Goal: Task Accomplishment & Management: Manage account settings

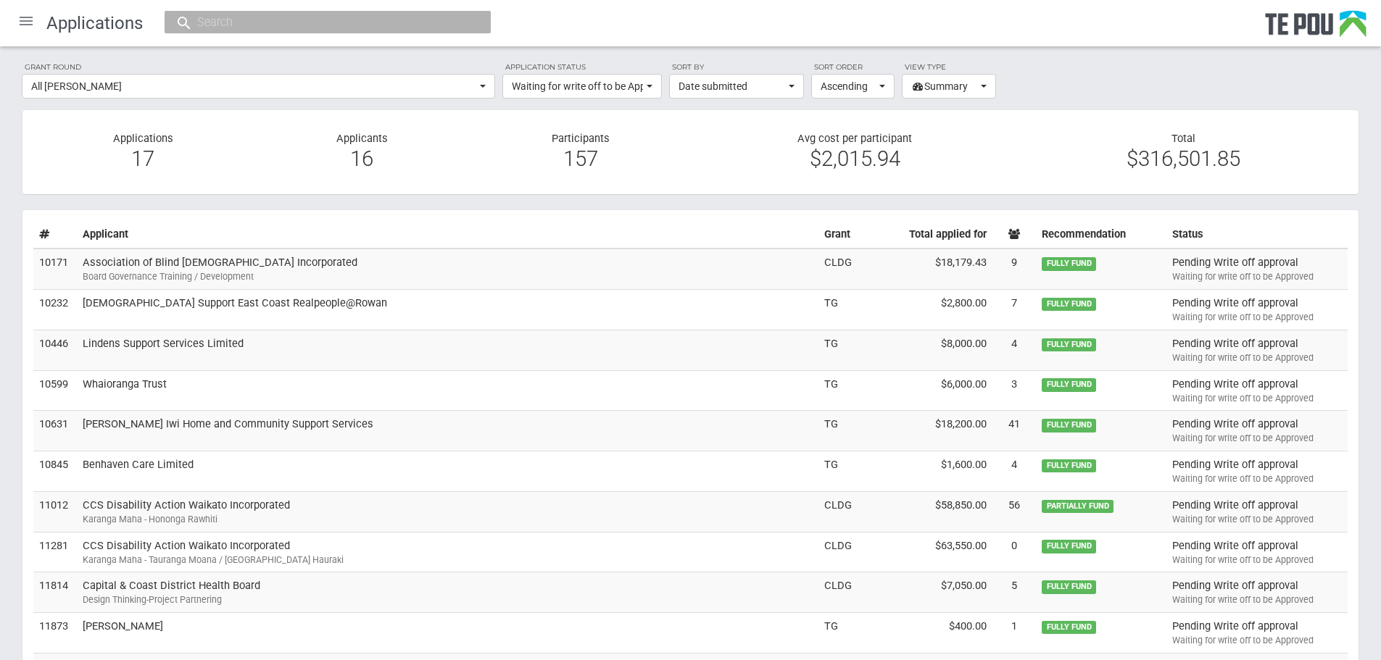
click at [451, 273] on div "Board Governance Training / Development" at bounding box center [448, 276] width 730 height 13
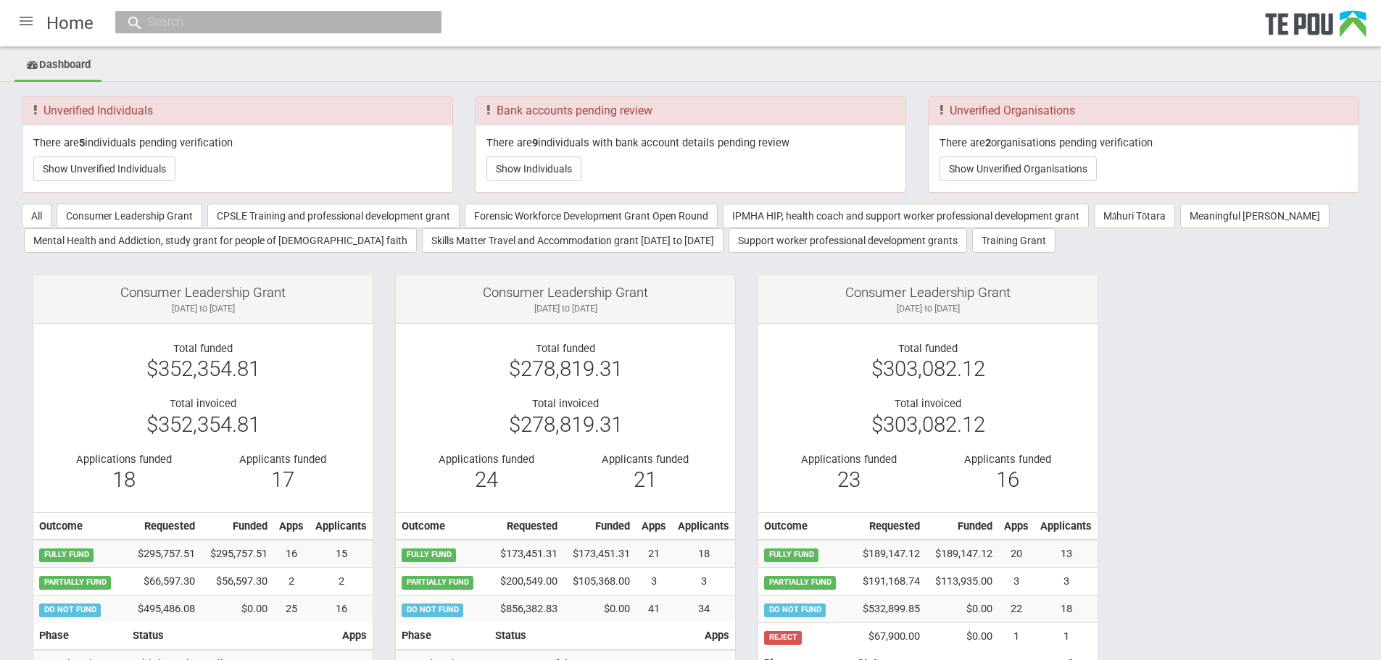
click at [26, 32] on div at bounding box center [26, 21] width 35 height 35
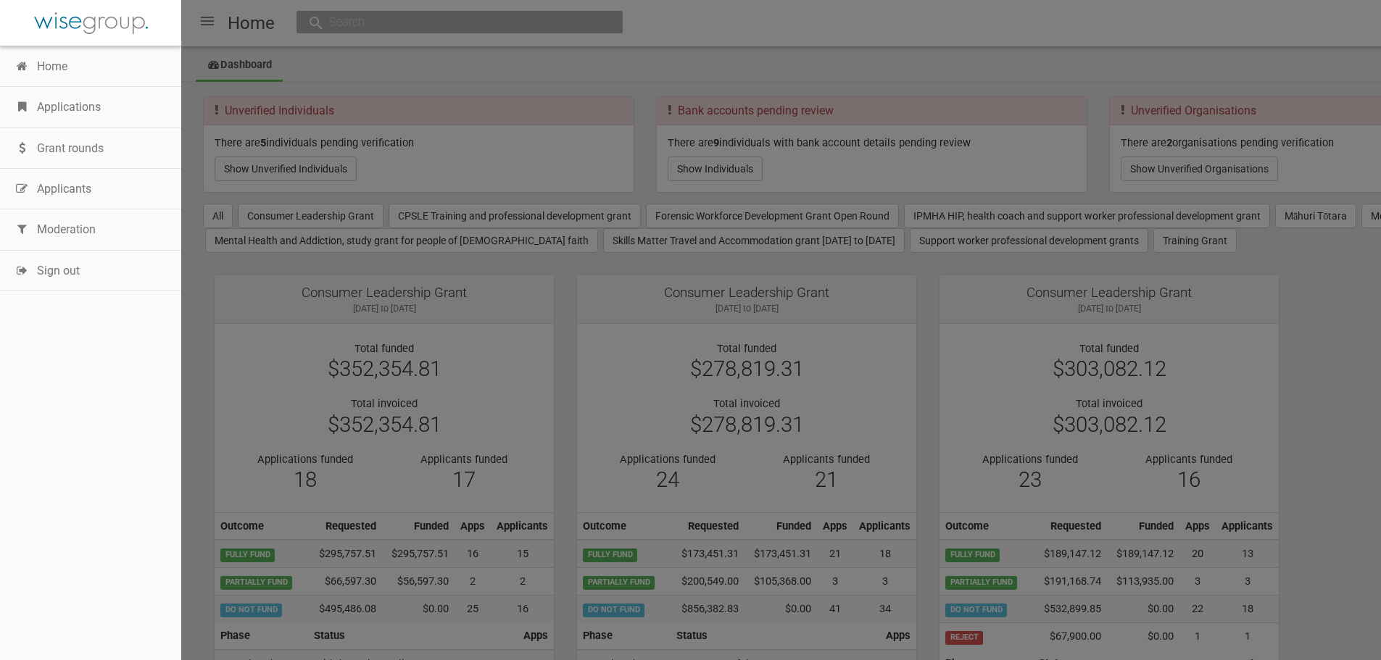
click at [54, 110] on link "Applications" at bounding box center [90, 107] width 181 height 41
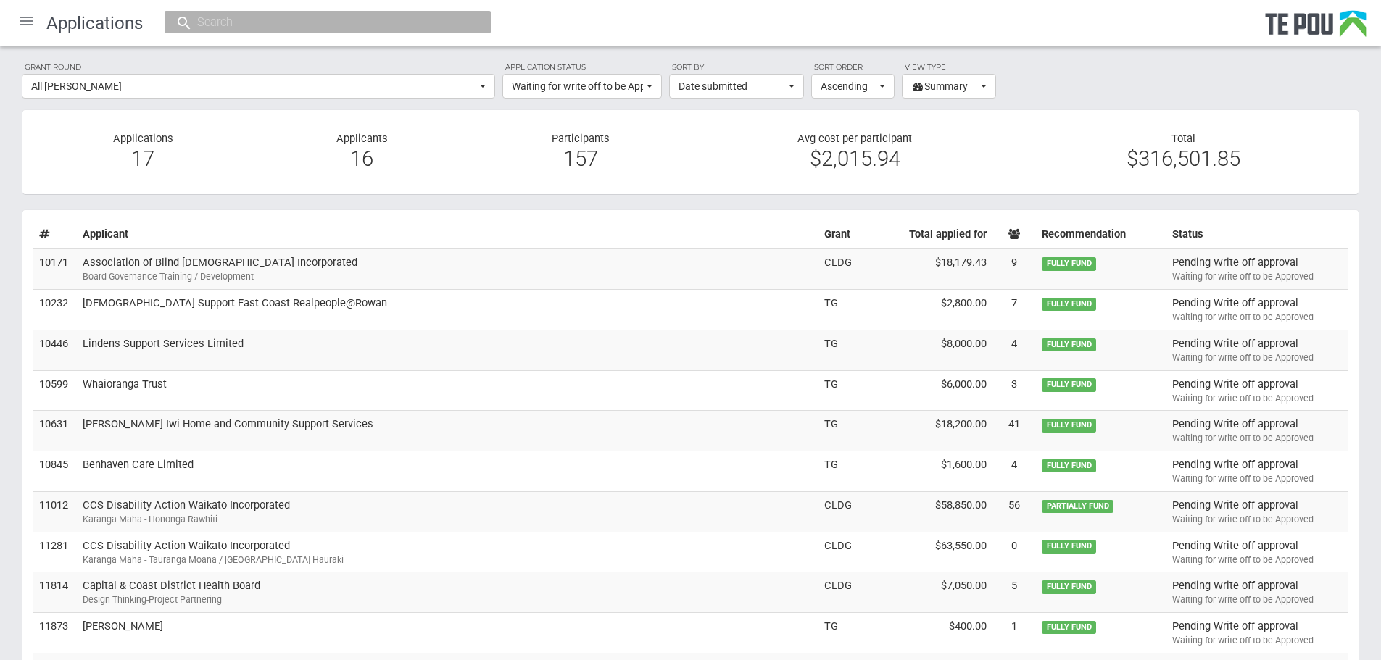
click at [278, 263] on td "Association of Blind Citizens of New Zealand Incorporated Board Governance Trai…" at bounding box center [447, 269] width 741 height 41
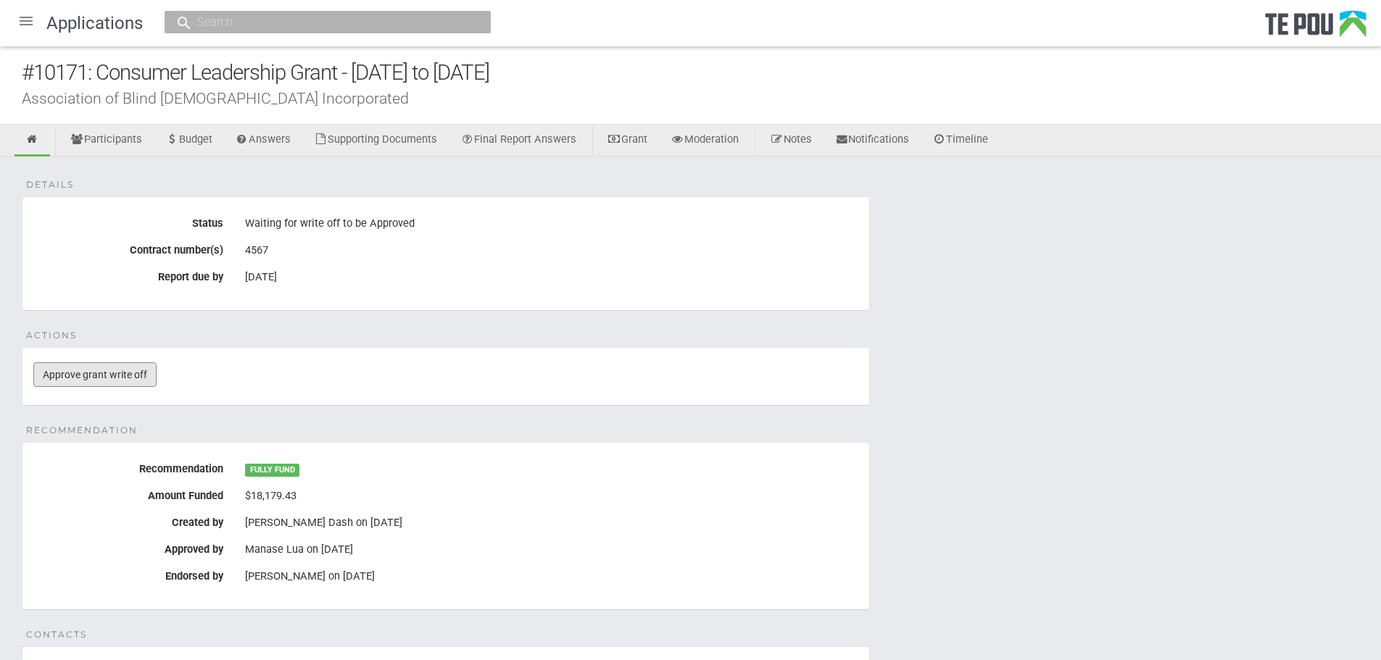
click at [101, 382] on link "Approve grant write off" at bounding box center [94, 374] width 123 height 25
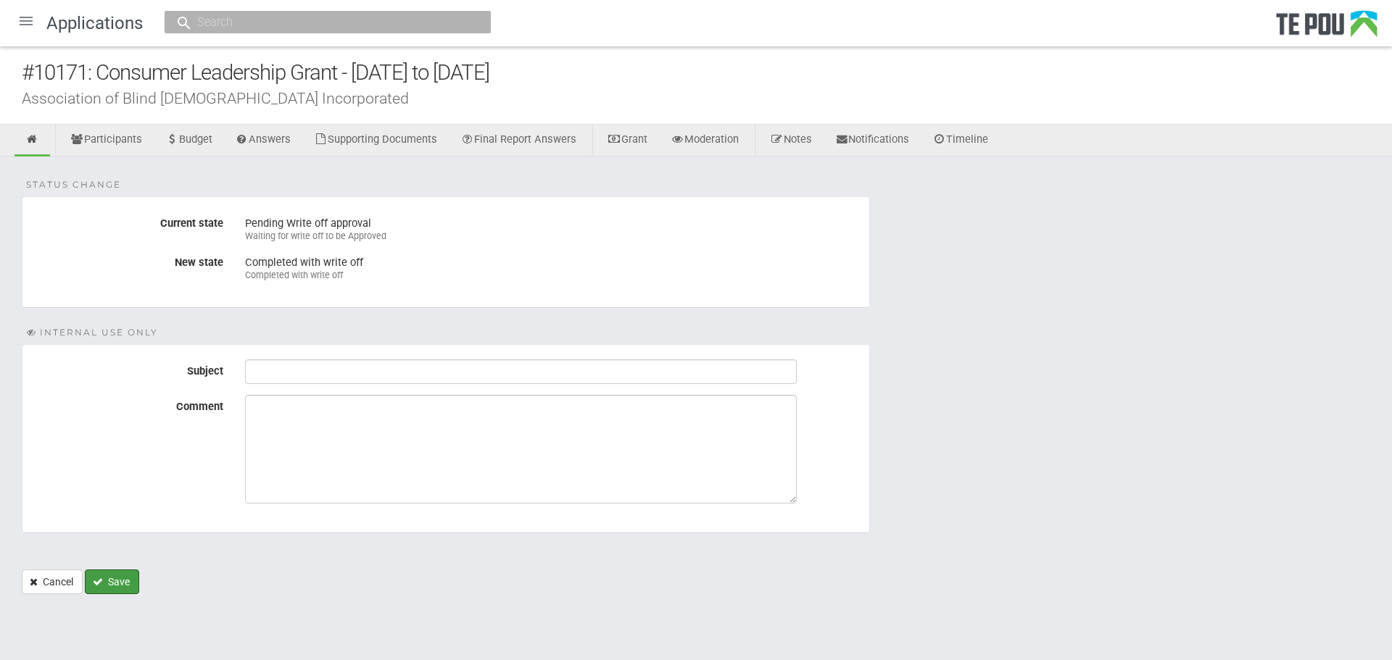
click at [119, 583] on button "Save" at bounding box center [112, 582] width 54 height 25
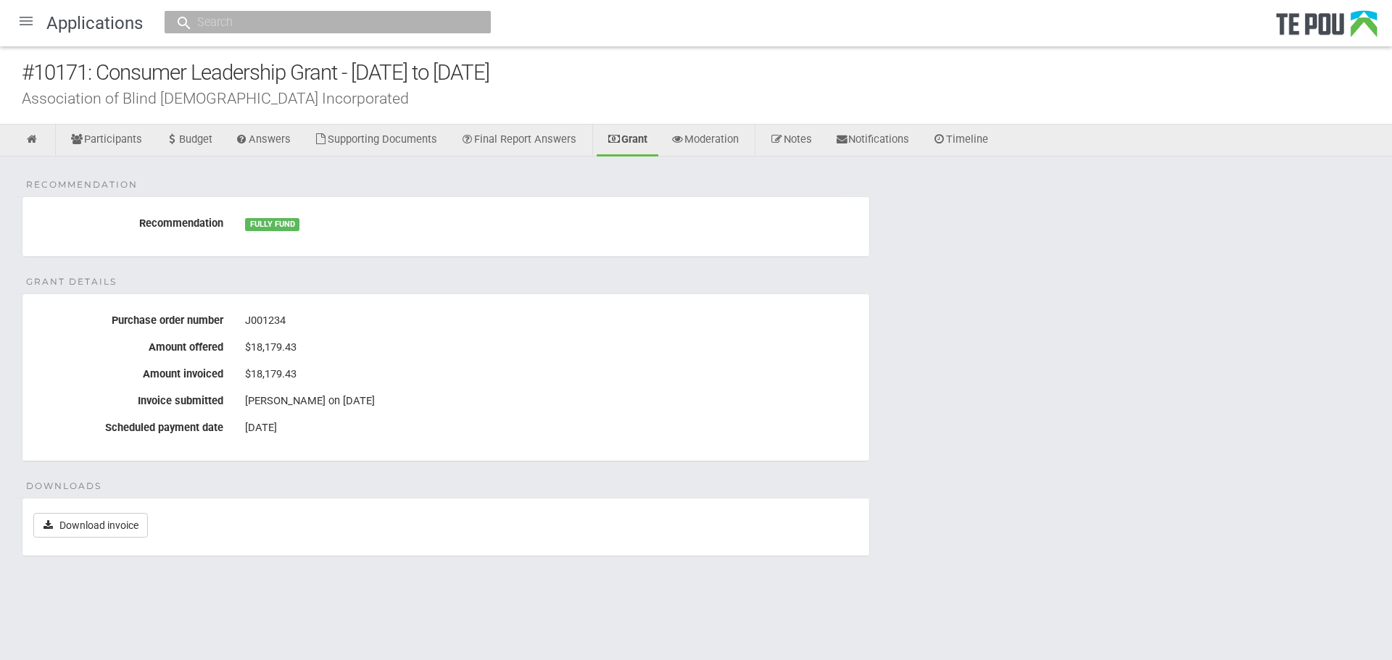
click at [22, 18] on div at bounding box center [26, 21] width 35 height 35
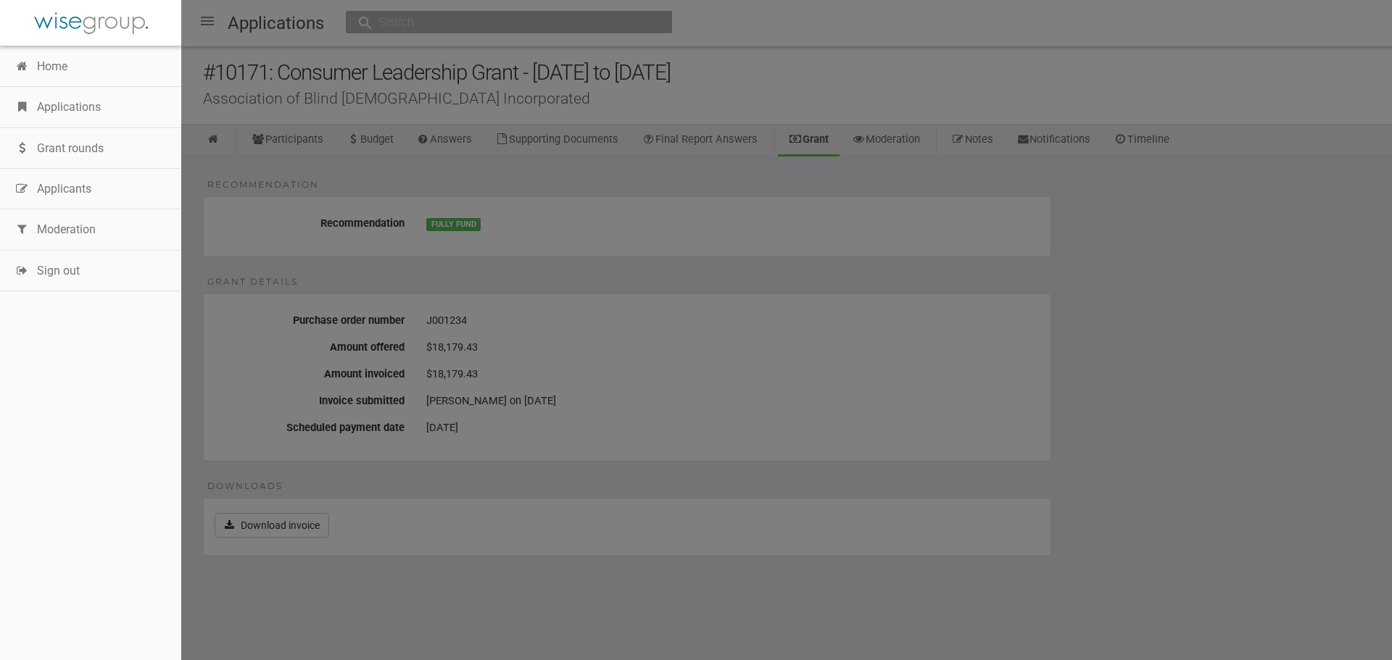
click at [77, 118] on link "Applications" at bounding box center [90, 107] width 181 height 41
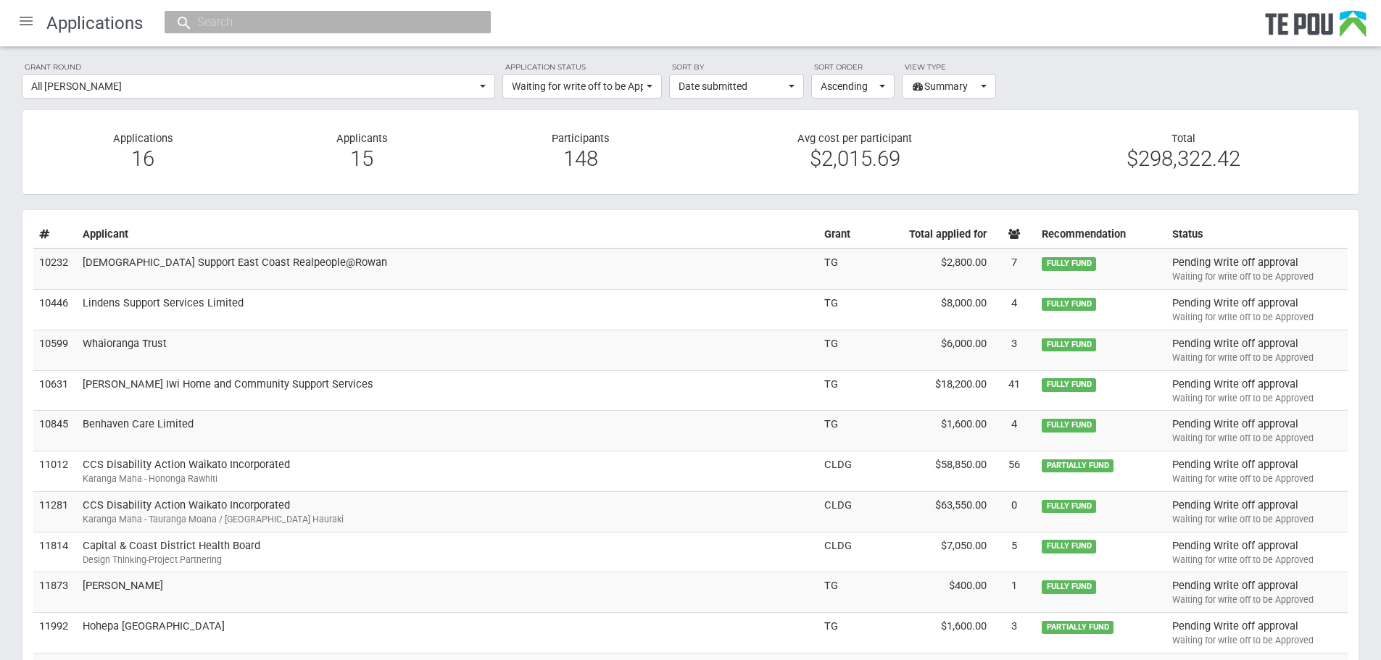
click at [308, 273] on td "Presbyterian Support East Coast Realpeople@Rowan" at bounding box center [447, 269] width 741 height 41
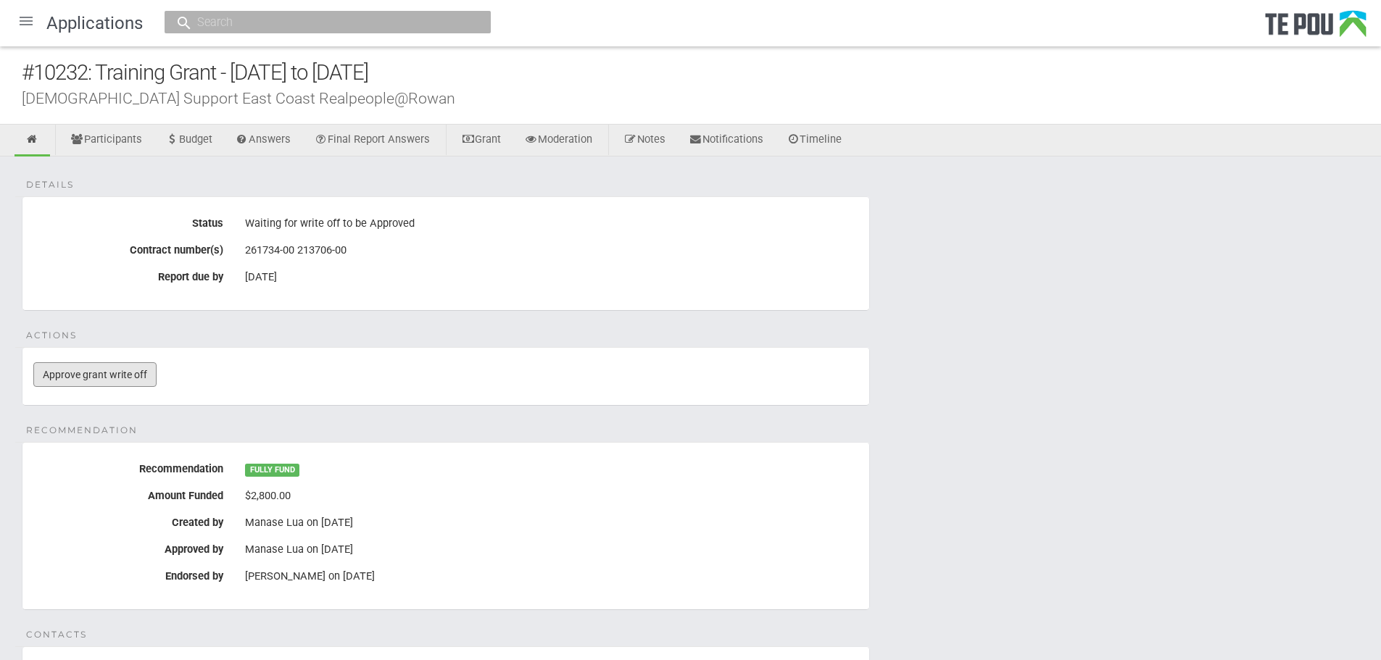
click at [118, 375] on link "Approve grant write off" at bounding box center [94, 374] width 123 height 25
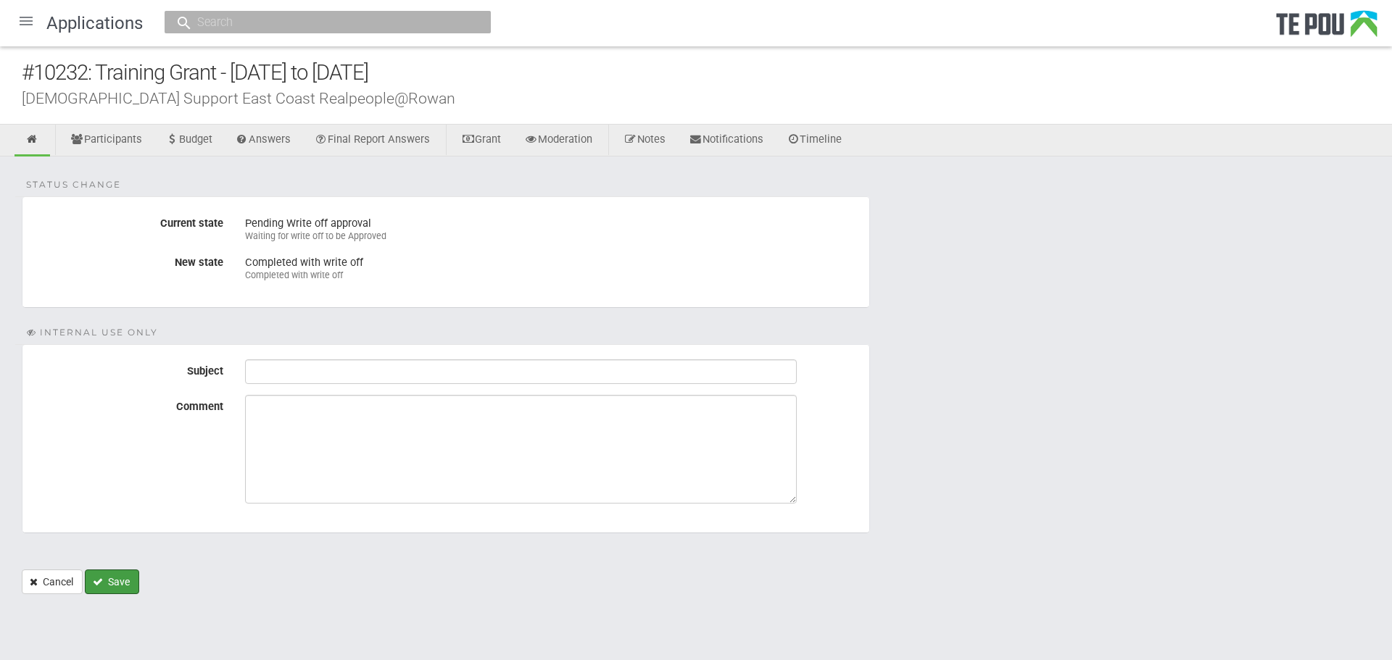
click at [127, 586] on button "Save" at bounding box center [112, 582] width 54 height 25
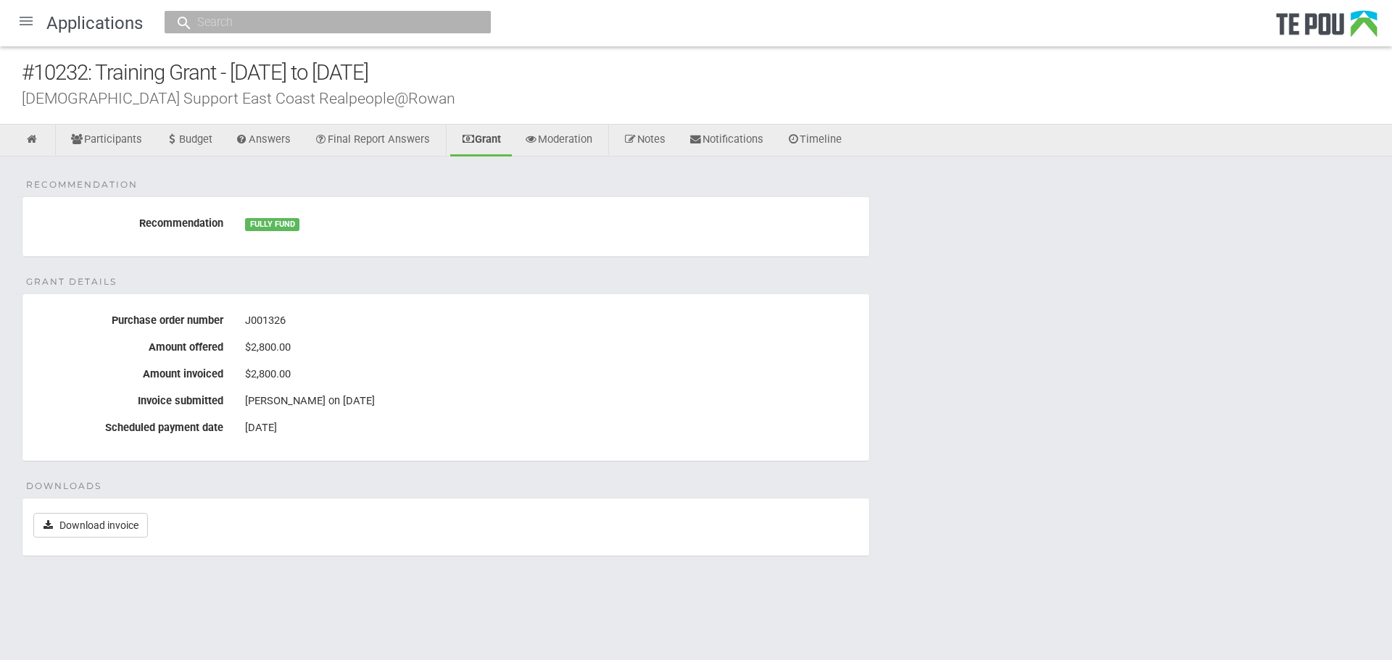
click at [25, 25] on div at bounding box center [26, 21] width 35 height 35
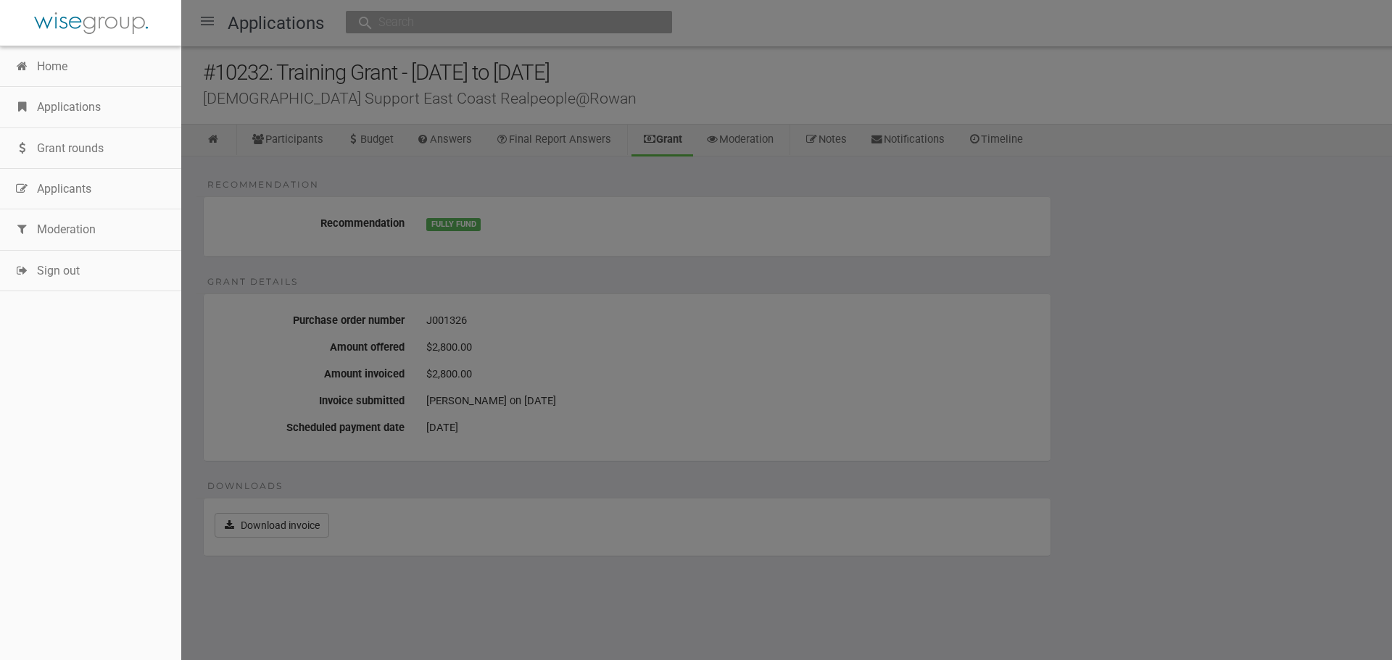
click at [47, 115] on link "Applications" at bounding box center [90, 107] width 181 height 41
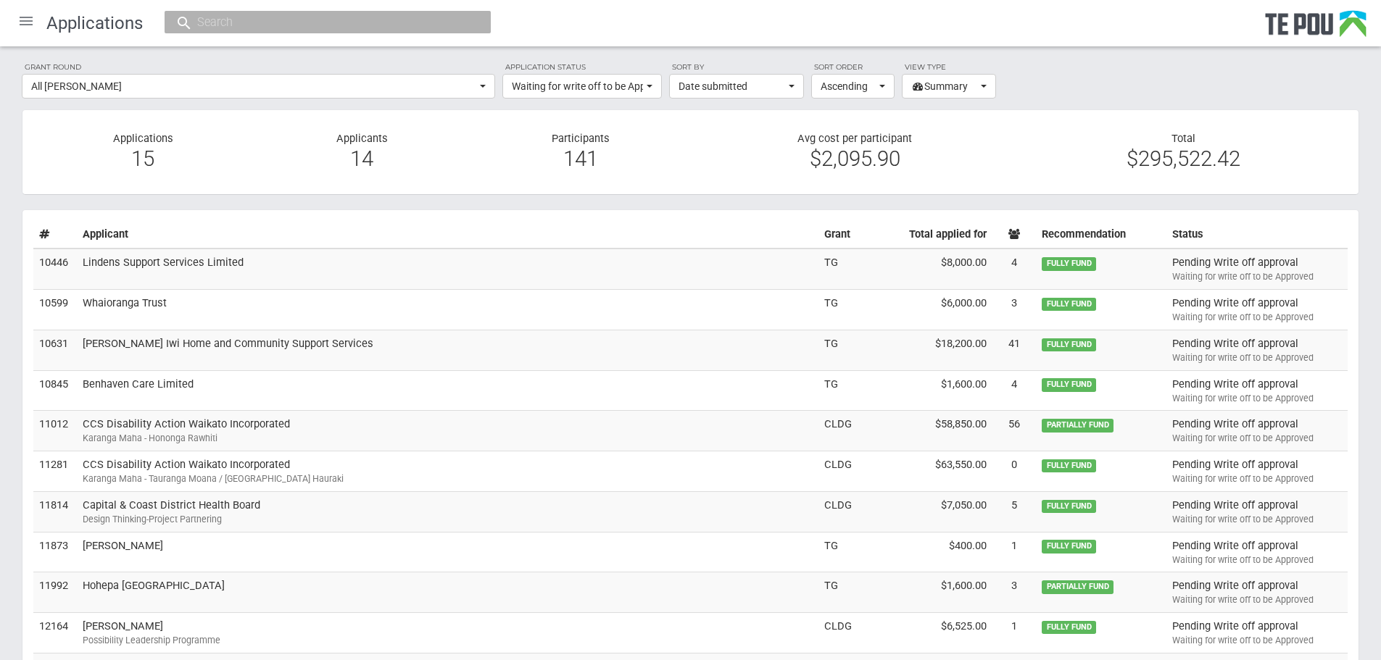
click at [271, 281] on td "Lindens Support Services Limited" at bounding box center [447, 269] width 741 height 41
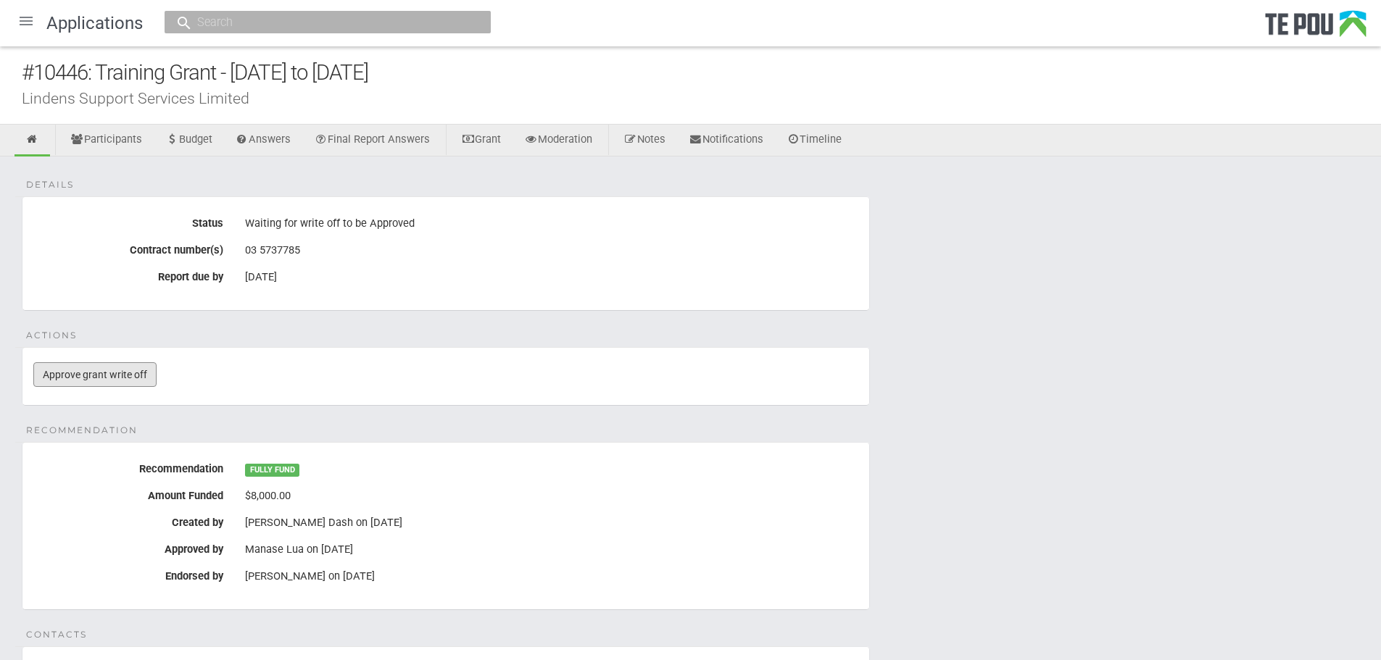
click at [138, 376] on link "Approve grant write off" at bounding box center [94, 374] width 123 height 25
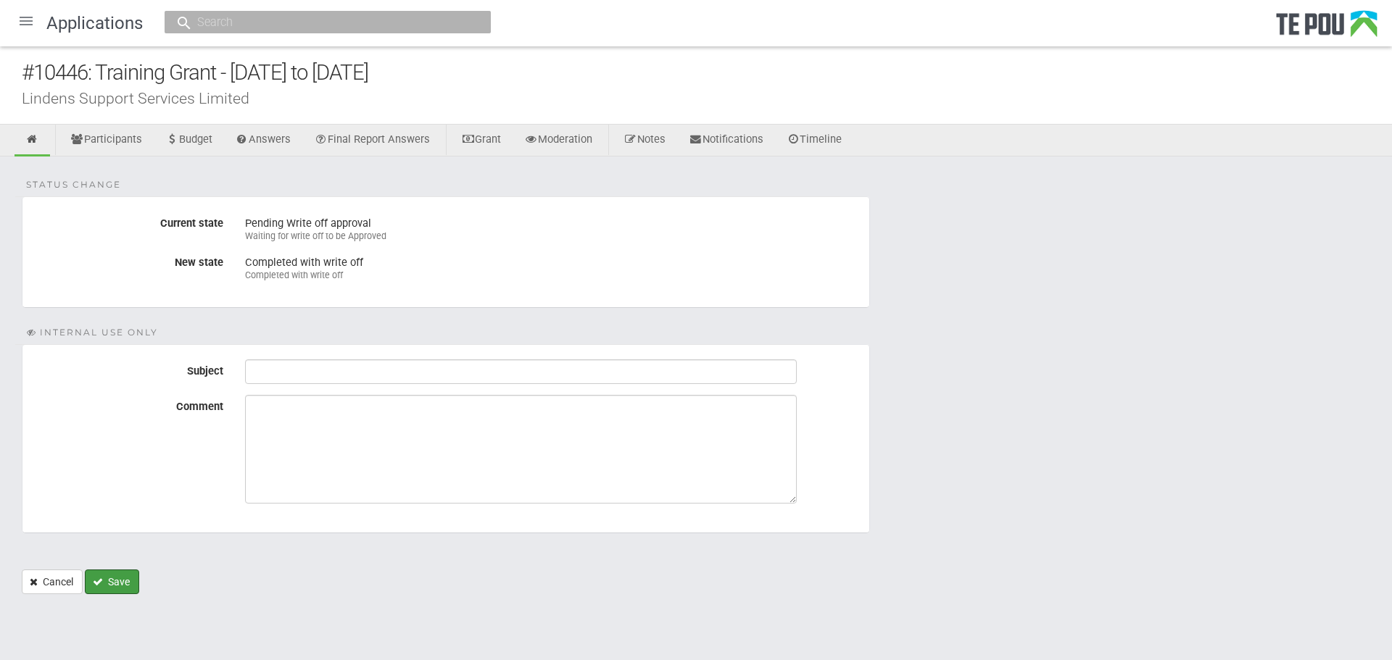
click at [117, 581] on button "Save" at bounding box center [112, 582] width 54 height 25
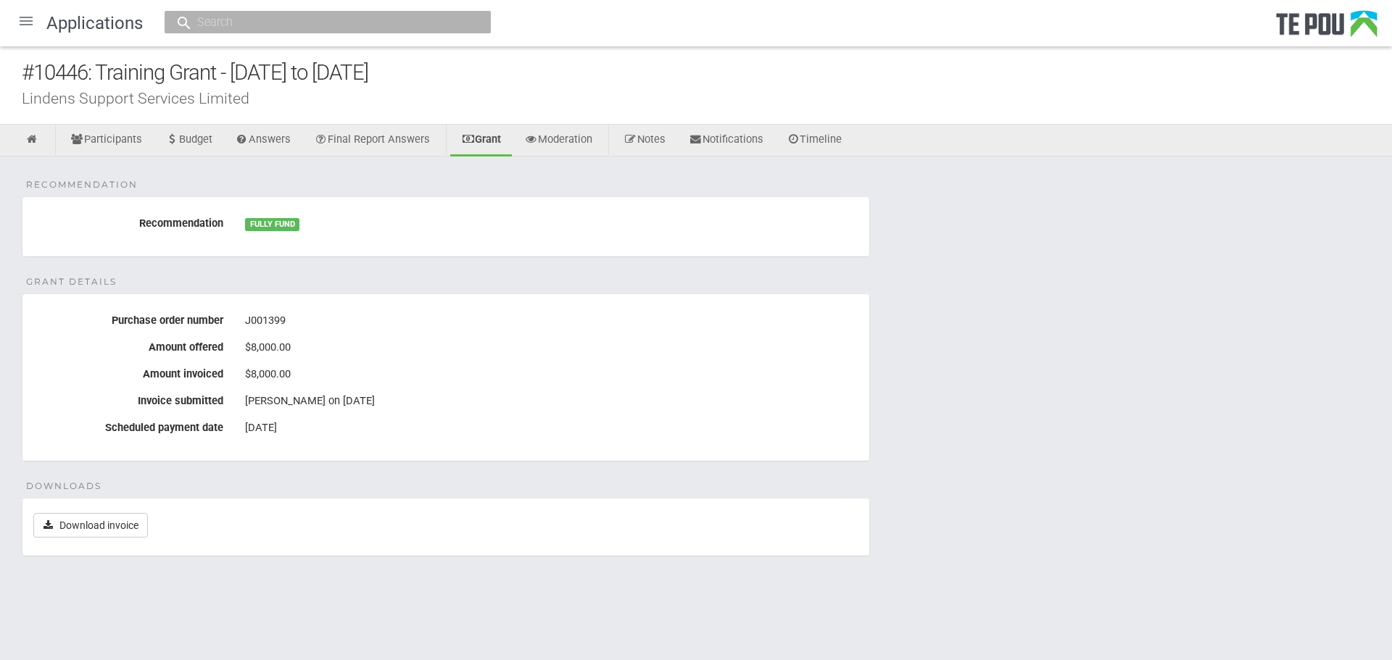
click at [20, 25] on div at bounding box center [26, 21] width 35 height 35
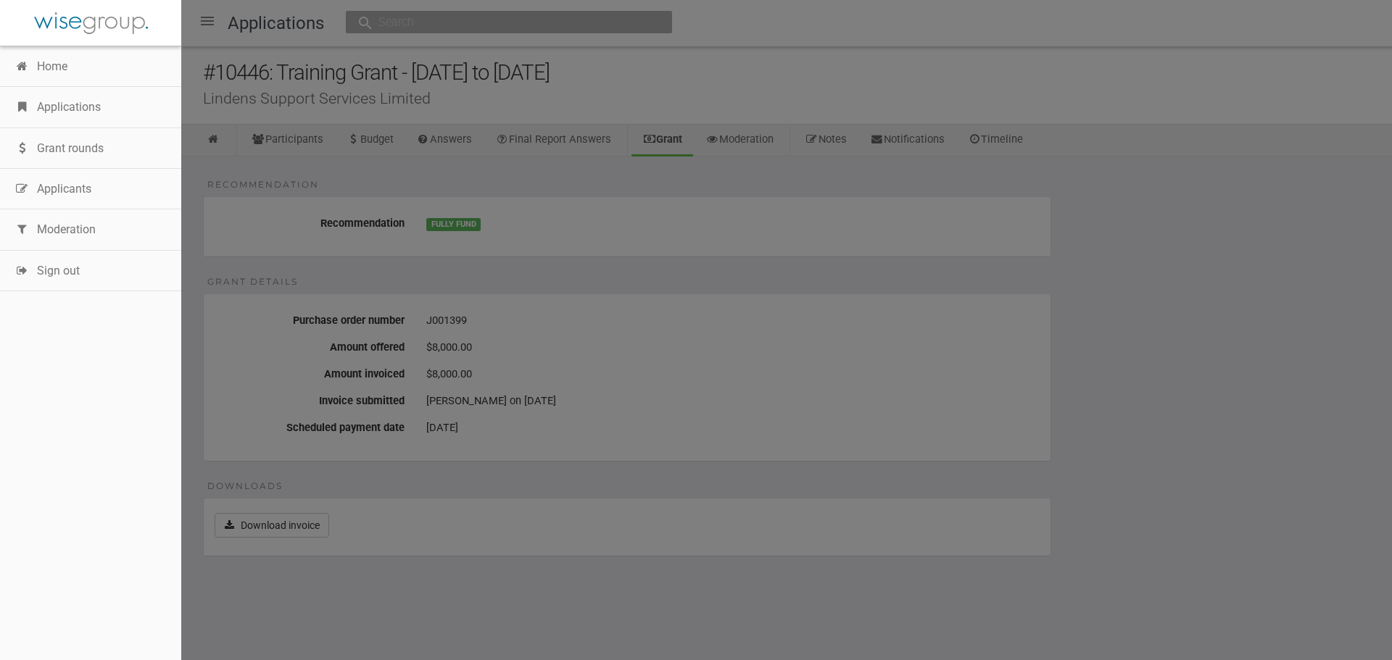
click at [20, 25] on div at bounding box center [90, 23] width 181 height 46
click at [47, 115] on link "Applications" at bounding box center [90, 107] width 181 height 41
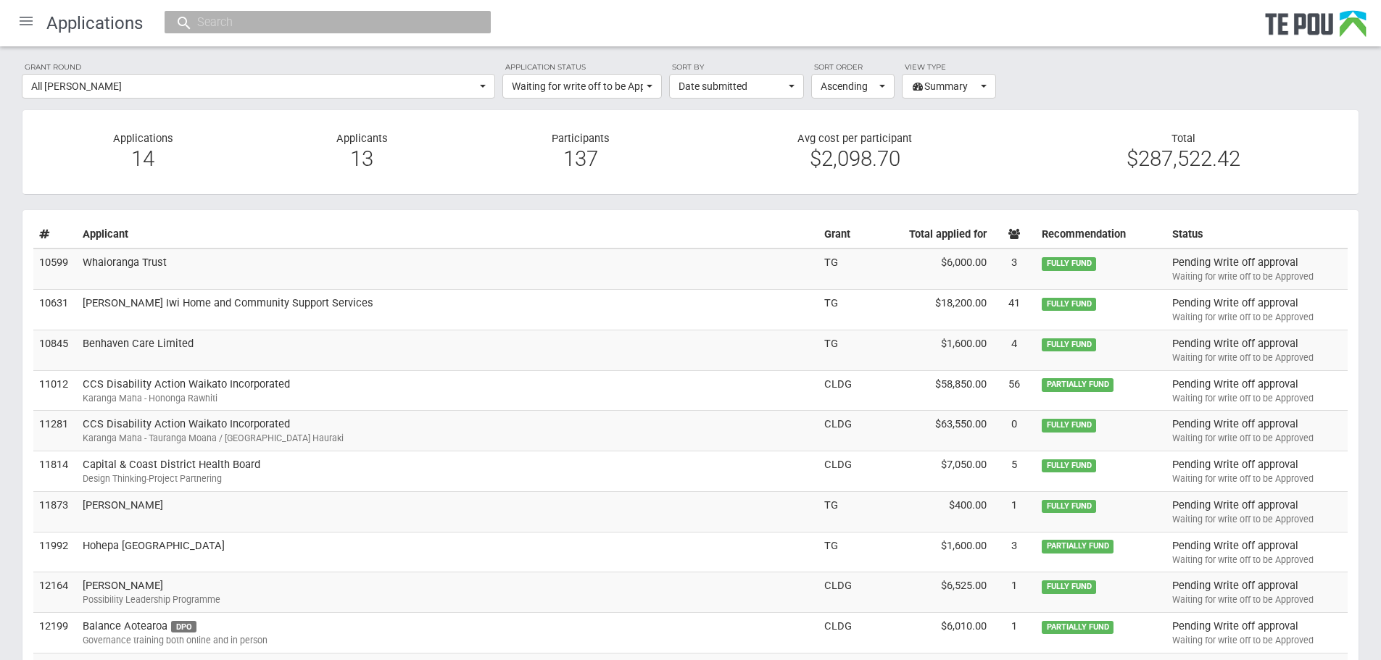
click at [138, 261] on td "Whaioranga Trust" at bounding box center [447, 269] width 741 height 41
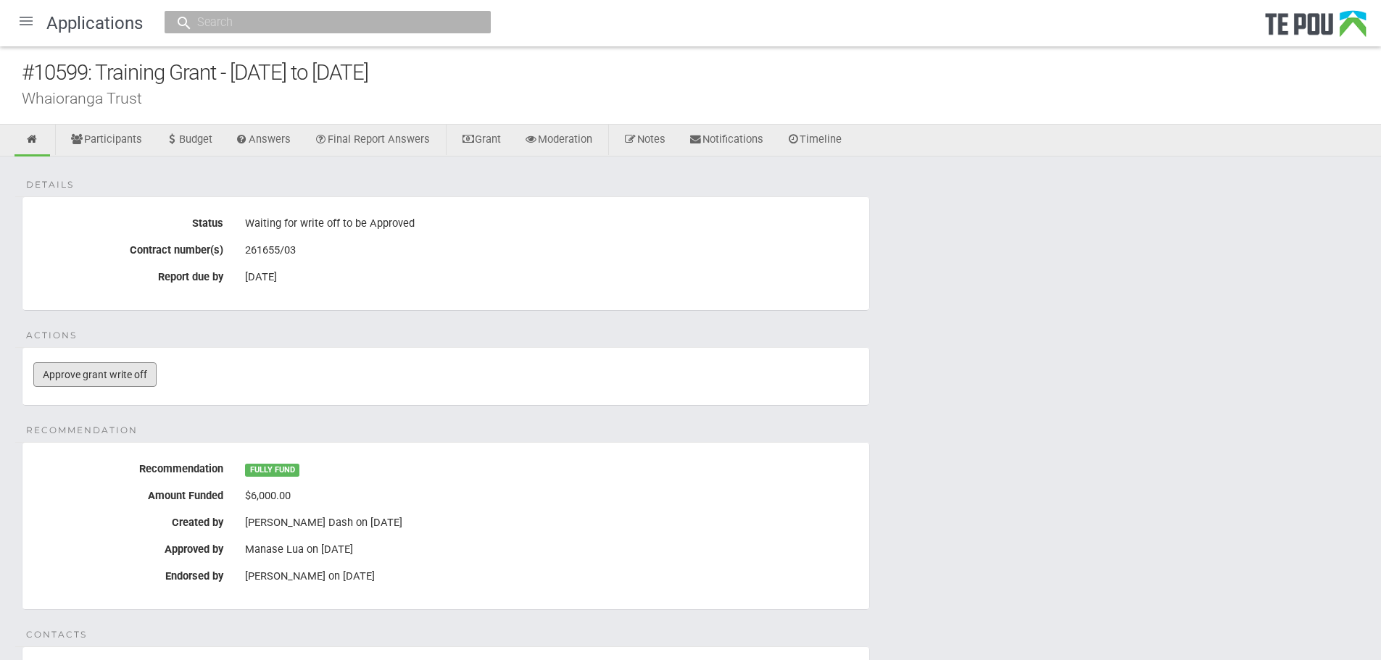
click at [142, 380] on link "Approve grant write off" at bounding box center [94, 374] width 123 height 25
drag, startPoint x: 142, startPoint y: 380, endPoint x: 1229, endPoint y: 346, distance: 1087.7
click at [1289, 333] on div "Details Status Waiting for write off to be Approved Contract number(s) 261655/0…" at bounding box center [690, 509] width 1381 height 705
click at [1228, 348] on div "Details Status Waiting for write off to be Approved Contract number(s) 261655/0…" at bounding box center [690, 509] width 1381 height 705
drag, startPoint x: 357, startPoint y: 337, endPoint x: 346, endPoint y: 328, distance: 14.5
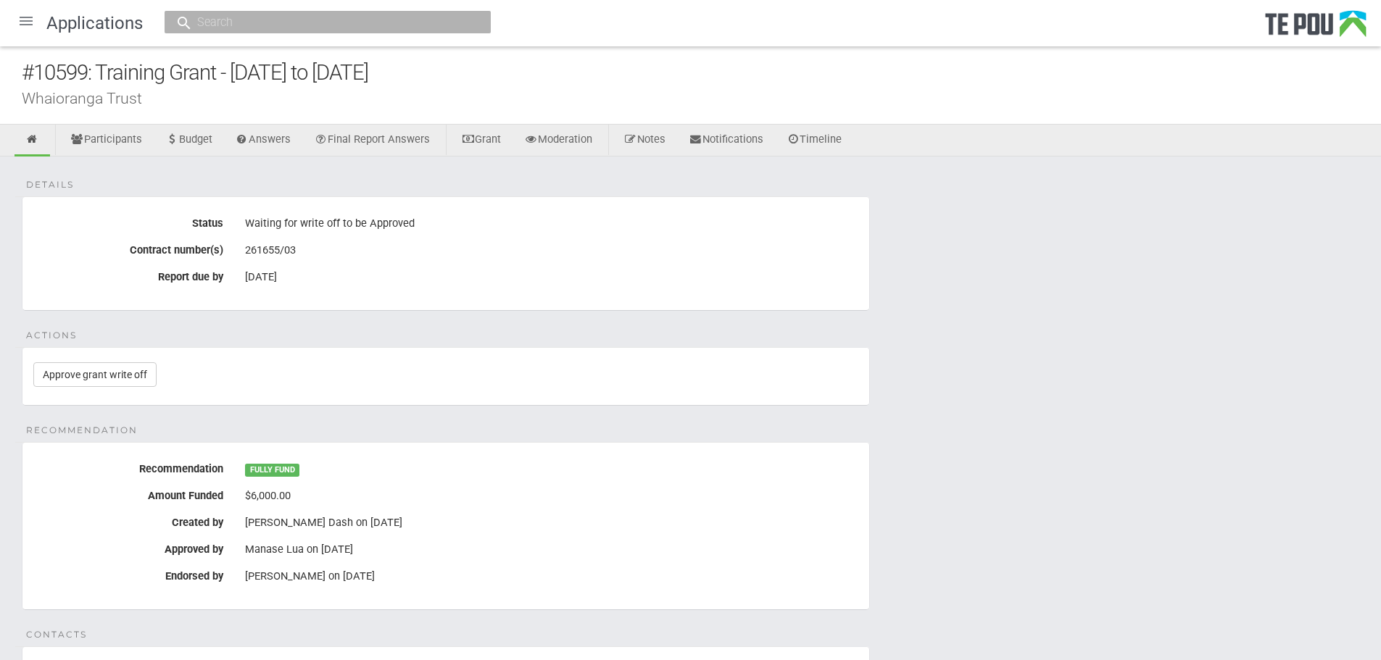
click at [357, 338] on div "Details Status Waiting for write off to be Approved Contract number(s) 261655/0…" at bounding box center [690, 509] width 1381 height 705
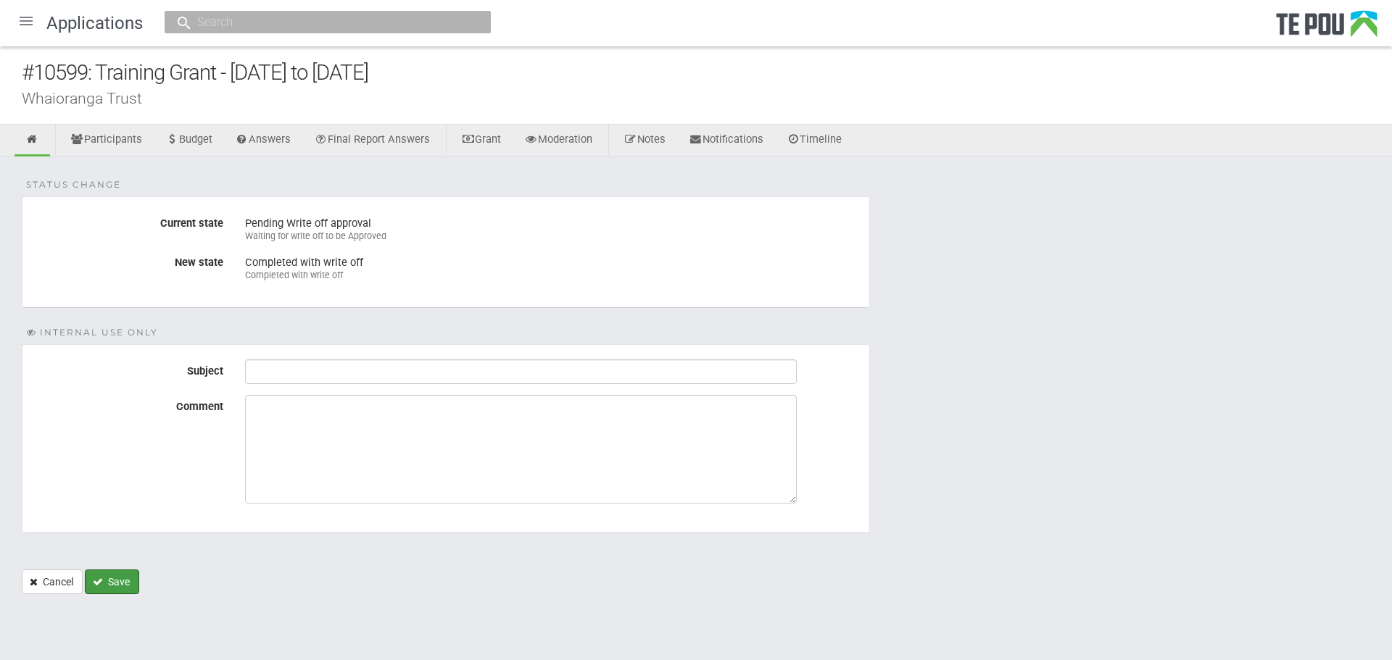
click at [116, 582] on button "Save" at bounding box center [112, 582] width 54 height 25
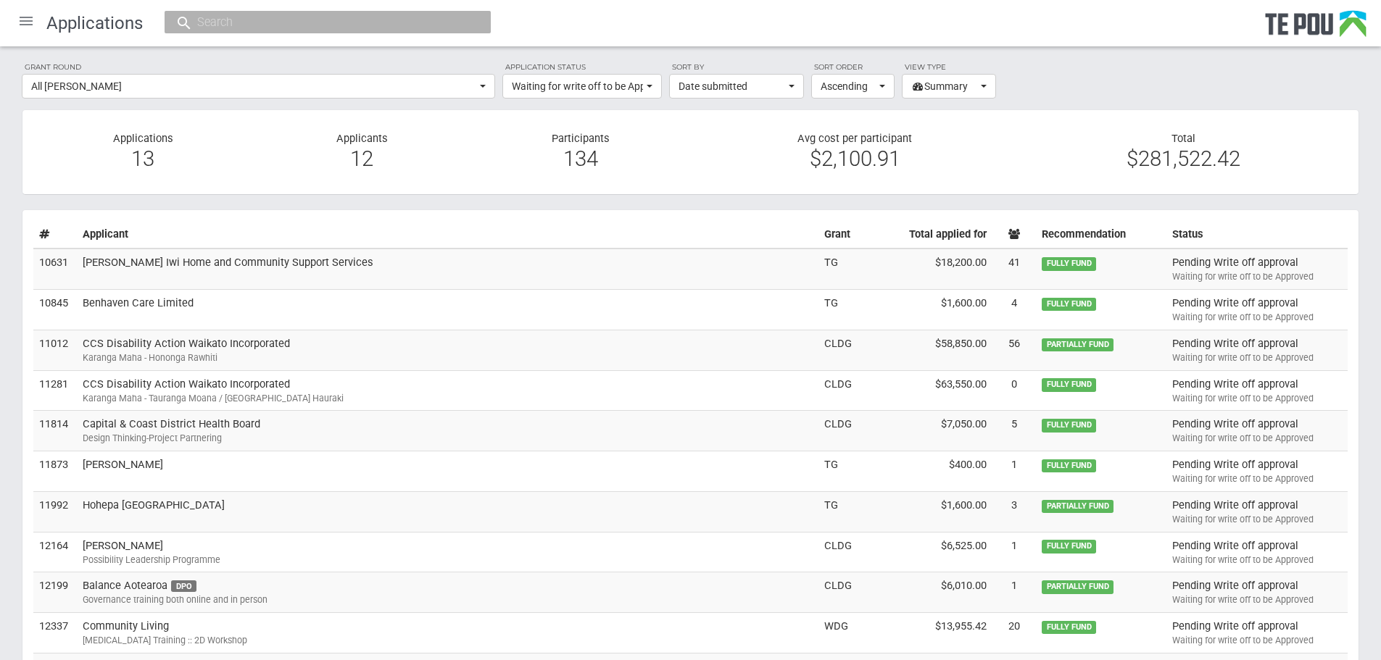
click at [464, 271] on td "[PERSON_NAME] Iwi Home and Community Support Services" at bounding box center [447, 269] width 741 height 41
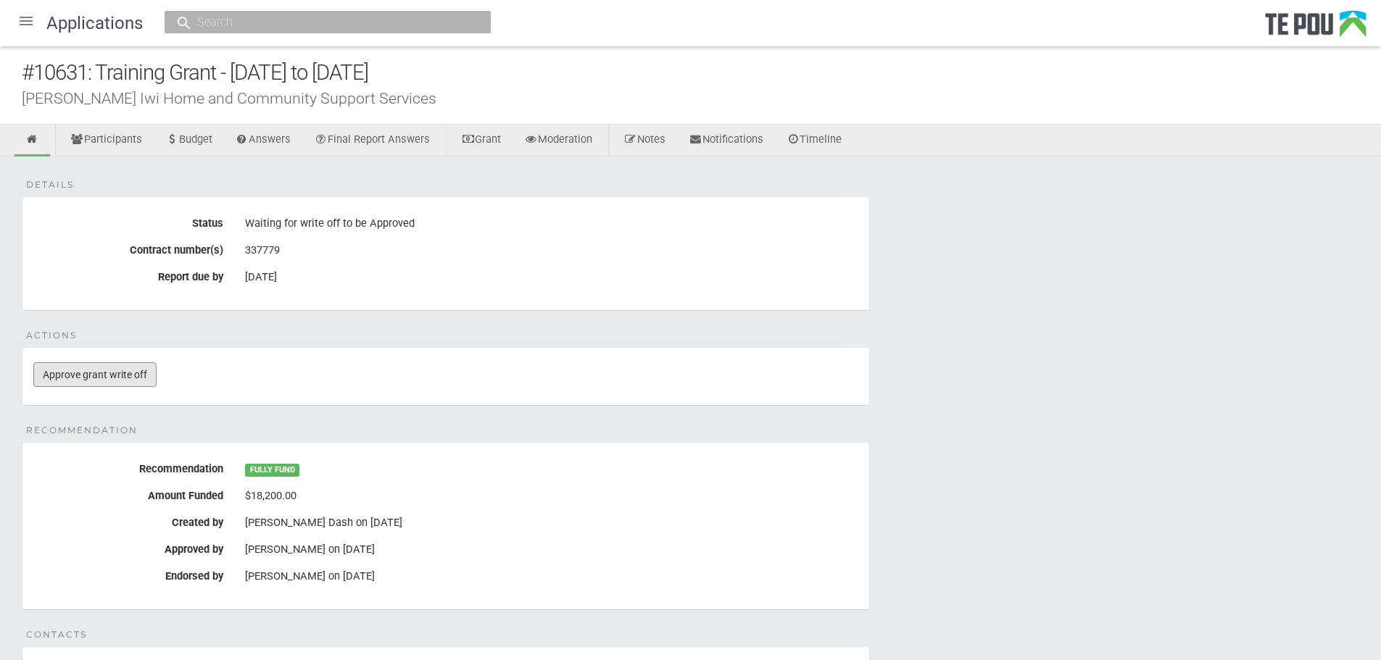
click at [94, 370] on link "Approve grant write off" at bounding box center [94, 374] width 123 height 25
click at [41, 17] on div at bounding box center [26, 21] width 35 height 35
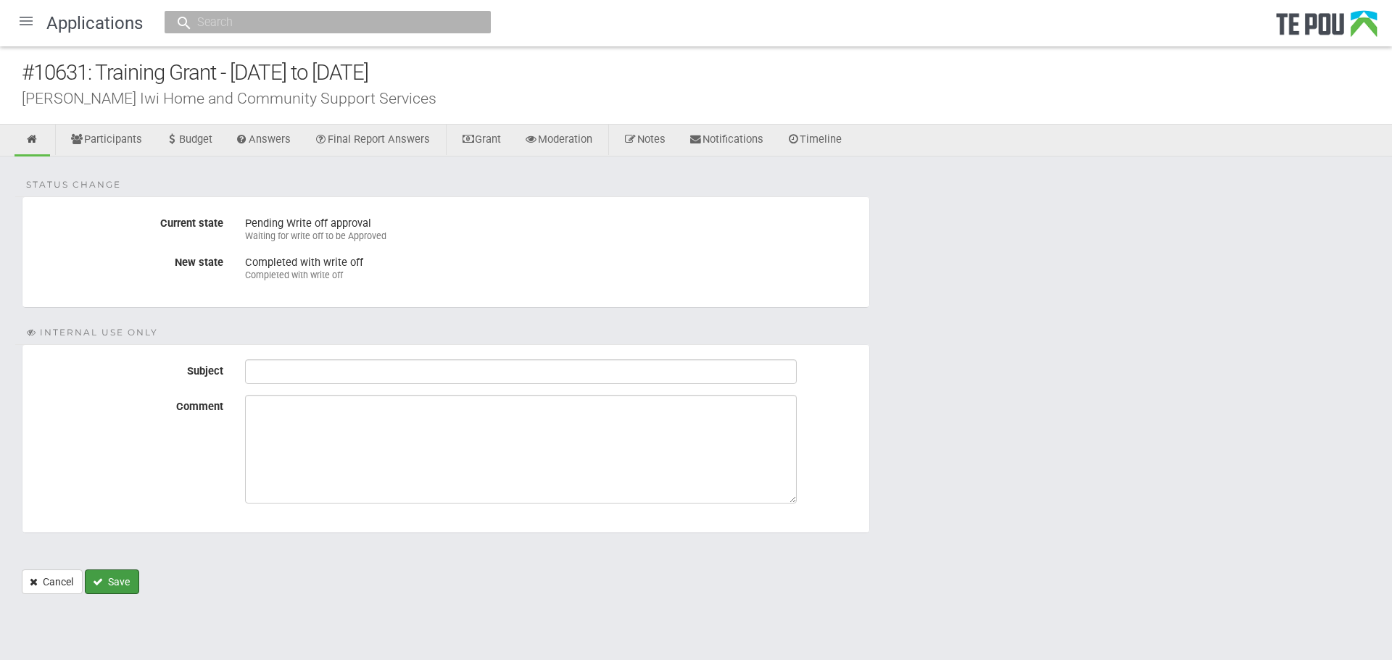
click at [130, 578] on button "Save" at bounding box center [112, 582] width 54 height 25
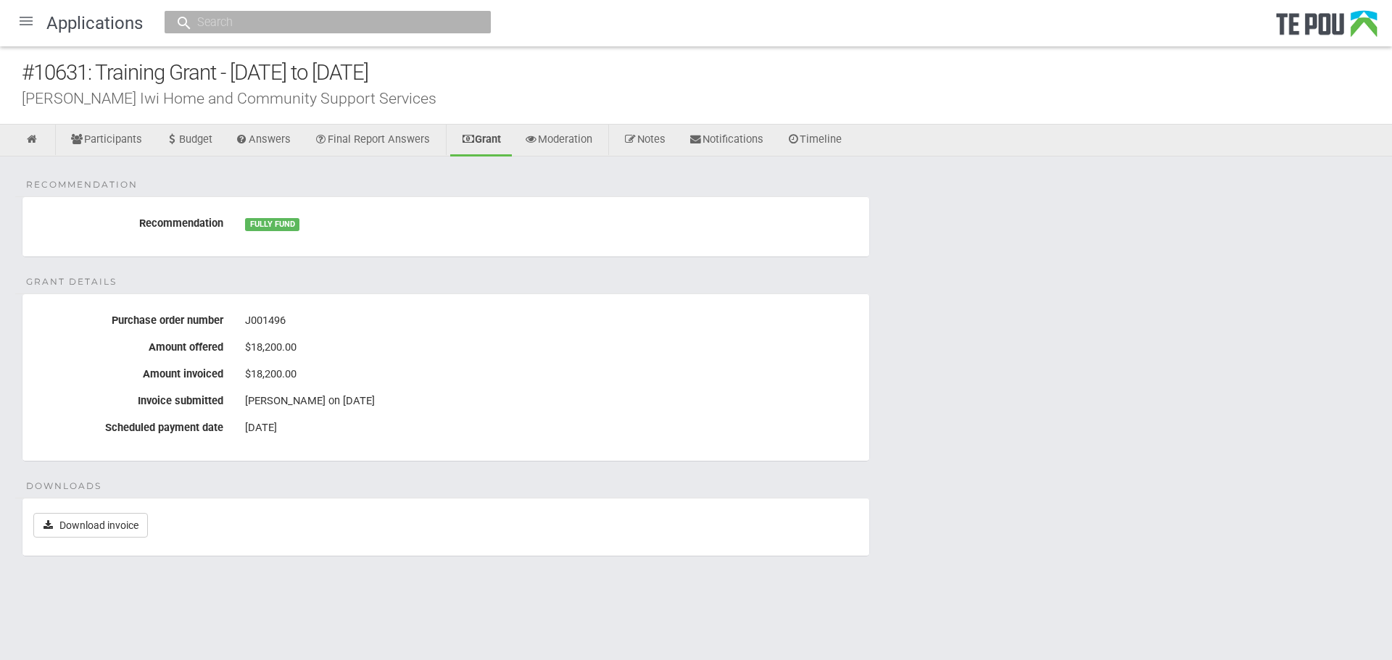
click at [33, 23] on div at bounding box center [26, 21] width 35 height 35
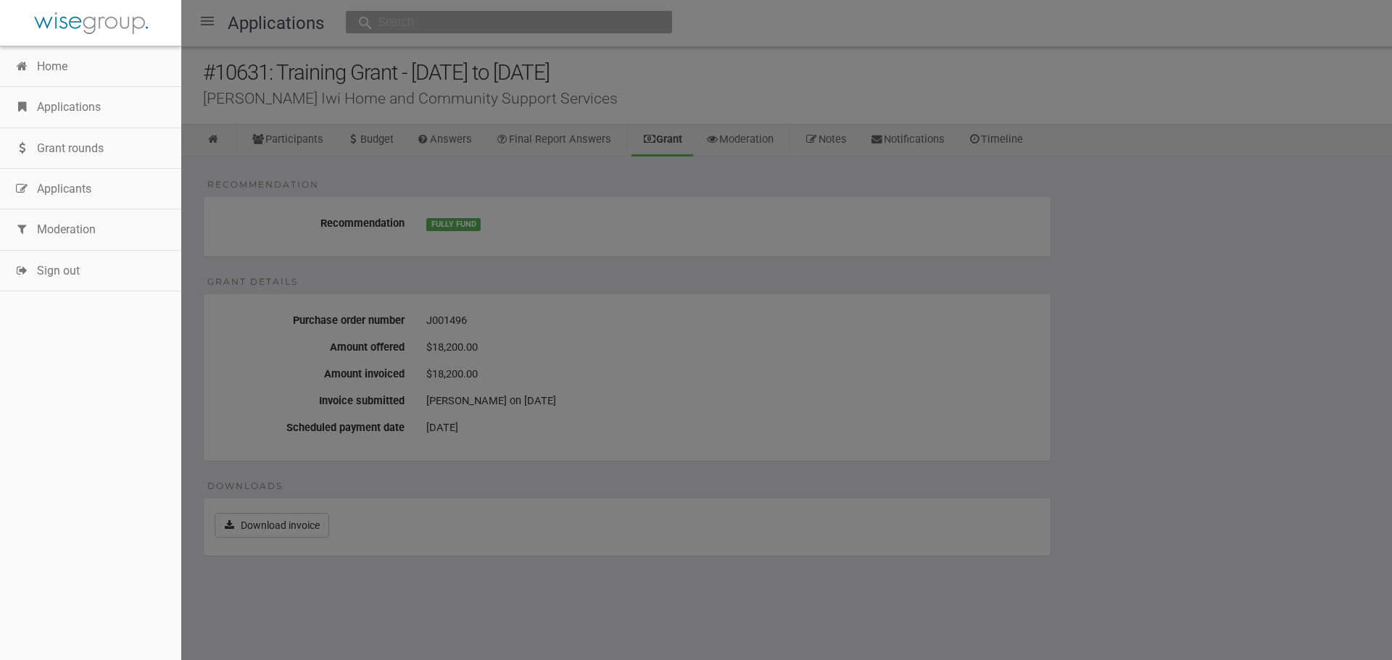
click at [664, 204] on div at bounding box center [696, 330] width 1392 height 660
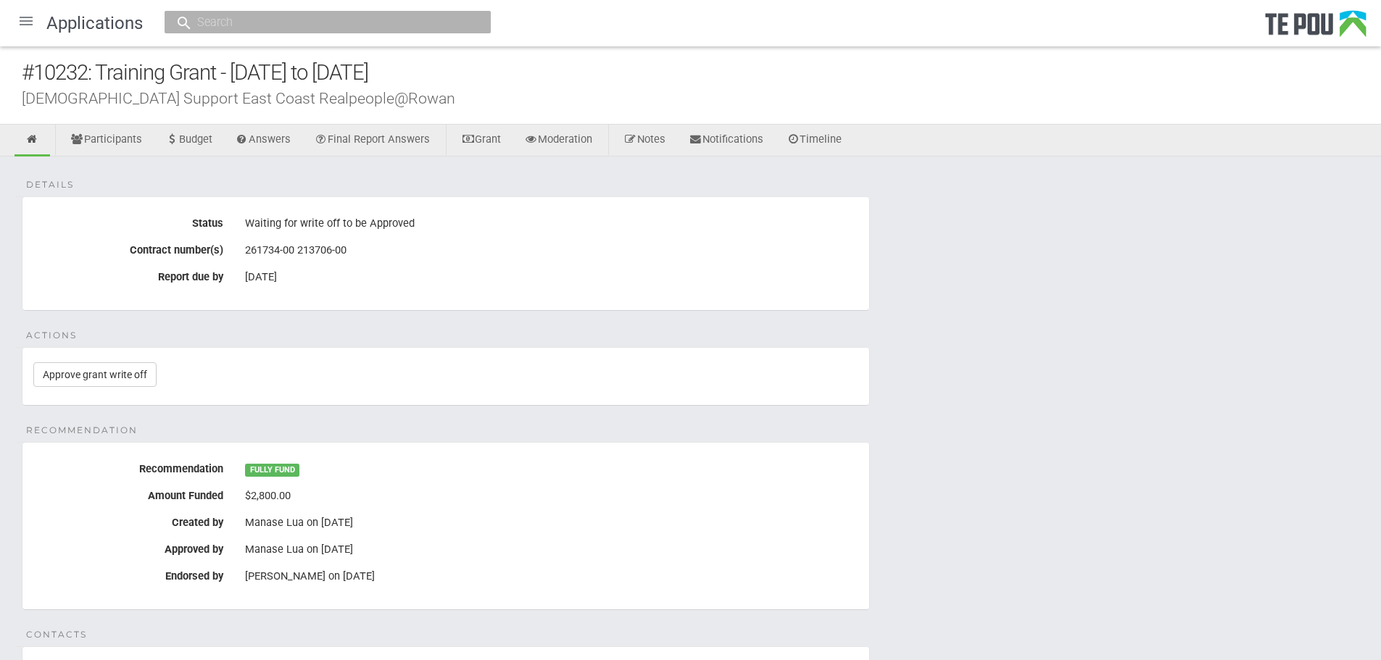
click at [23, 17] on div at bounding box center [26, 21] width 35 height 35
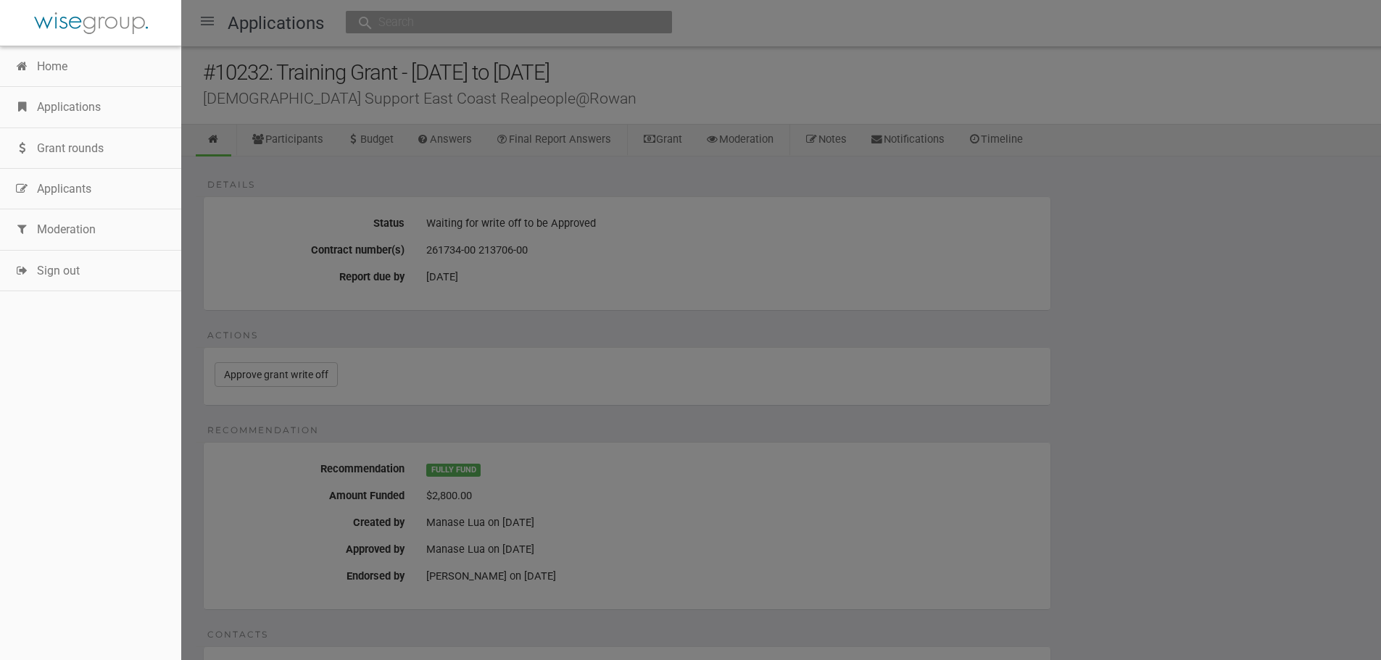
click at [49, 109] on link "Applications" at bounding box center [90, 107] width 181 height 41
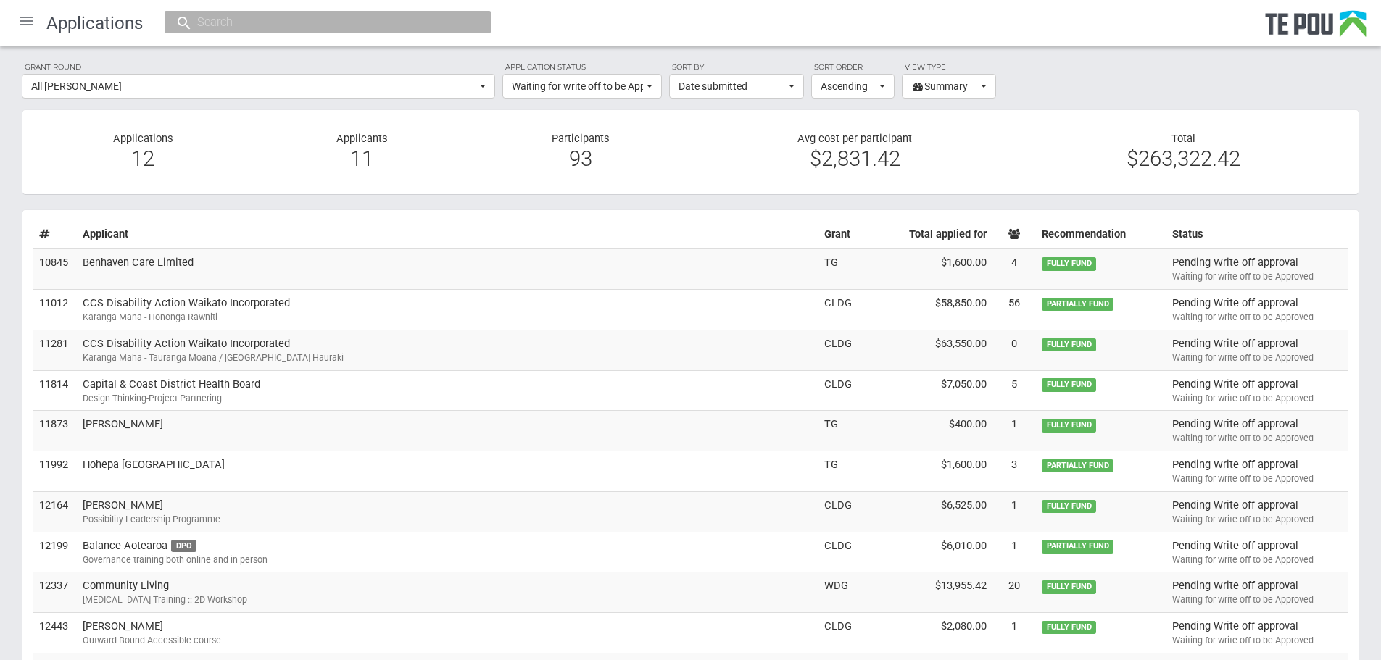
drag, startPoint x: 20, startPoint y: 15, endPoint x: 486, endPoint y: 217, distance: 508.0
click at [486, 217] on section "Selection mode Approve selected Endorse selected Notify selected Send outcome r…" at bounding box center [690, 484] width 1337 height 550
drag, startPoint x: 145, startPoint y: 262, endPoint x: 812, endPoint y: 23, distance: 708.2
click at [812, 23] on div "Applications" at bounding box center [690, 23] width 1381 height 46
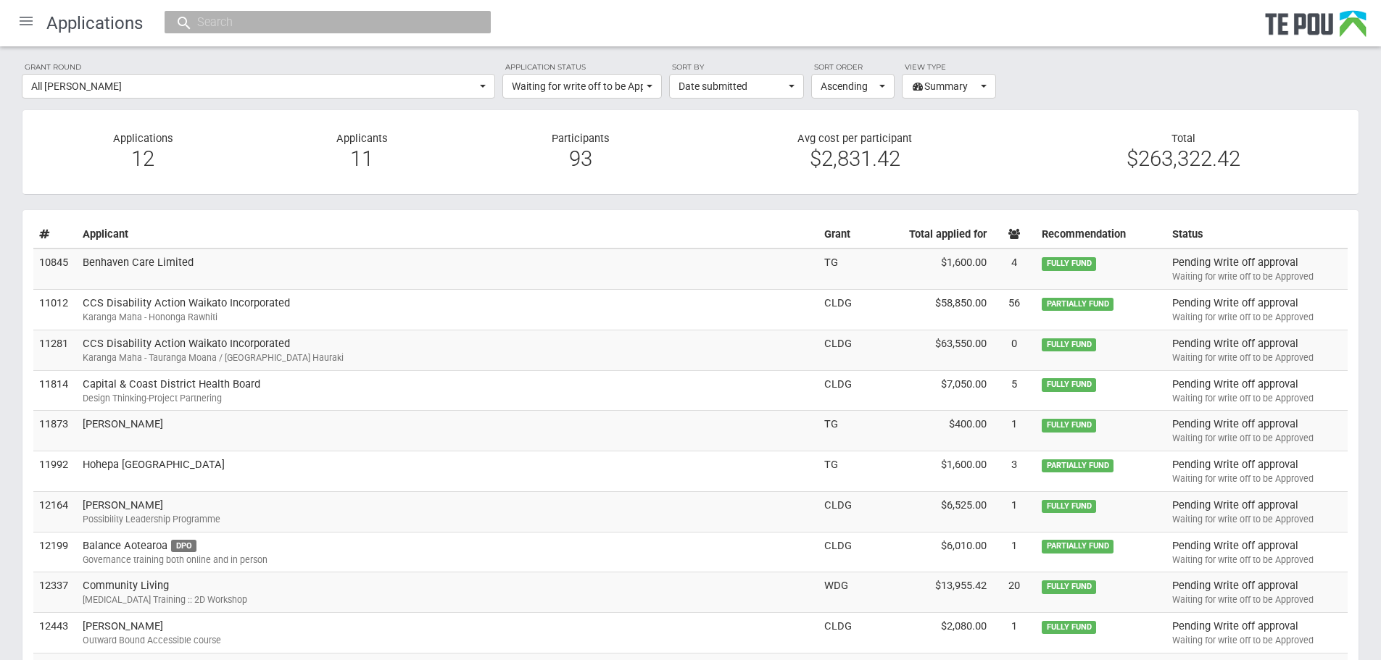
click at [101, 273] on td "Benhaven Care Limited" at bounding box center [447, 269] width 741 height 41
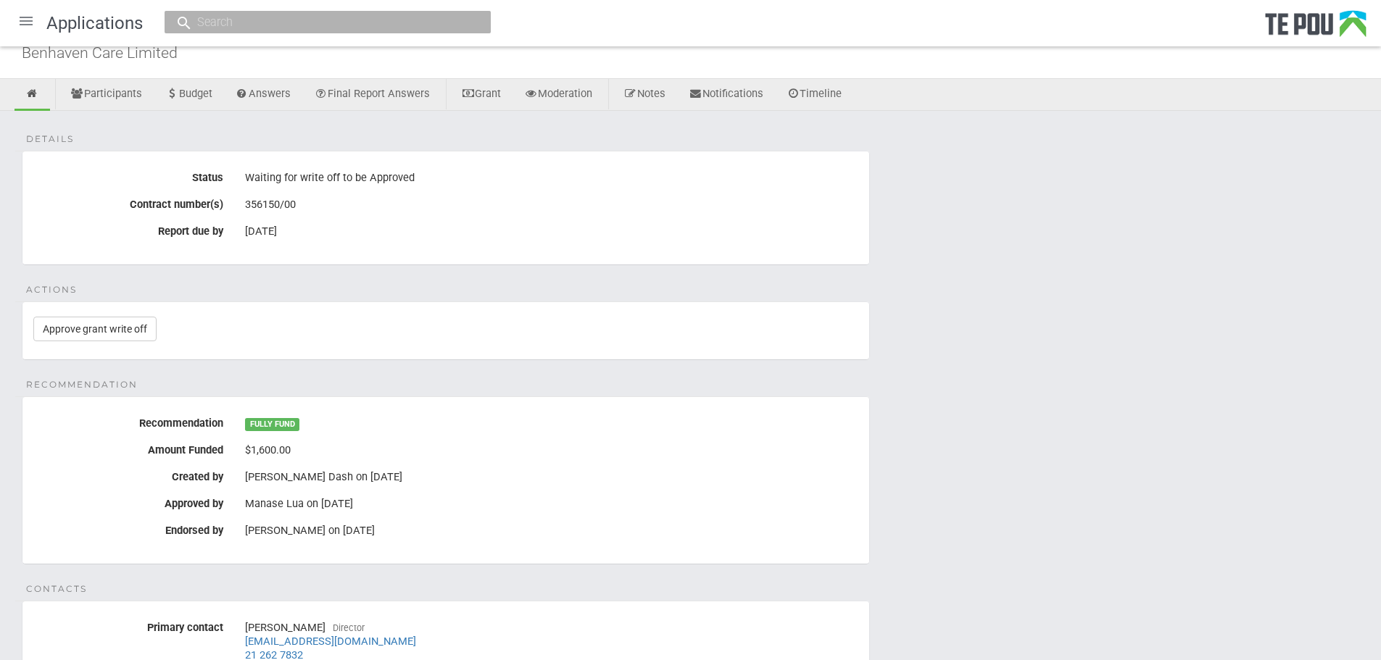
scroll to position [20, 0]
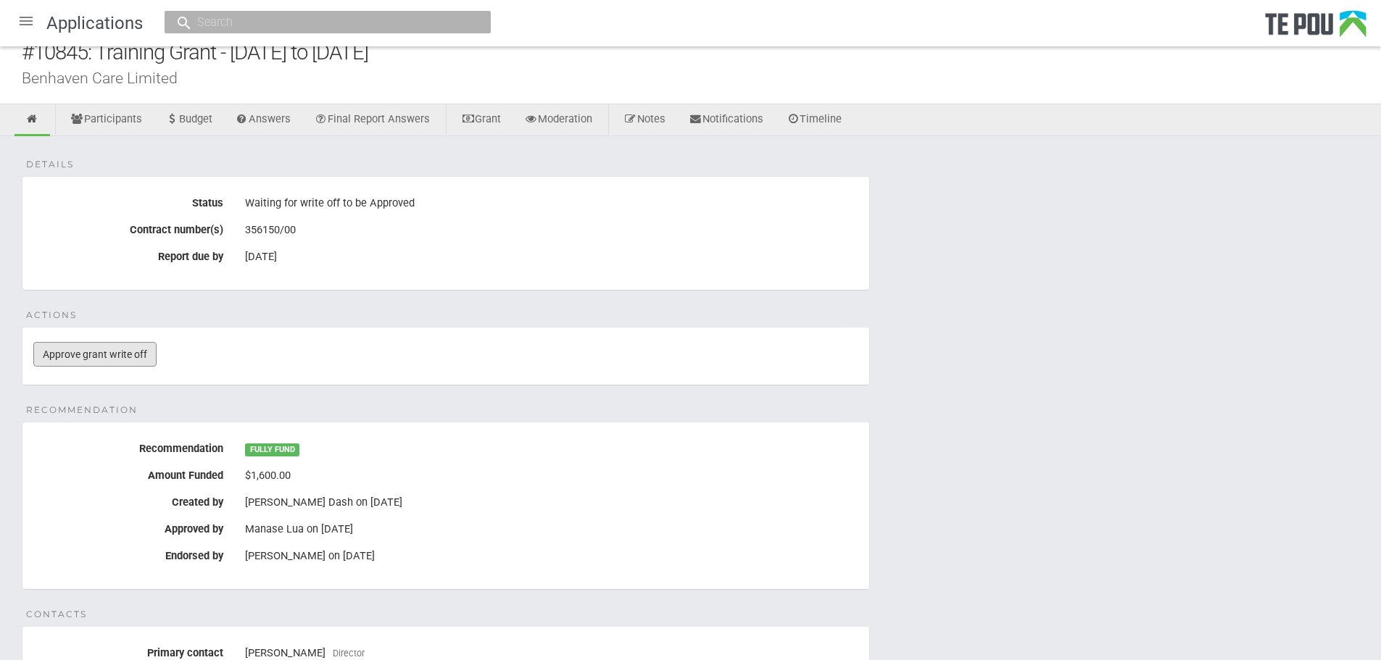
click at [109, 352] on link "Approve grant write off" at bounding box center [94, 354] width 123 height 25
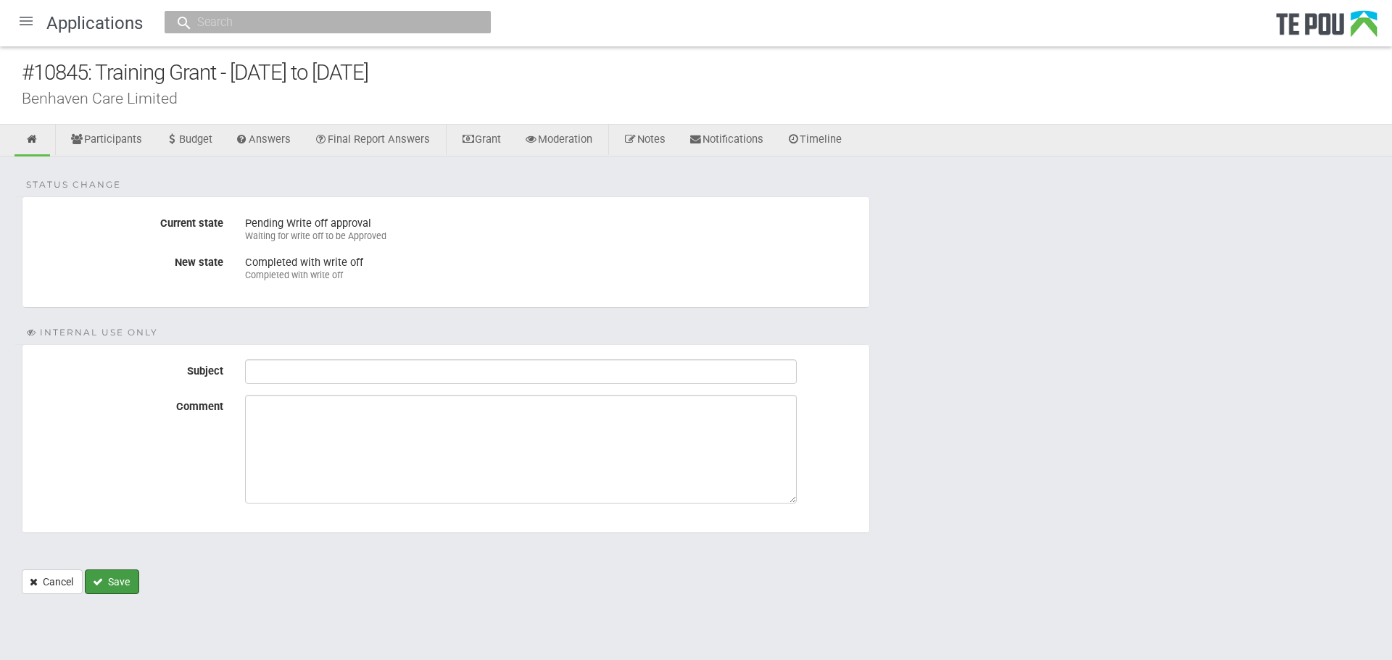
click at [127, 583] on button "Save" at bounding box center [112, 582] width 54 height 25
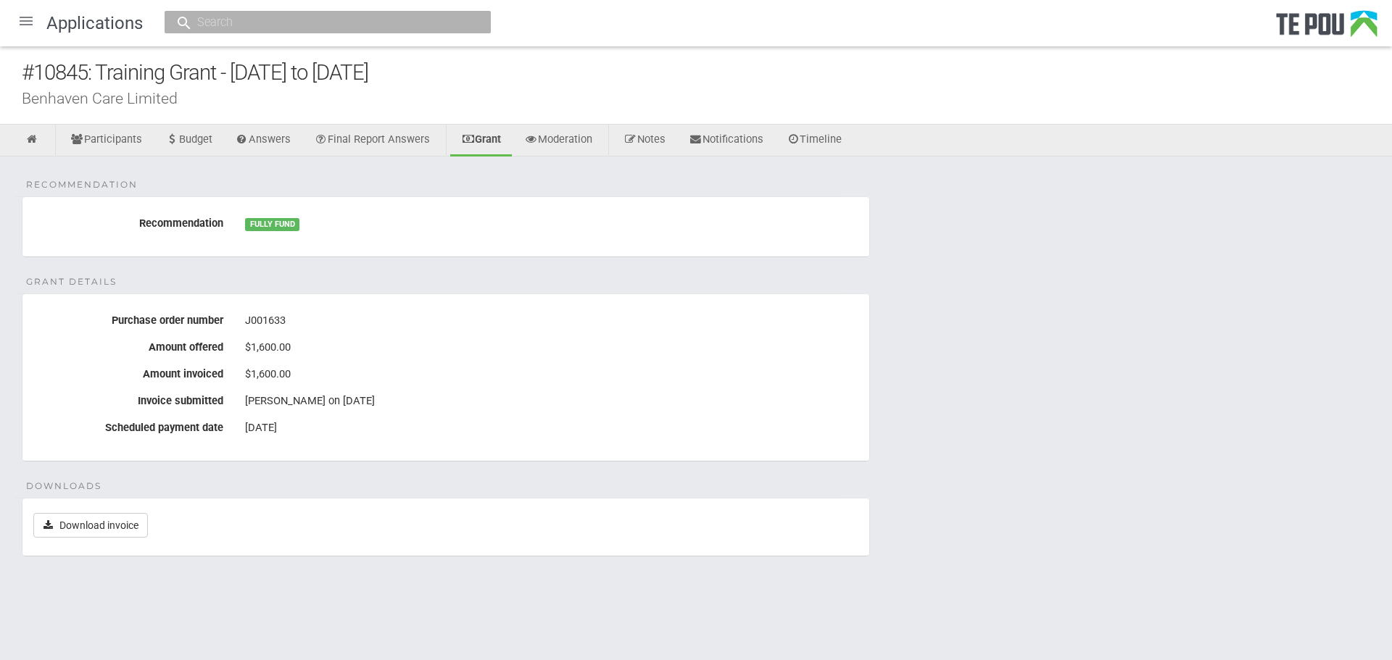
drag, startPoint x: 36, startPoint y: 135, endPoint x: 1335, endPoint y: 401, distance: 1325.8
click at [1335, 401] on div "Recommendation Recommendation FULLY FUND Grant details Purchase order number J0…" at bounding box center [696, 382] width 1392 height 451
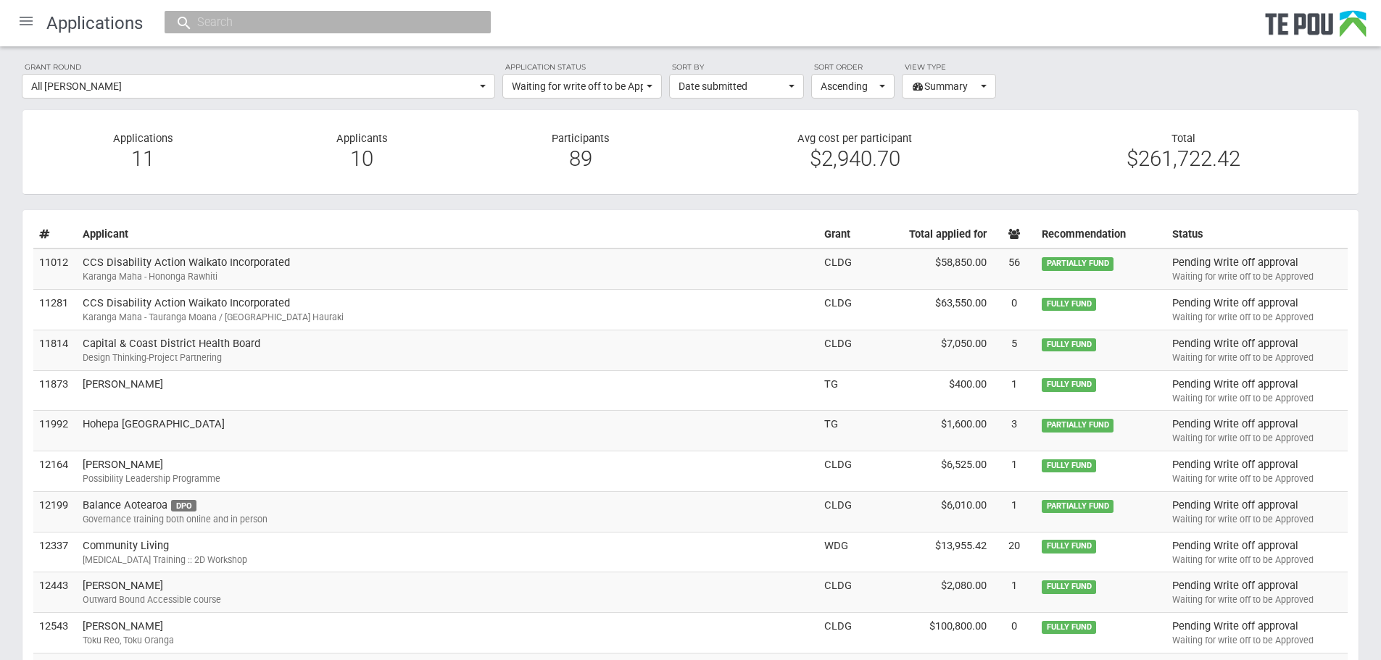
click at [365, 274] on div "Karanga Maha - Hononga Rawhiti" at bounding box center [448, 276] width 730 height 13
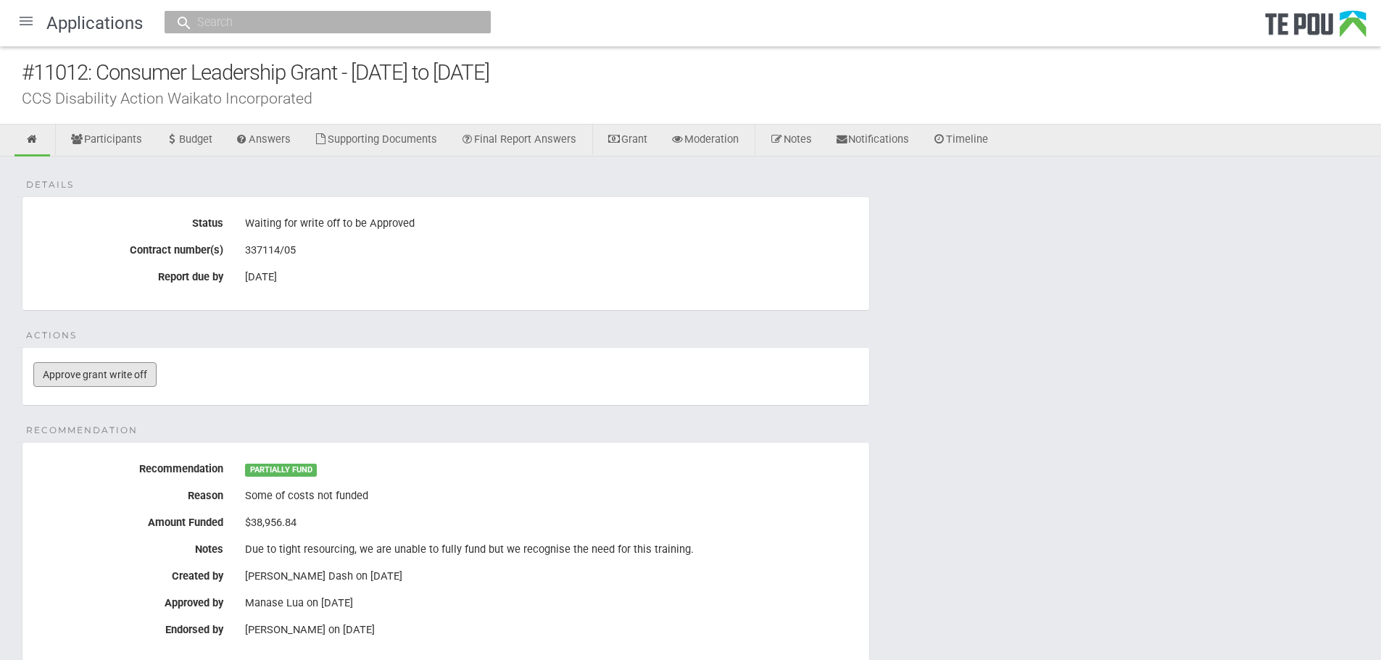
click at [104, 376] on link "Approve grant write off" at bounding box center [94, 374] width 123 height 25
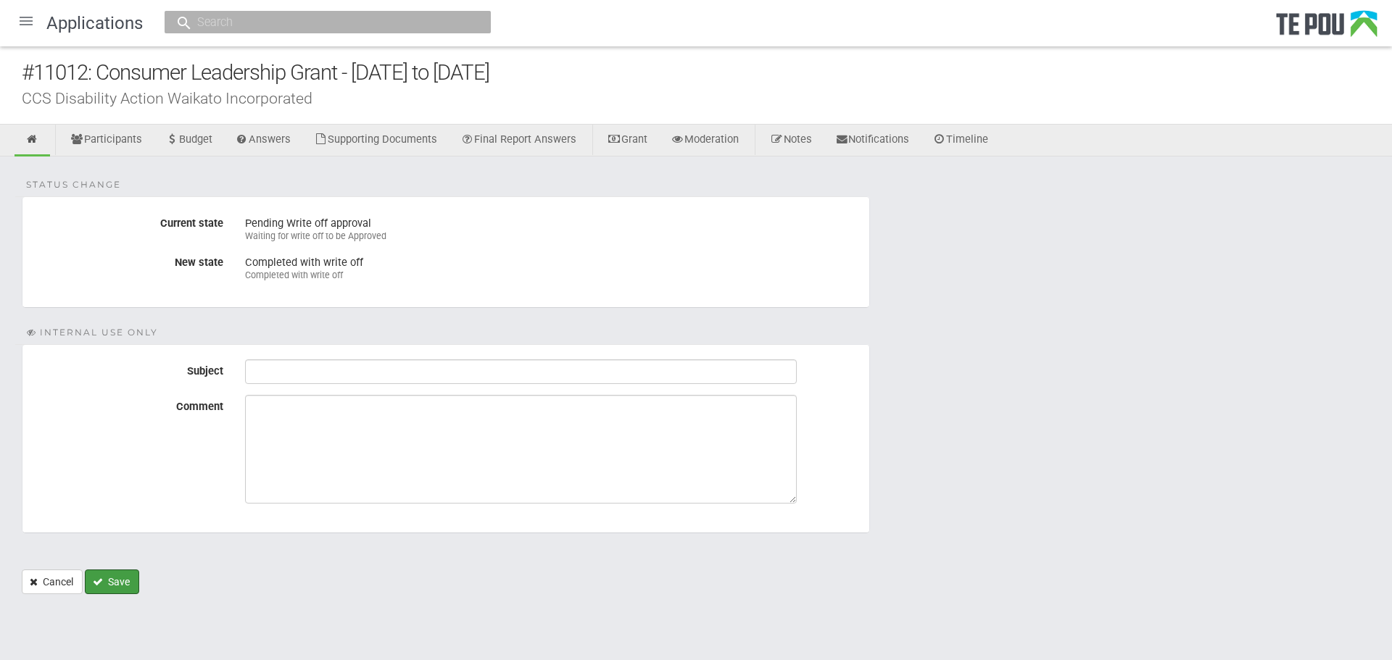
click at [122, 581] on button "Save" at bounding box center [112, 582] width 54 height 25
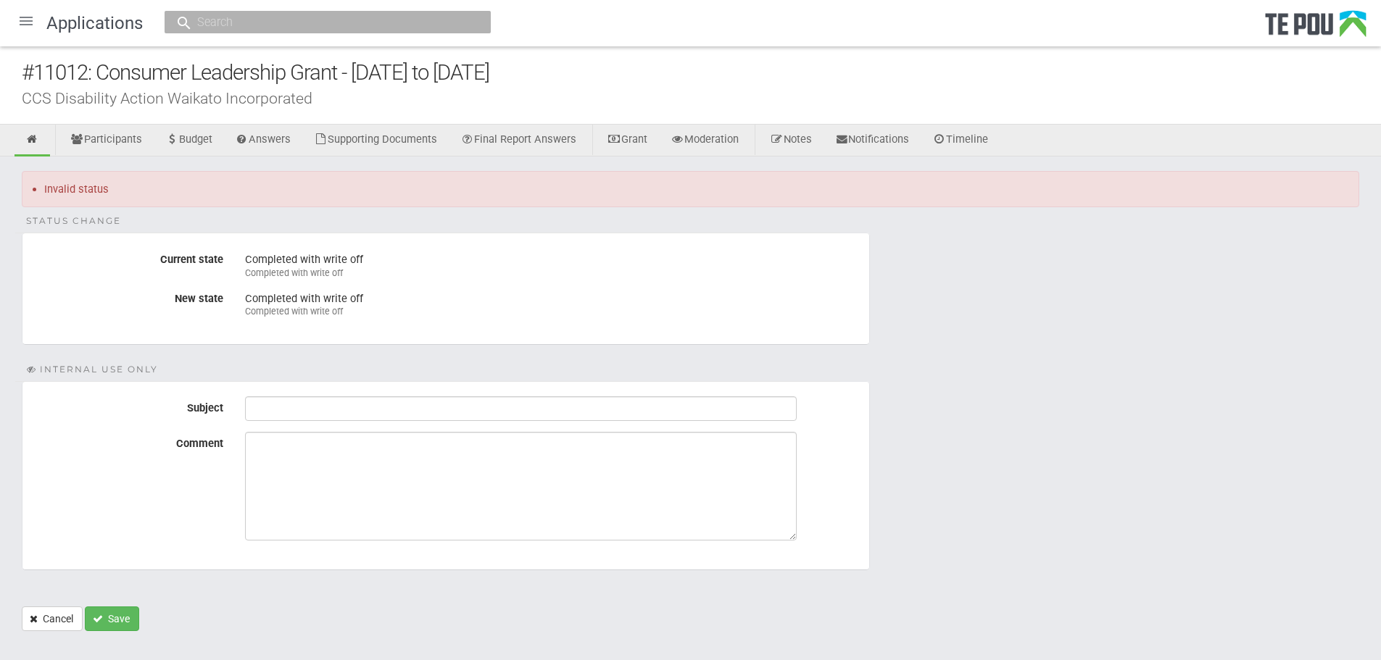
click at [120, 294] on label "New state" at bounding box center [128, 296] width 212 height 18
click at [46, 633] on div "Invalid status Status change Current state Completed with write off Completed w…" at bounding box center [690, 401] width 1381 height 489
click at [40, 615] on link "Cancel" at bounding box center [52, 619] width 61 height 25
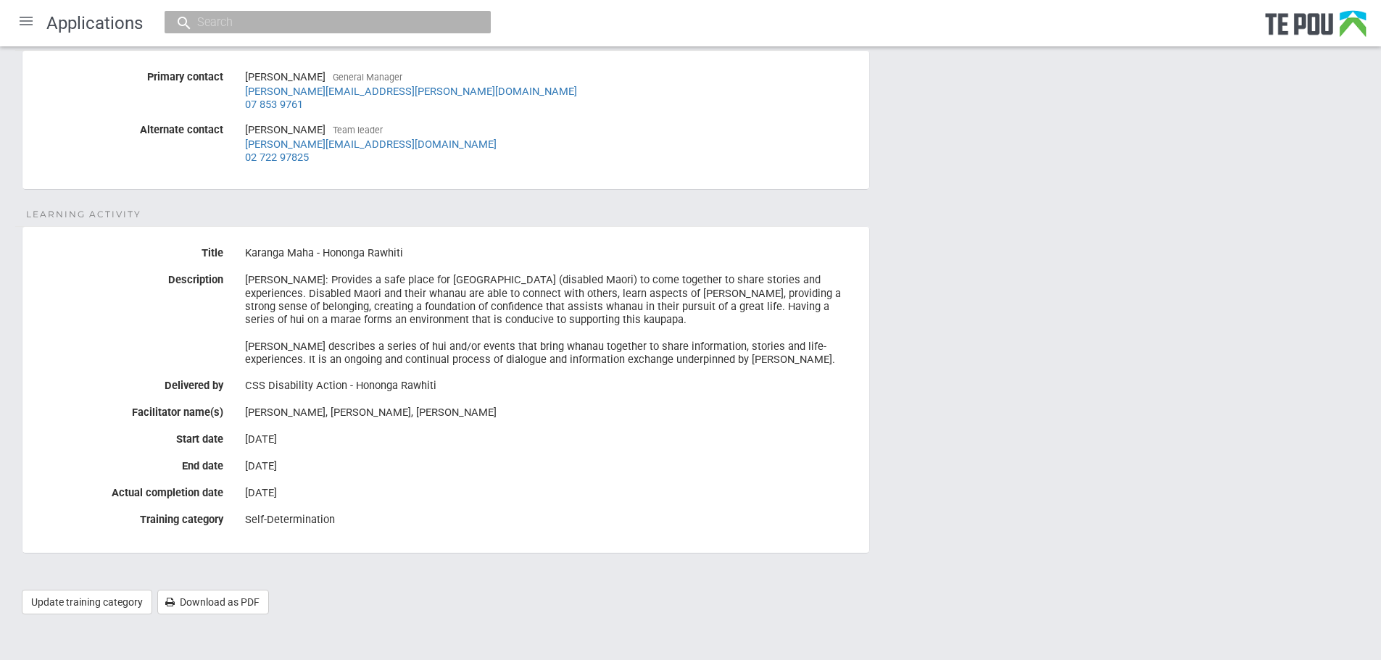
scroll to position [673, 0]
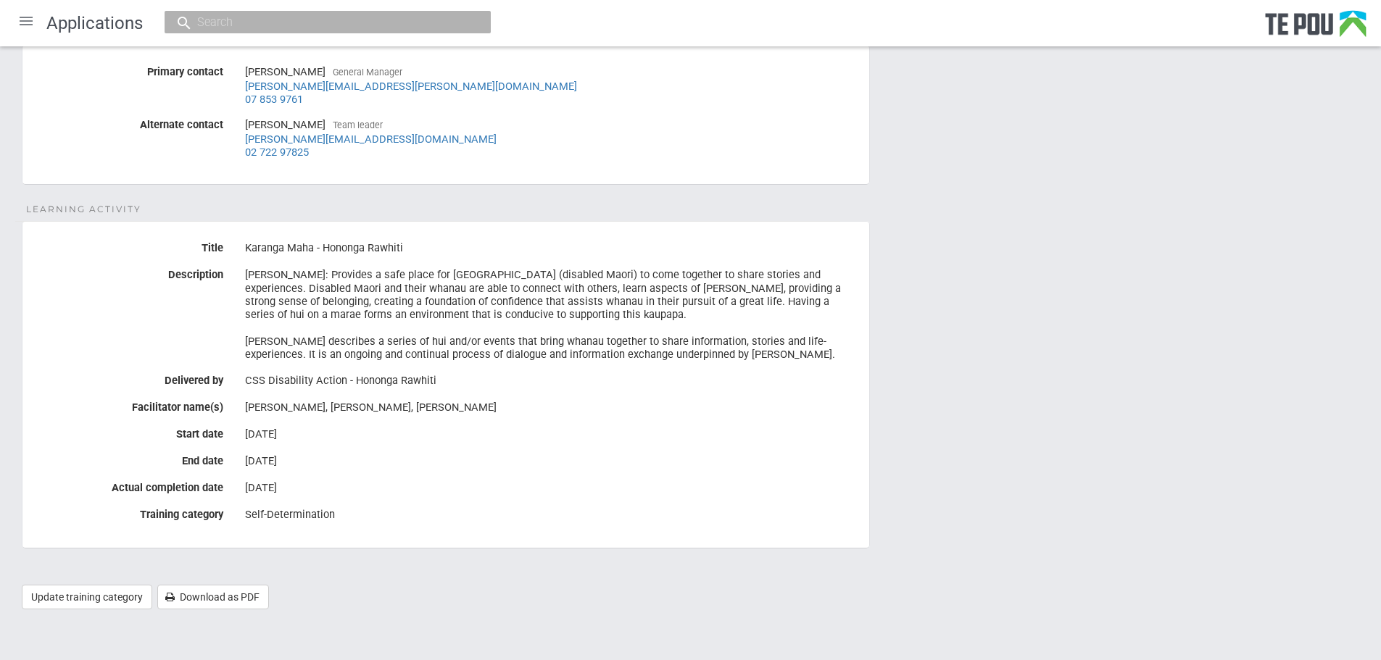
click at [26, 23] on div at bounding box center [26, 21] width 35 height 35
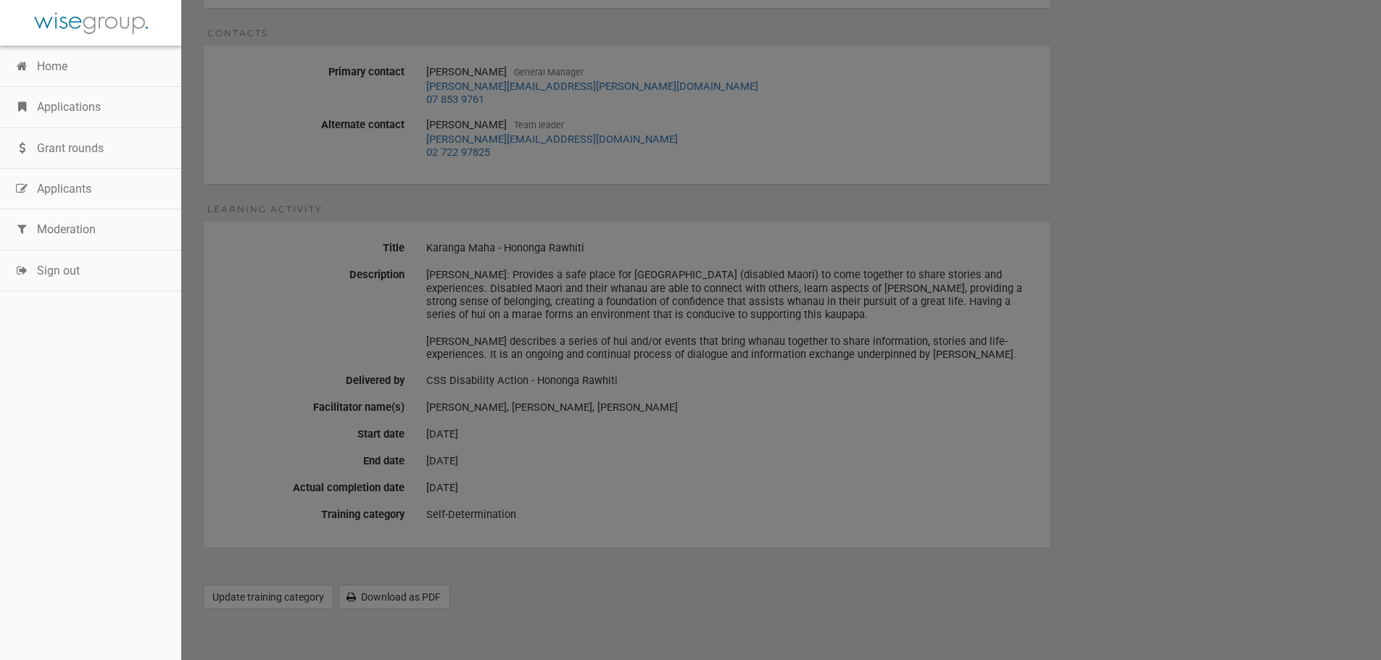
click at [65, 109] on link "Applications" at bounding box center [90, 107] width 181 height 41
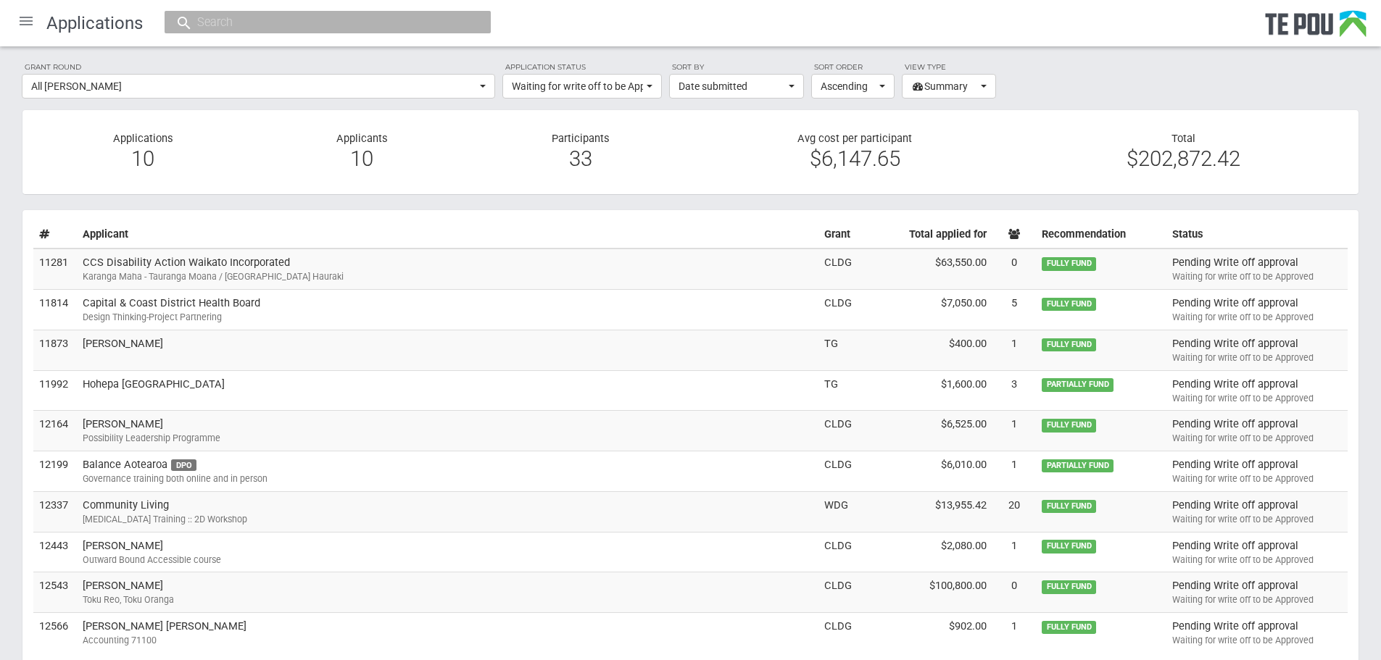
click at [211, 268] on td "CCS Disability Action Waikato Incorporated Karanga Maha - [GEOGRAPHIC_DATA] [GE…" at bounding box center [447, 269] width 741 height 41
click at [211, 268] on td "CCS Disability Action Waikato Incorporated Karanga Maha - Tauranga Moana / Waik…" at bounding box center [447, 269] width 741 height 41
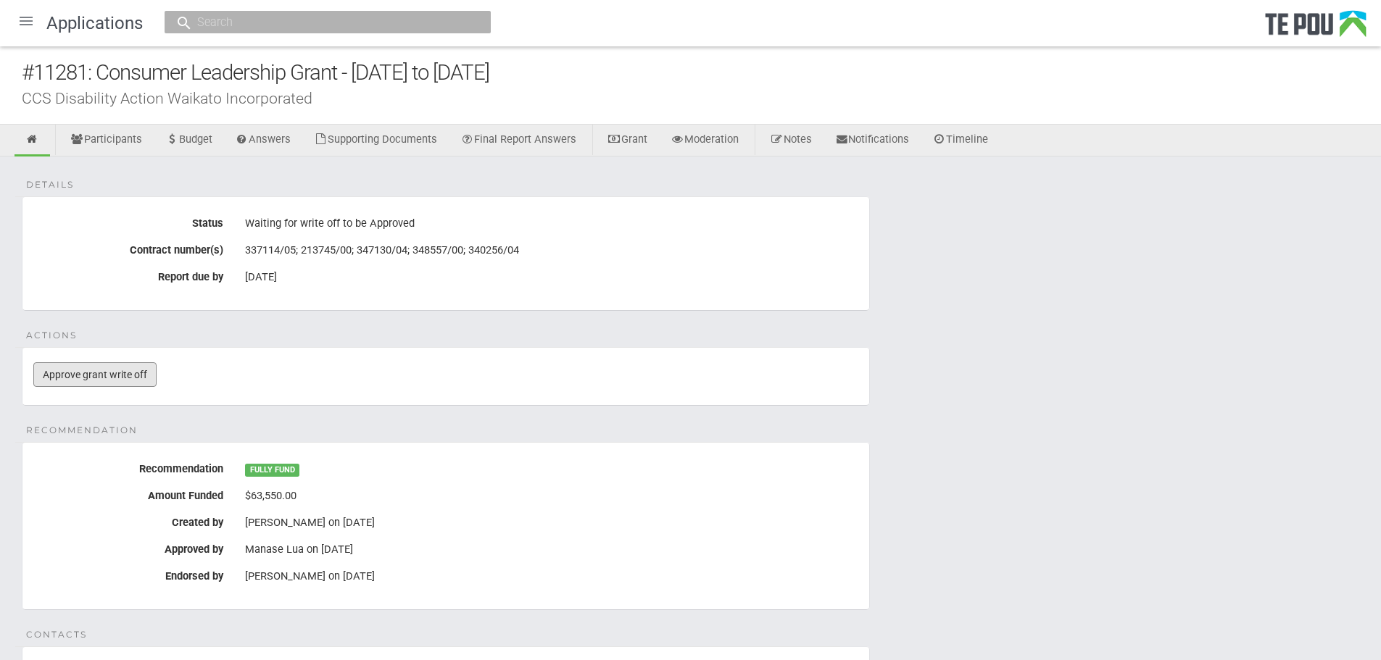
click at [107, 374] on link "Approve grant write off" at bounding box center [94, 374] width 123 height 25
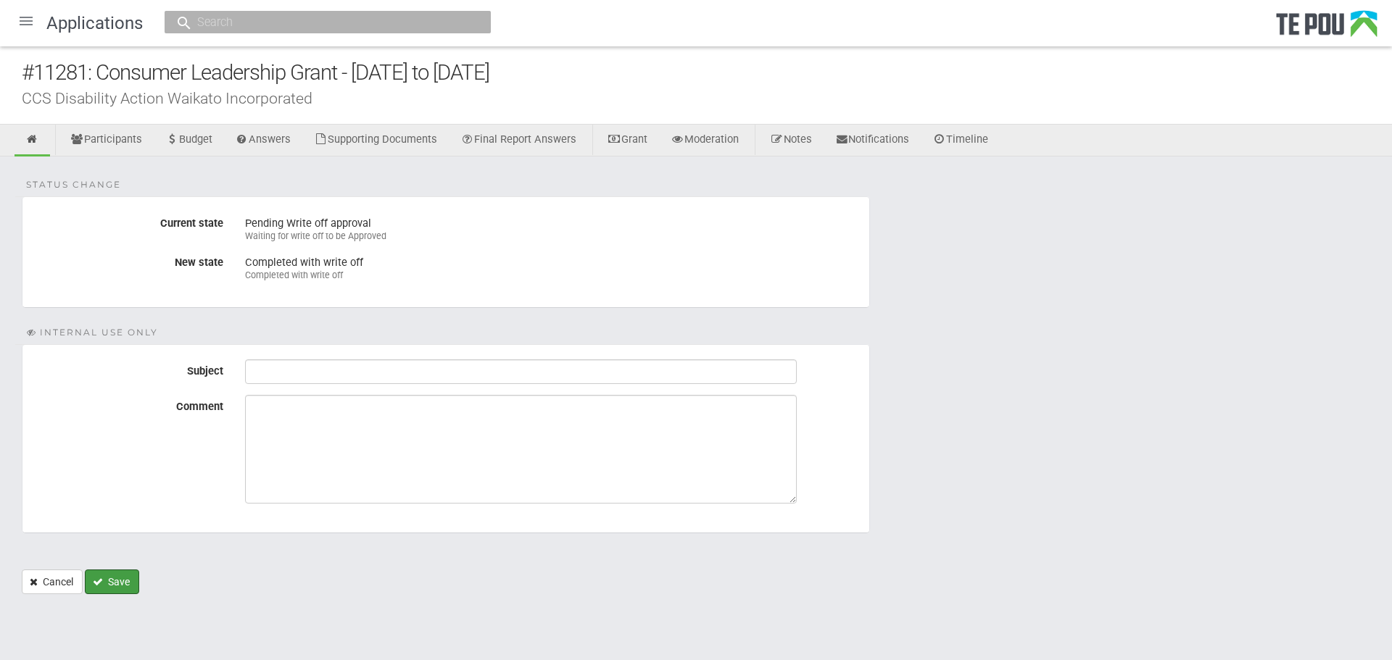
click at [113, 576] on button "Save" at bounding box center [112, 582] width 54 height 25
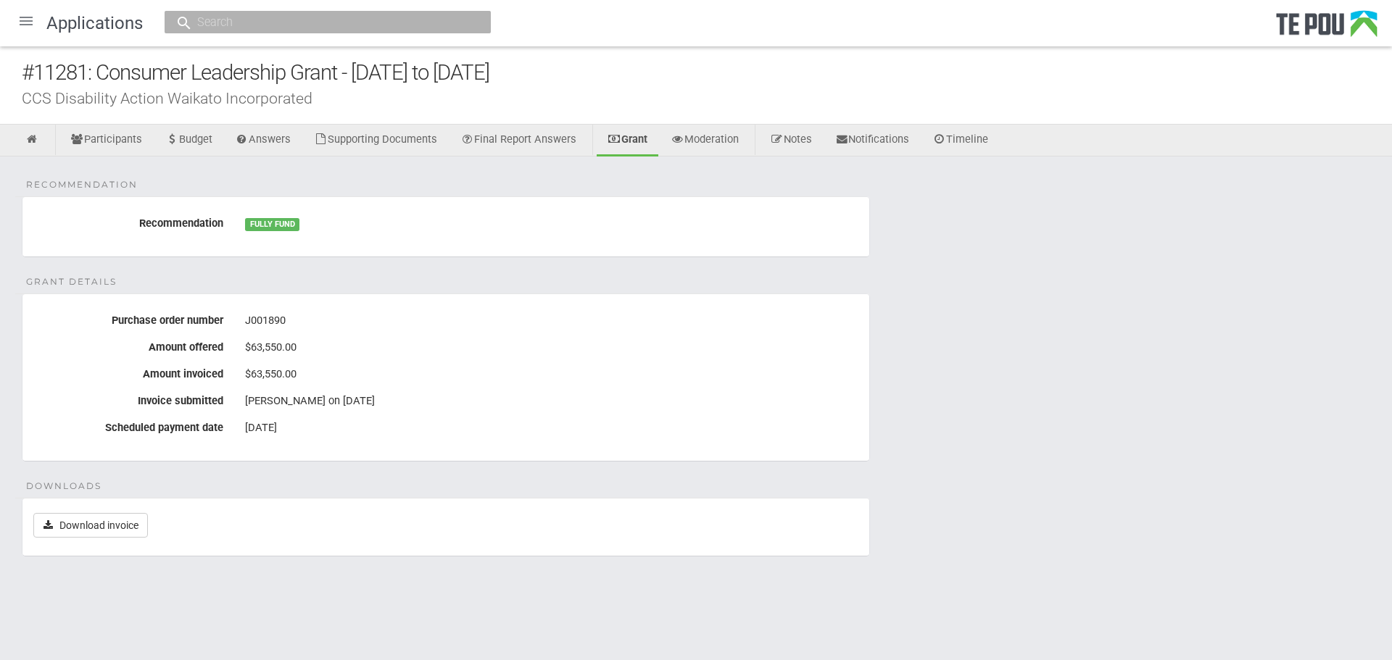
click at [21, 25] on div at bounding box center [26, 21] width 35 height 35
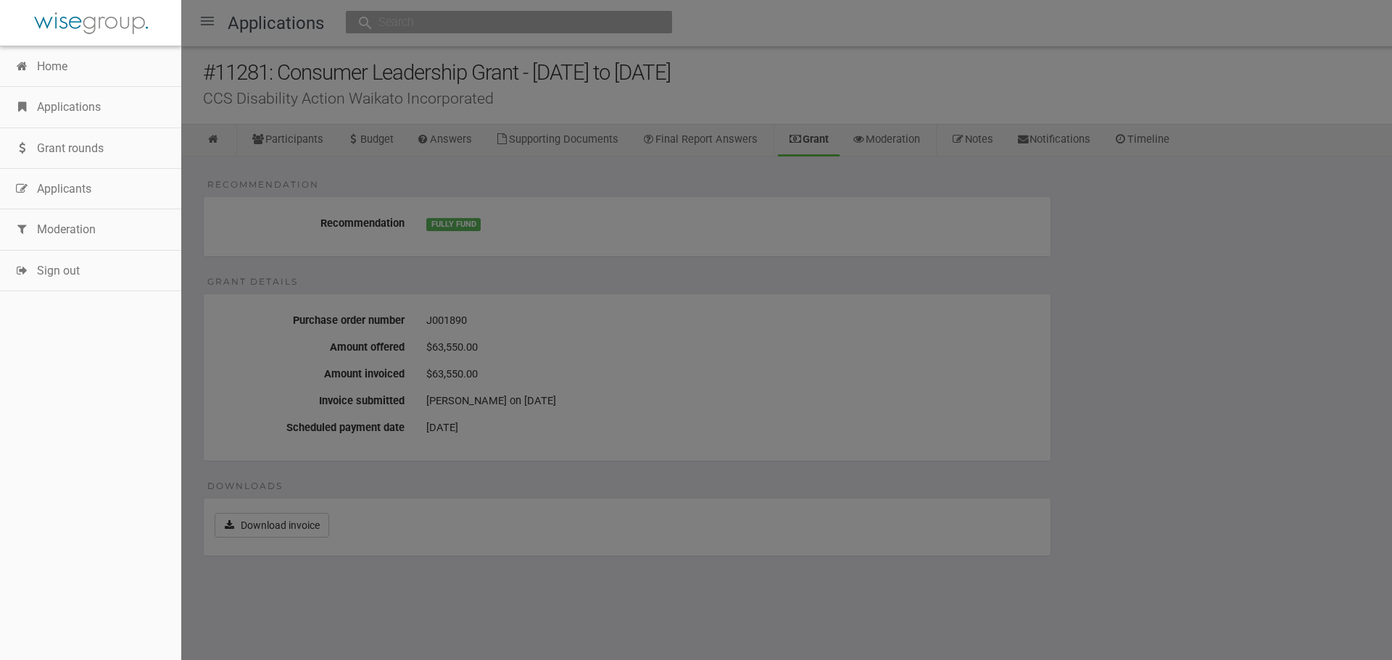
click at [40, 113] on link "Applications" at bounding box center [90, 107] width 181 height 41
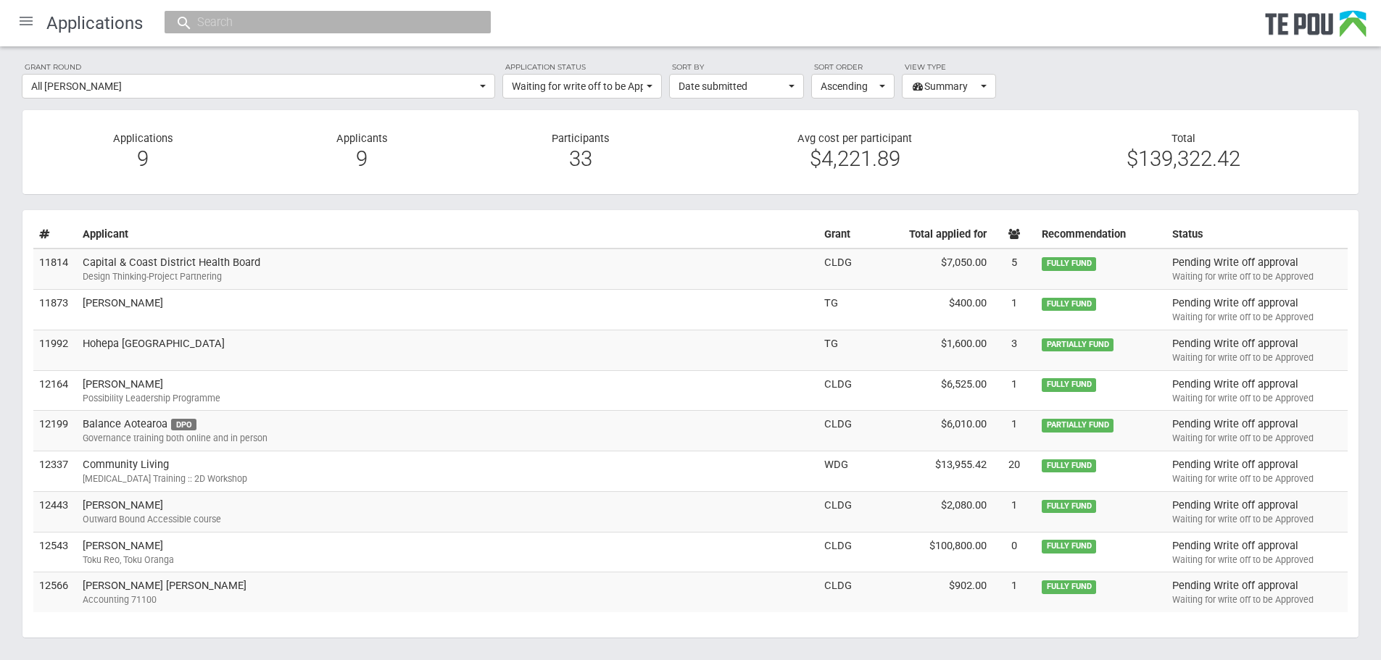
click at [196, 282] on div "Design Thinking-Project Partnering" at bounding box center [448, 276] width 730 height 13
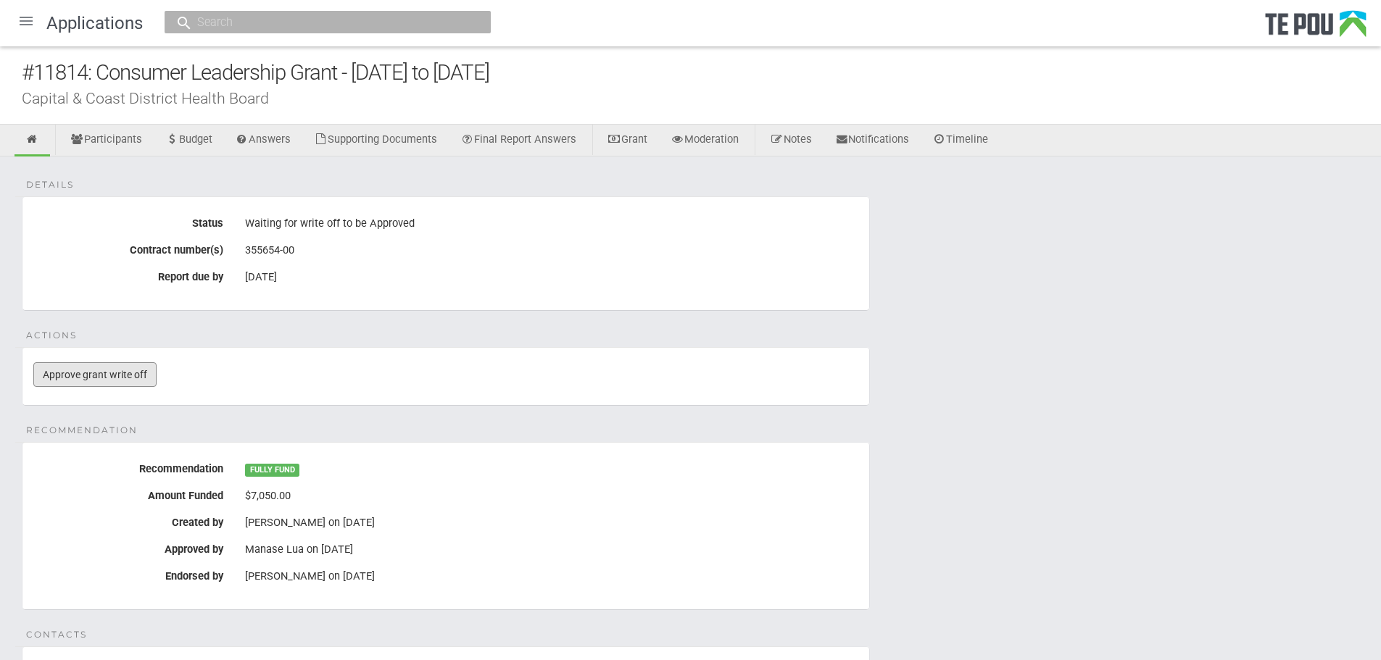
click at [138, 375] on link "Approve grant write off" at bounding box center [94, 374] width 123 height 25
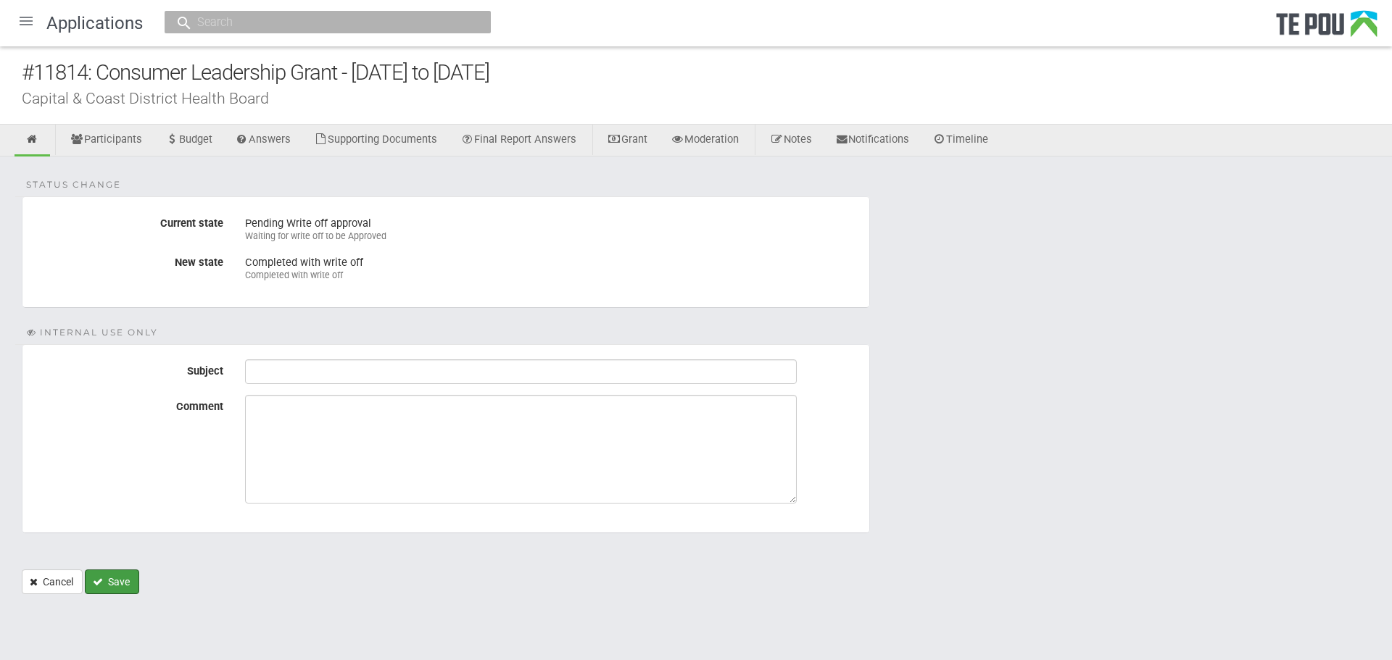
click at [111, 585] on button "Save" at bounding box center [112, 582] width 54 height 25
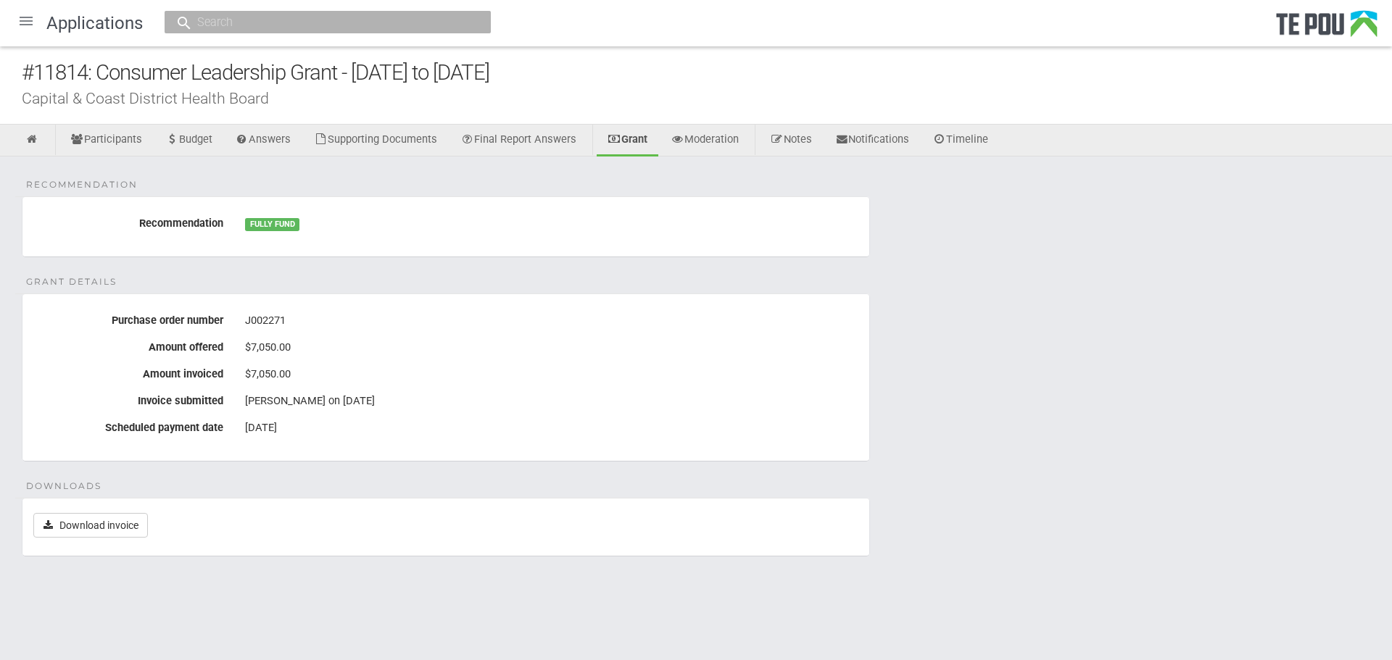
click at [33, 18] on div at bounding box center [26, 21] width 35 height 35
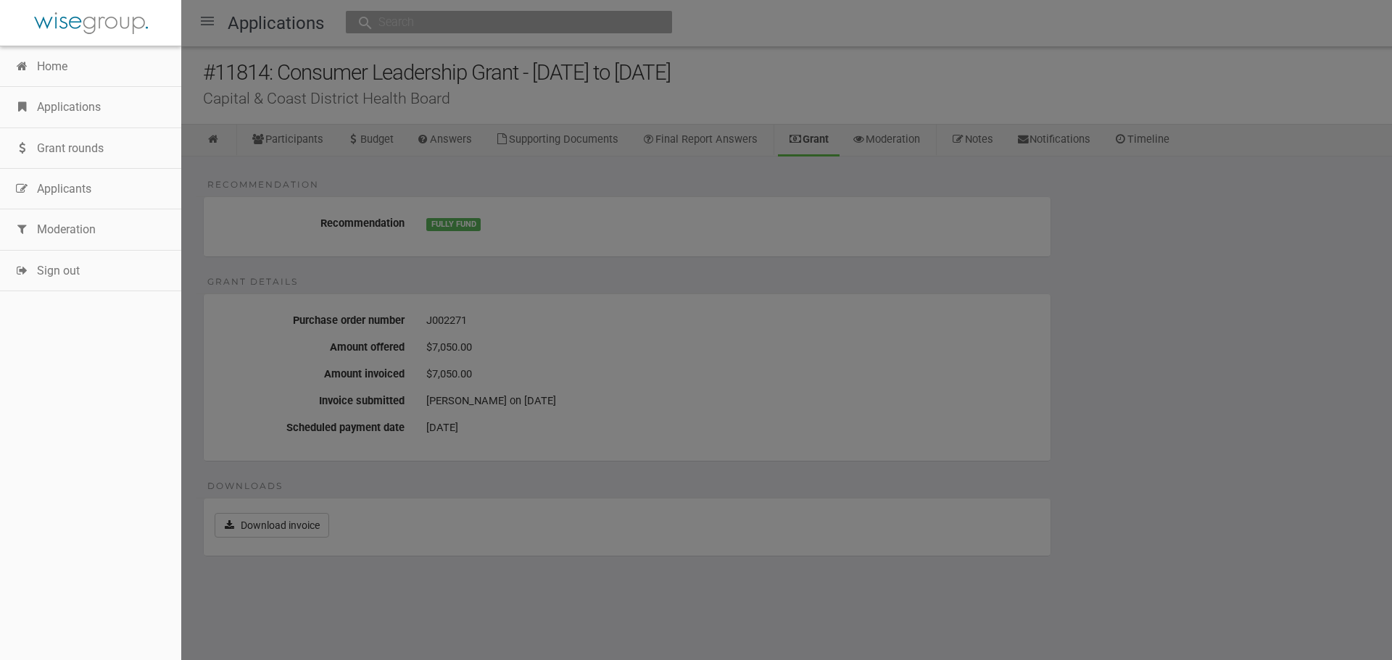
click at [53, 110] on link "Applications" at bounding box center [90, 107] width 181 height 41
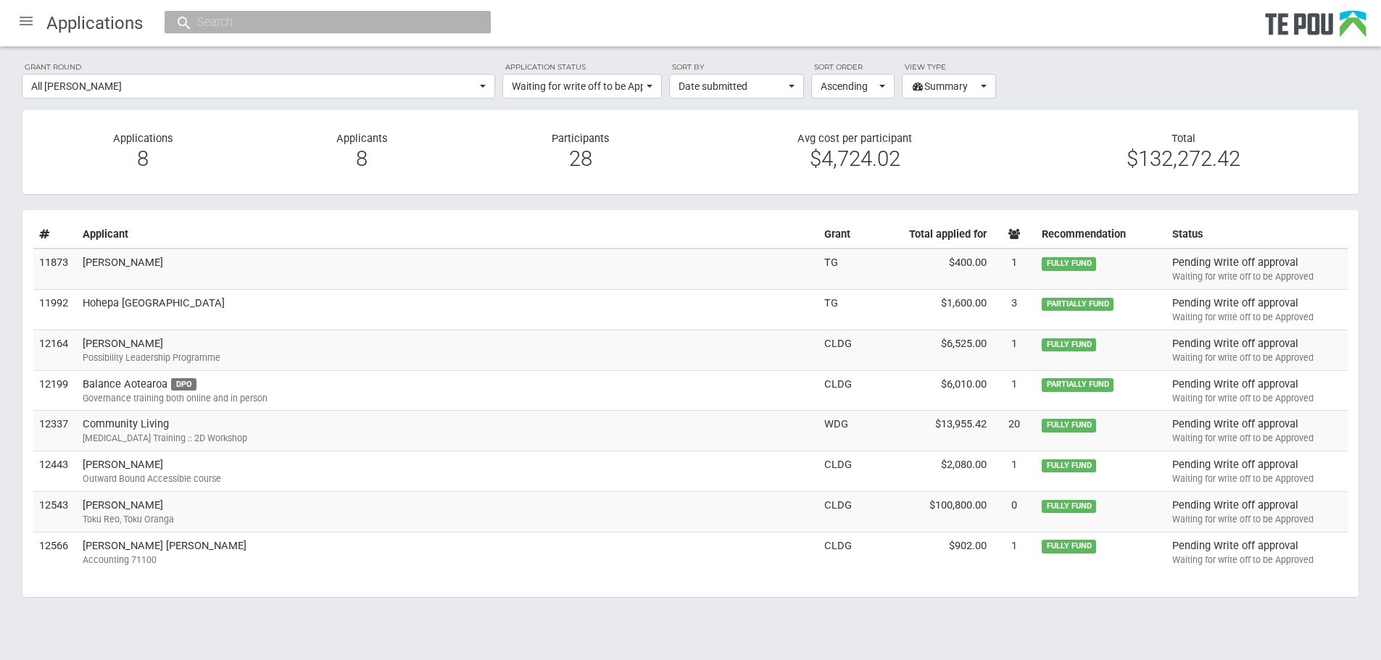
click at [258, 275] on td "margot fletcher" at bounding box center [447, 269] width 741 height 41
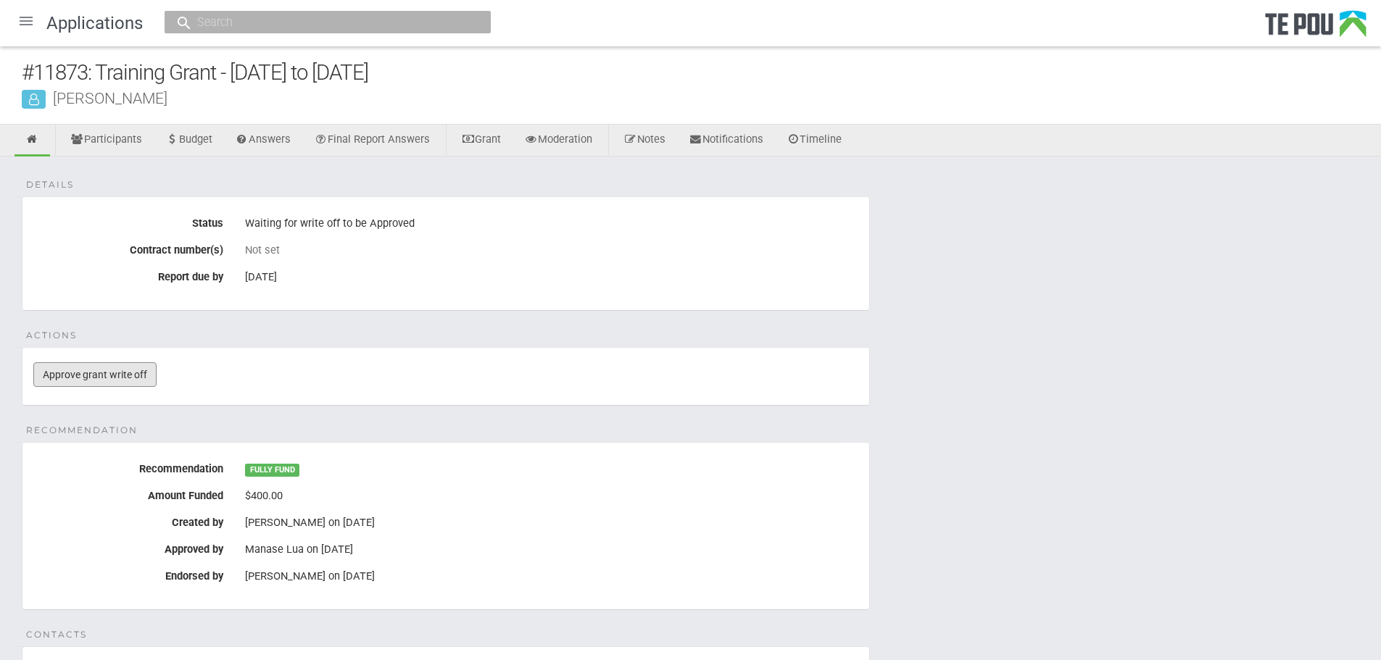
click at [115, 373] on link "Approve grant write off" at bounding box center [94, 374] width 123 height 25
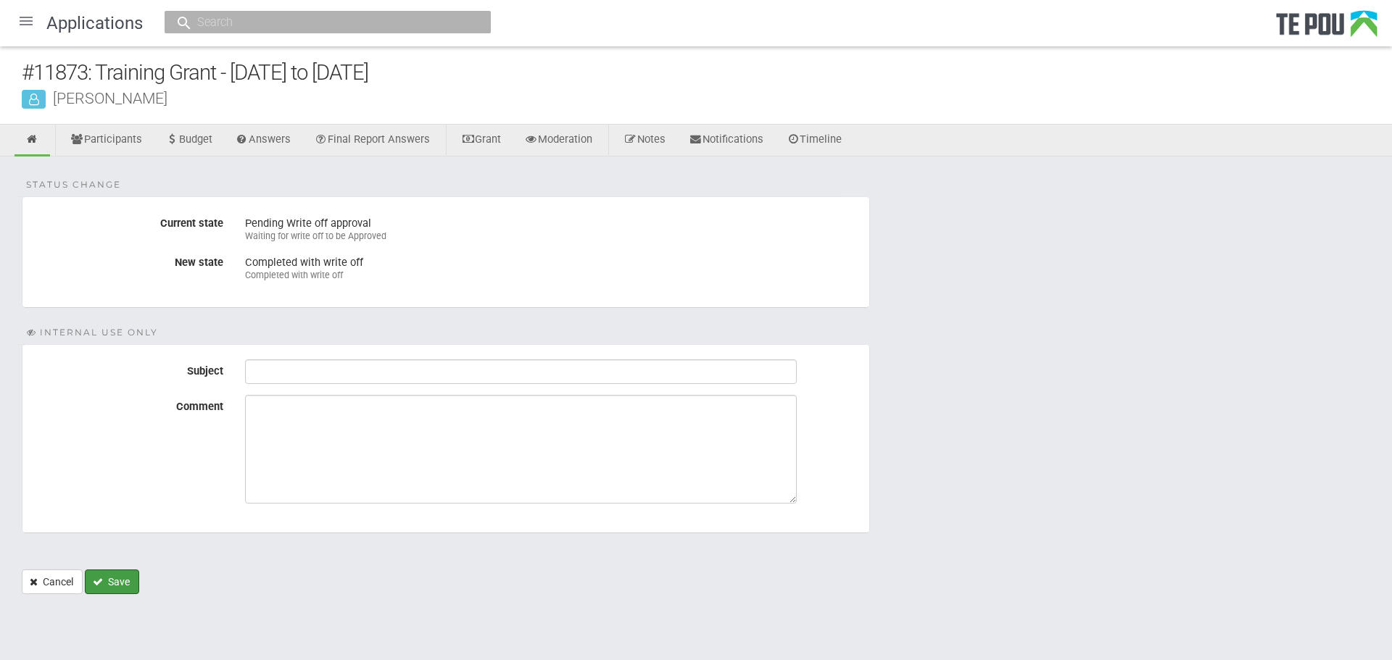
click at [109, 583] on button "Save" at bounding box center [112, 582] width 54 height 25
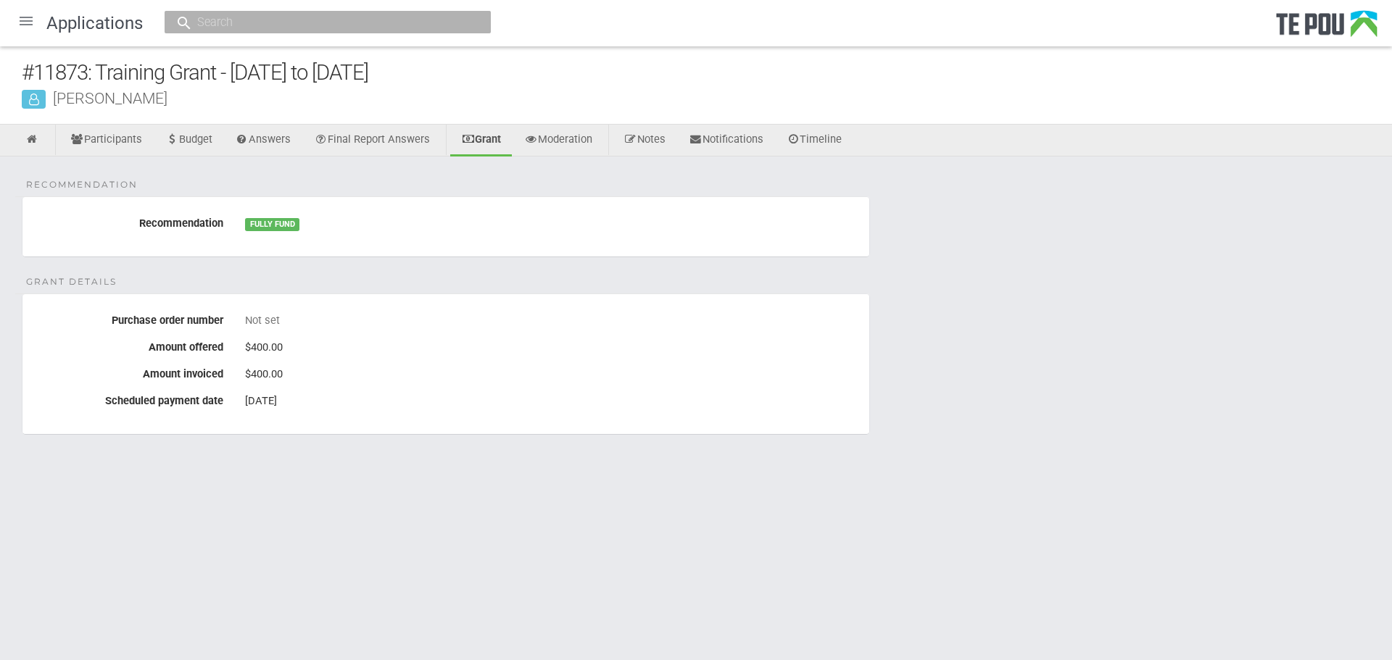
click at [19, 24] on div at bounding box center [26, 21] width 35 height 35
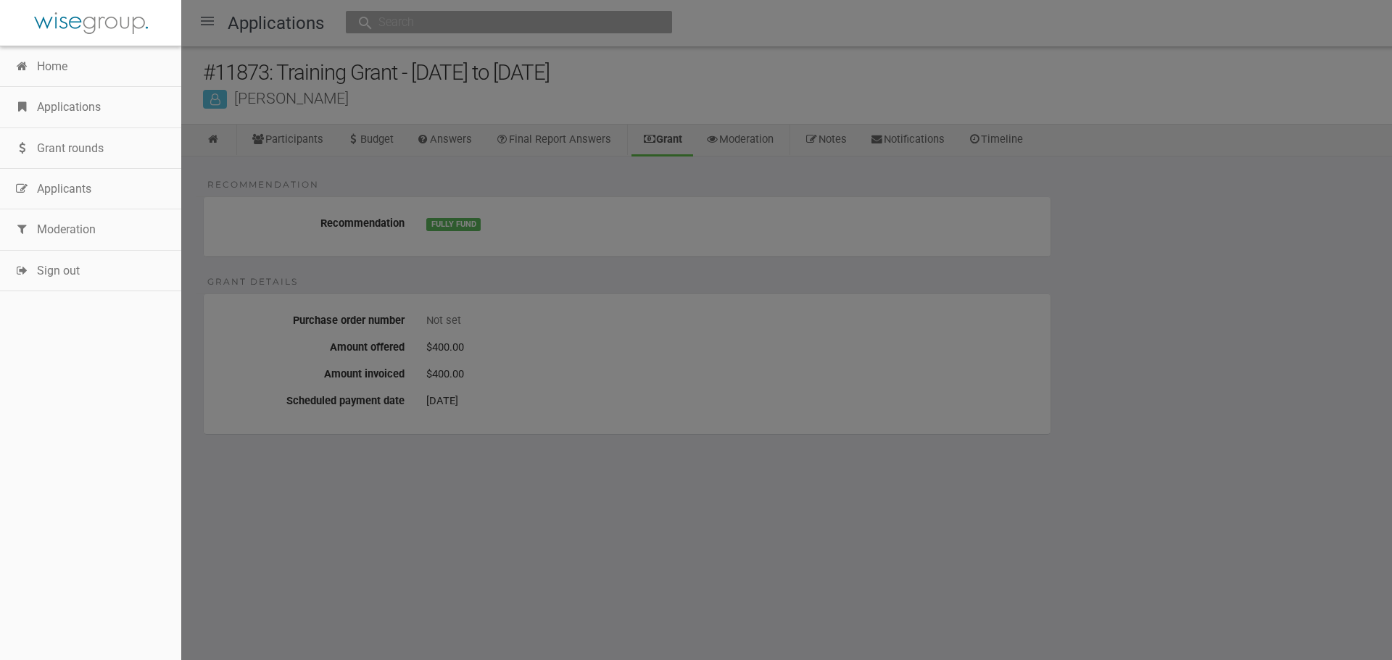
click at [62, 93] on link "Applications" at bounding box center [90, 107] width 181 height 41
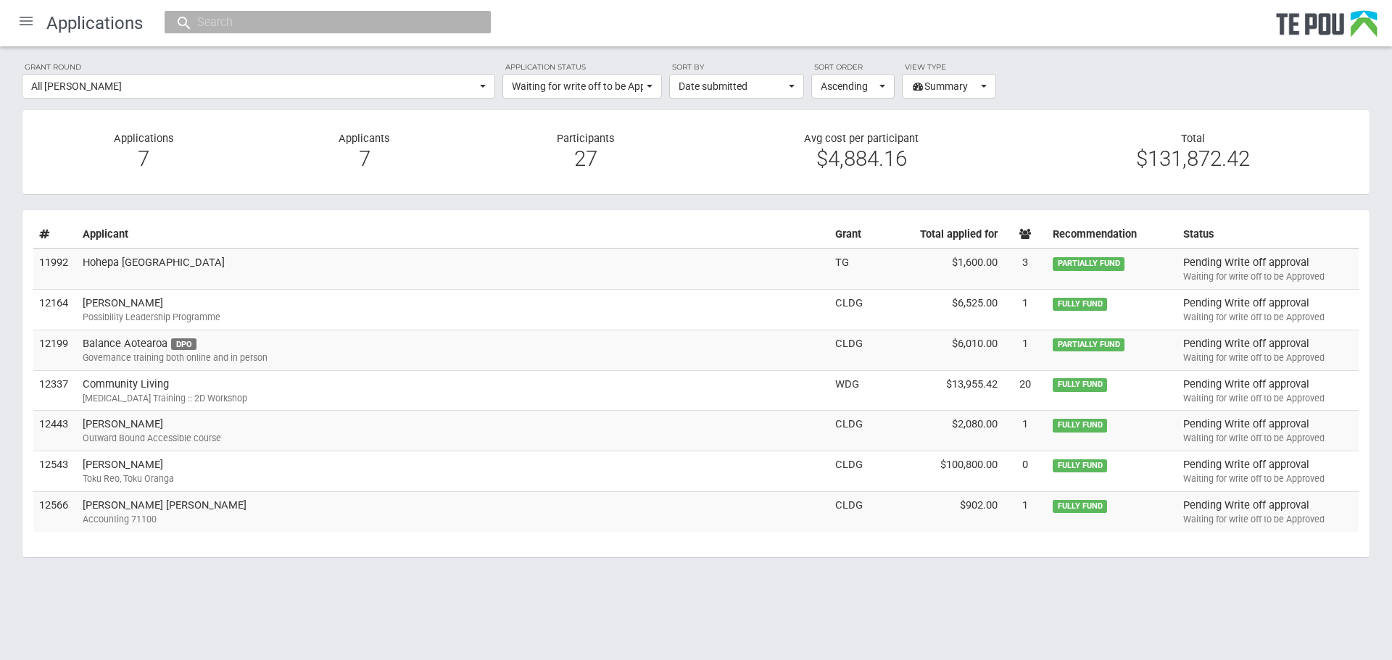
click at [122, 277] on td "Hohepa Auckland" at bounding box center [453, 269] width 752 height 41
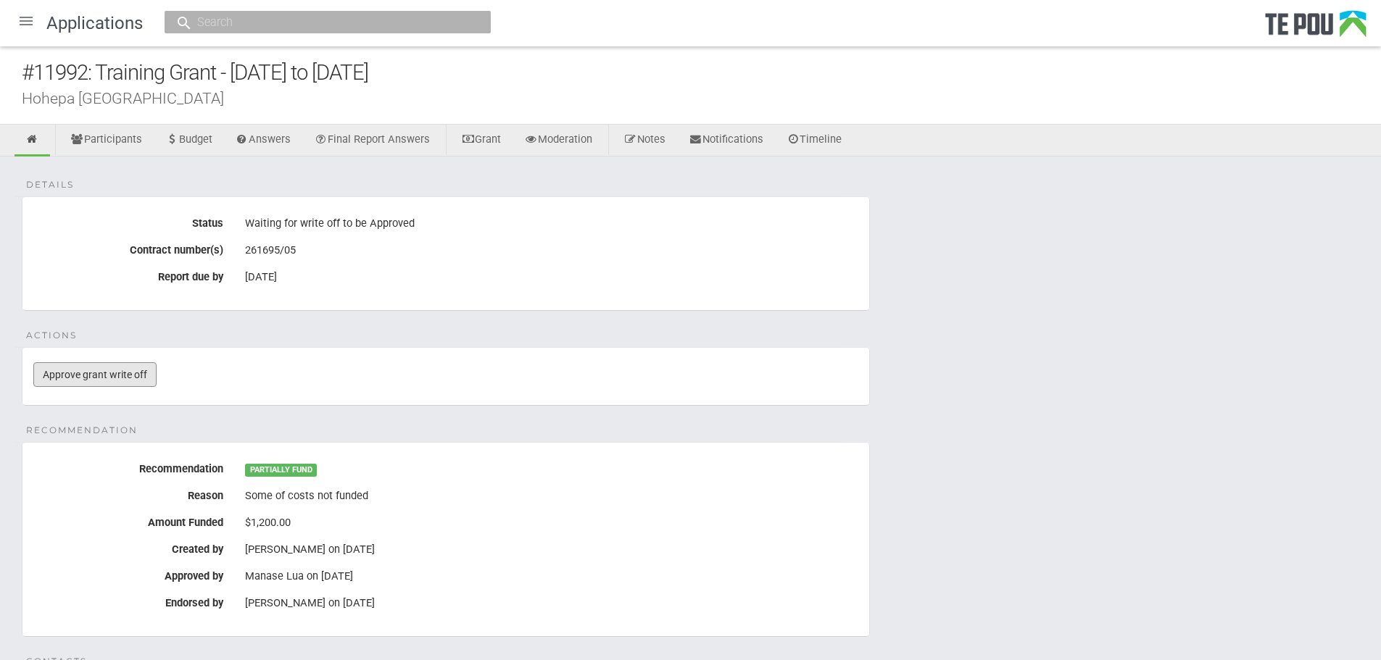
click at [83, 367] on link "Approve grant write off" at bounding box center [94, 374] width 123 height 25
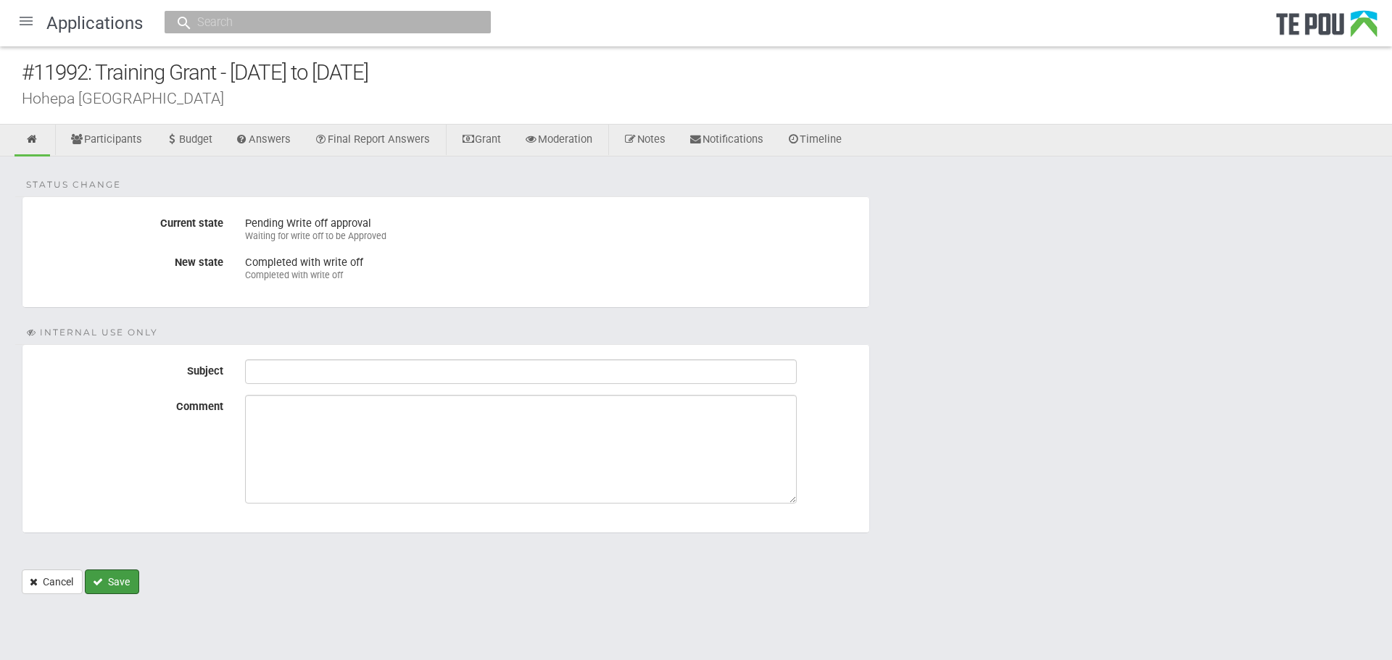
click at [110, 586] on button "Save" at bounding box center [112, 582] width 54 height 25
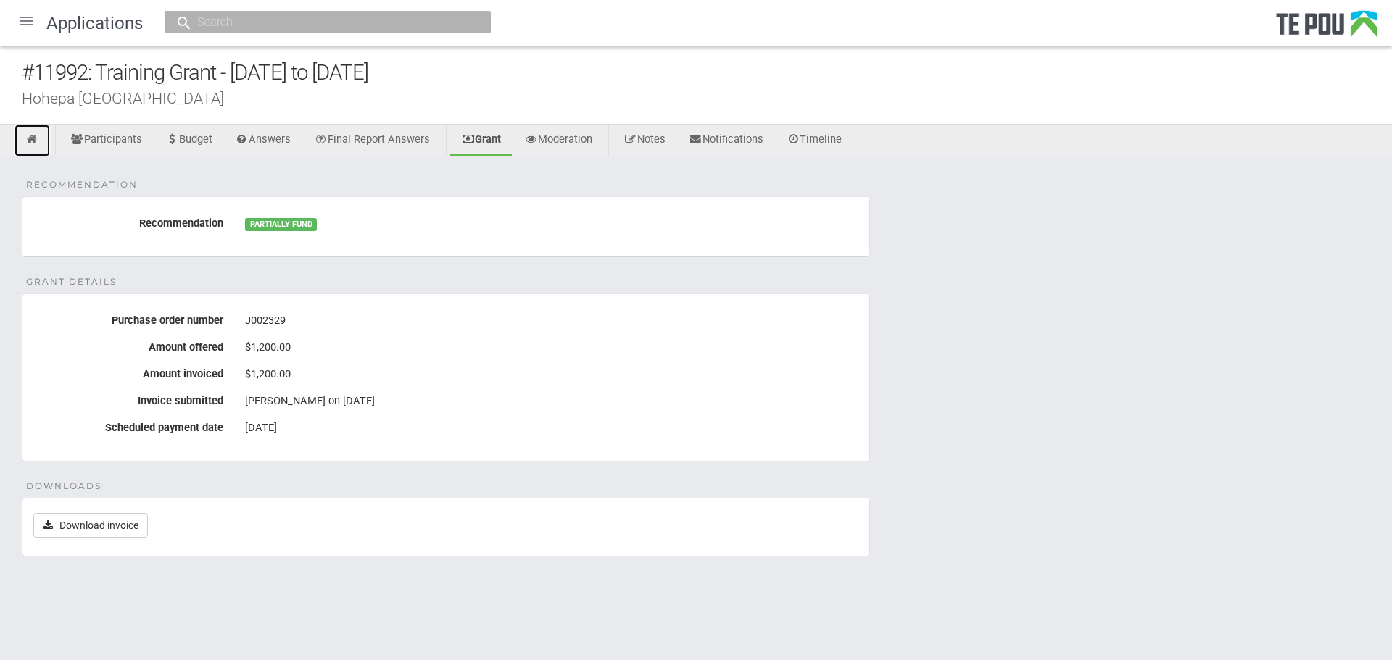
click at [41, 151] on link at bounding box center [32, 141] width 36 height 32
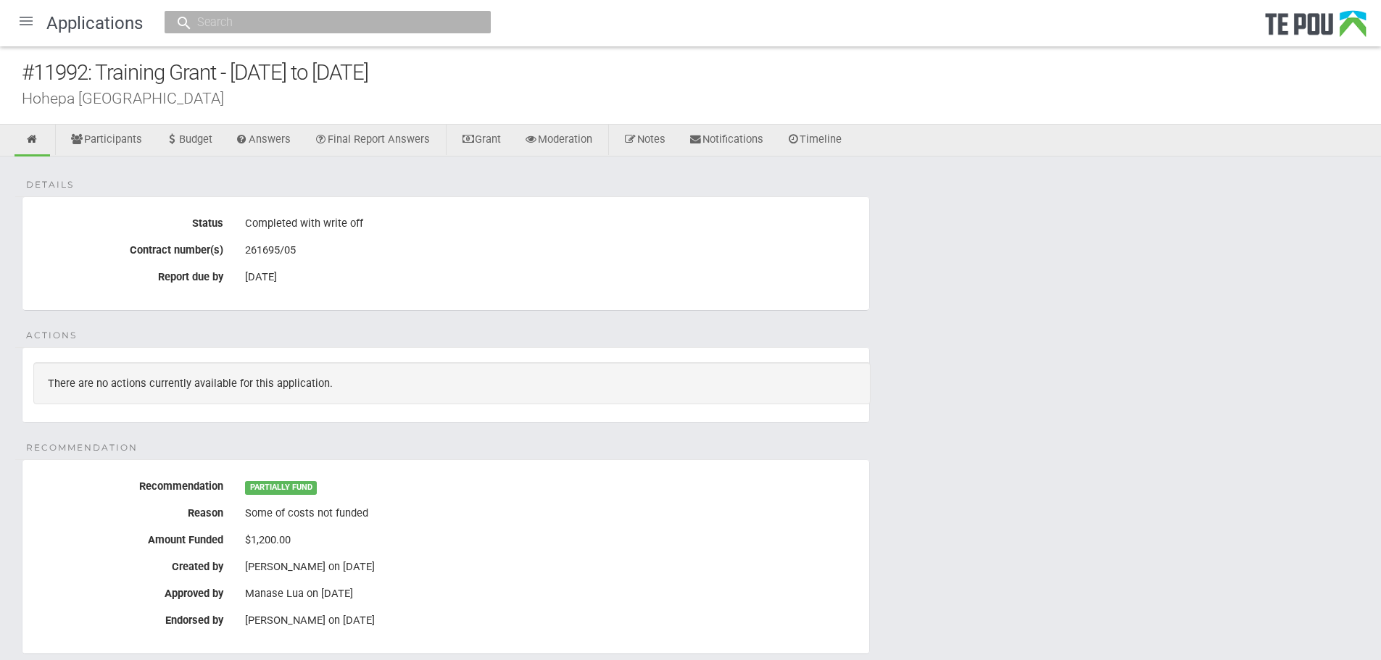
click at [19, 22] on div at bounding box center [26, 21] width 35 height 35
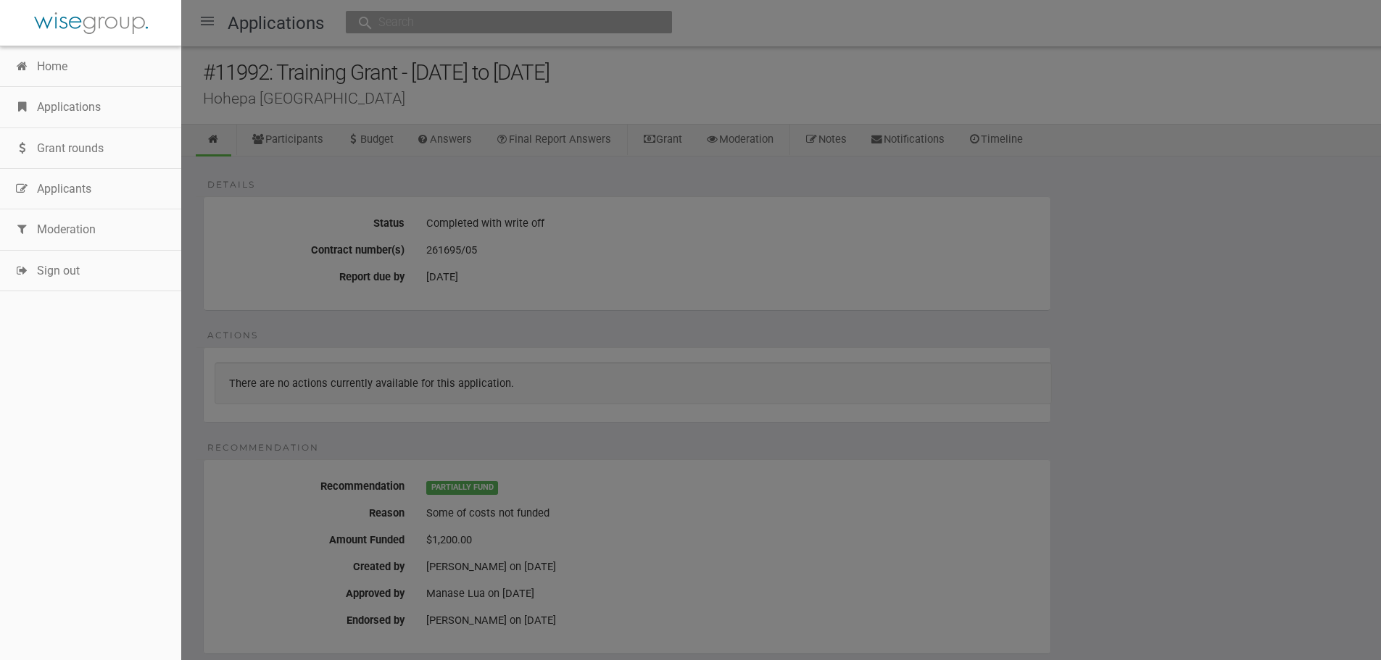
click at [50, 117] on link "Applications" at bounding box center [90, 107] width 181 height 41
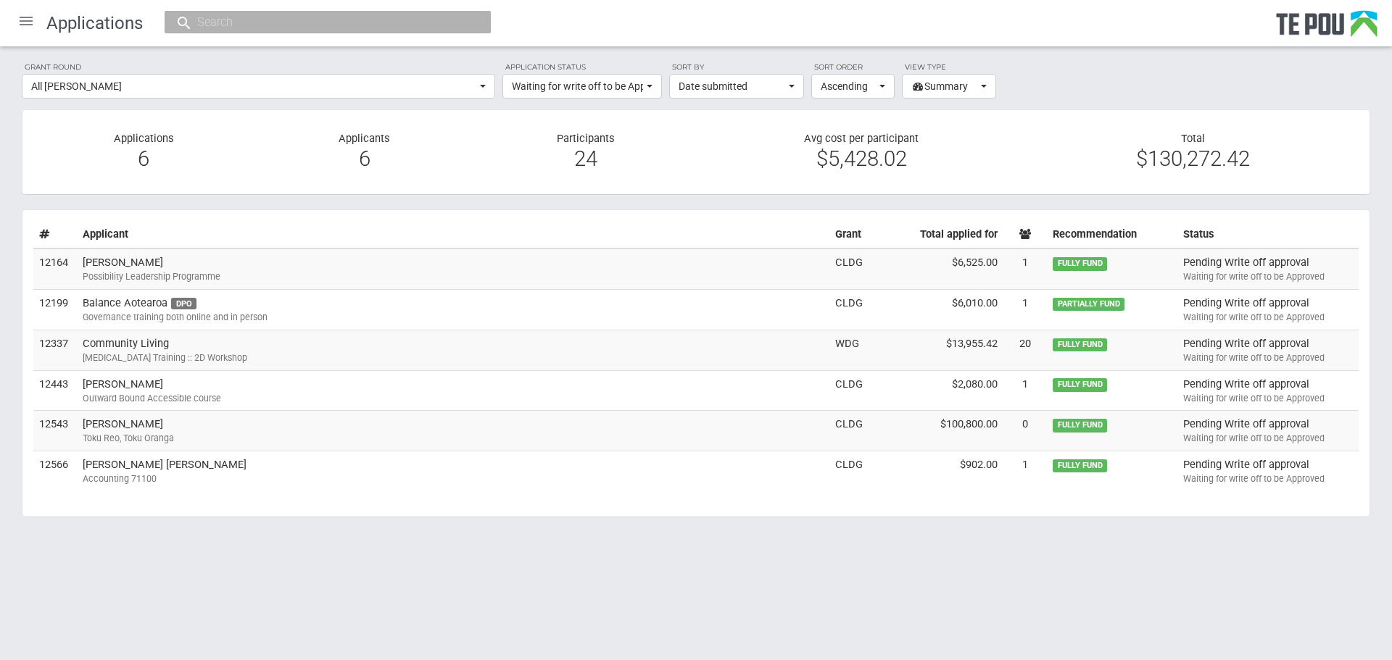
click at [134, 300] on td "Balance Aotearoa DPO Governance training both online and in person" at bounding box center [453, 310] width 752 height 41
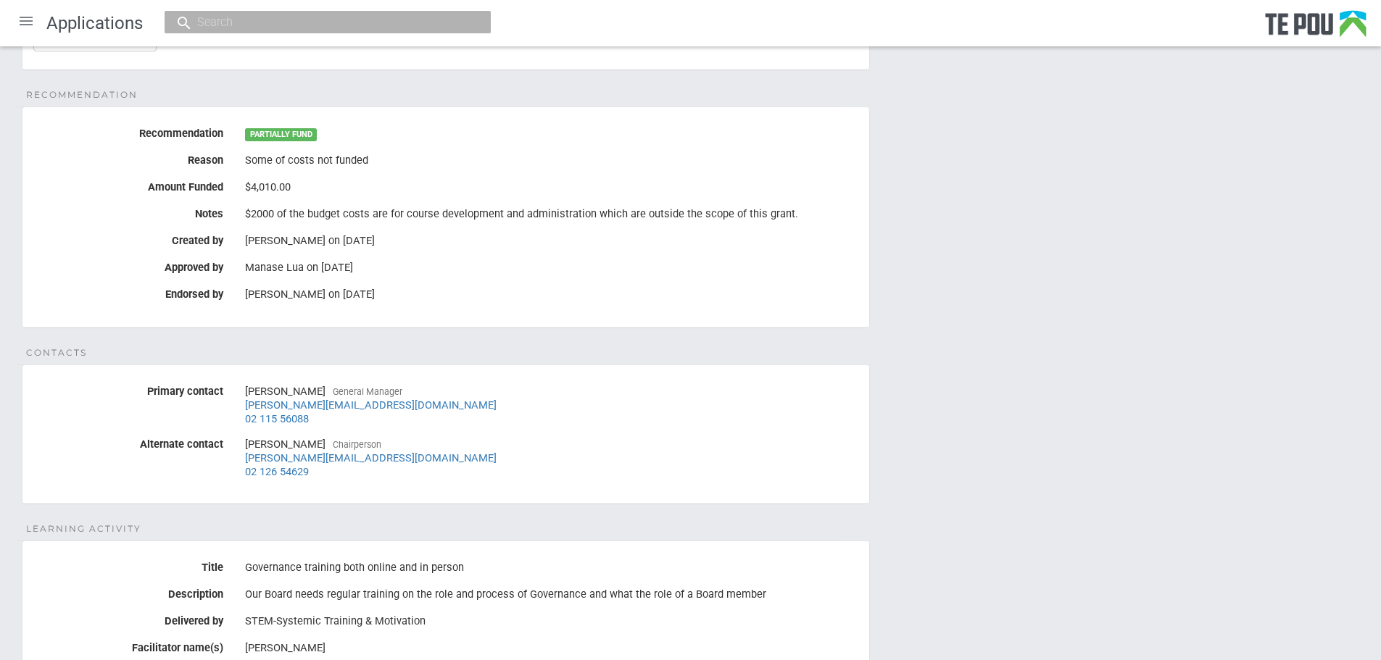
scroll to position [332, 0]
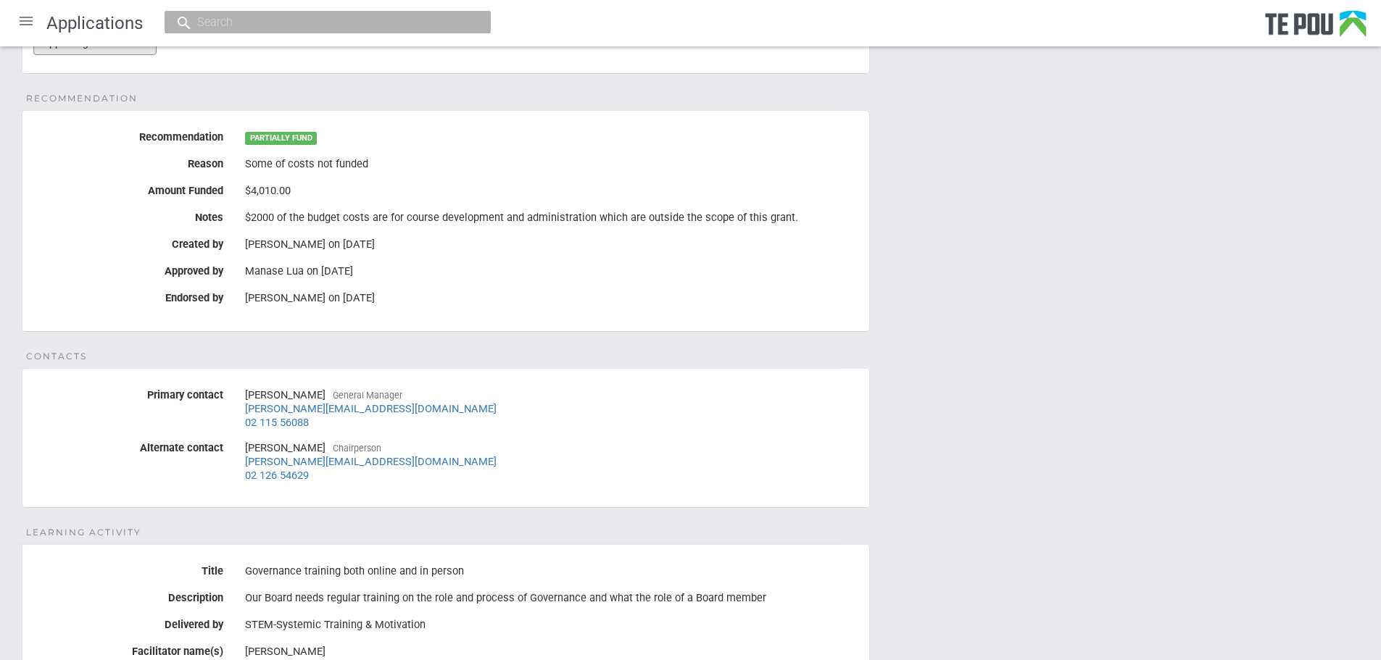
click at [125, 52] on link "Approve grant write off" at bounding box center [94, 42] width 123 height 25
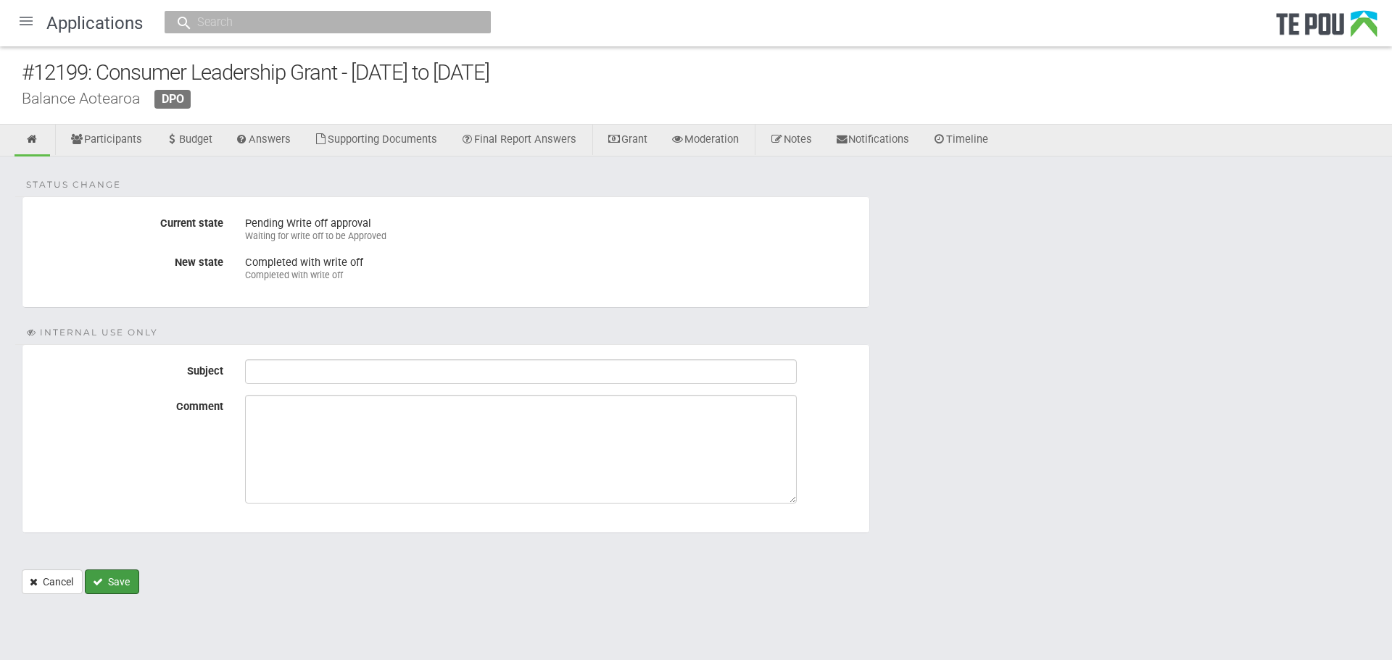
click at [132, 576] on button "Save" at bounding box center [112, 582] width 54 height 25
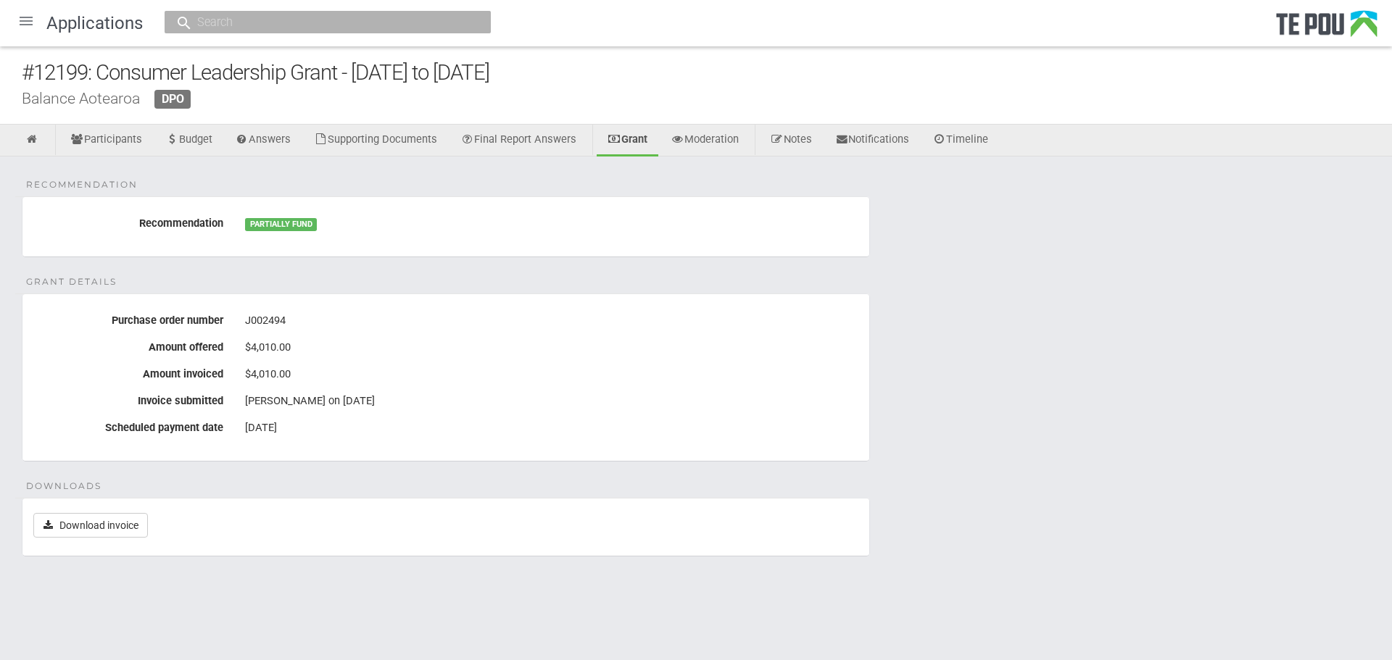
click at [28, 23] on div at bounding box center [26, 21] width 35 height 35
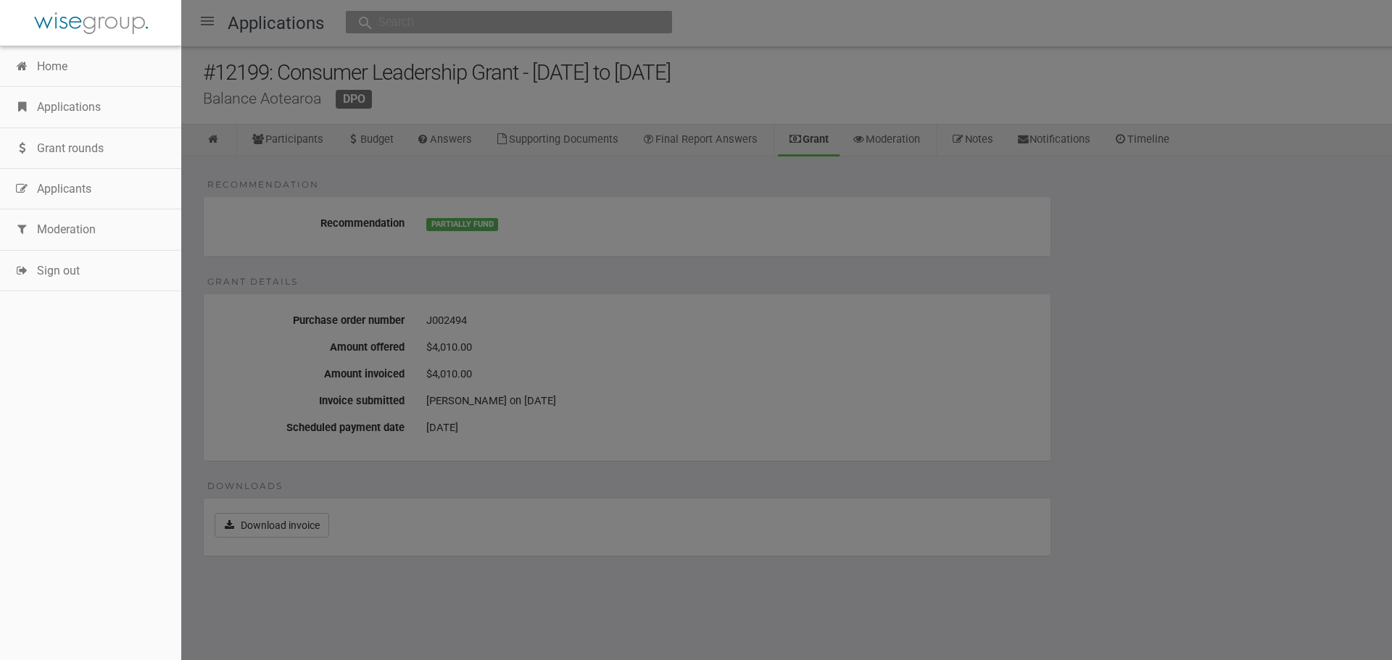
click at [62, 115] on link "Applications" at bounding box center [90, 107] width 181 height 41
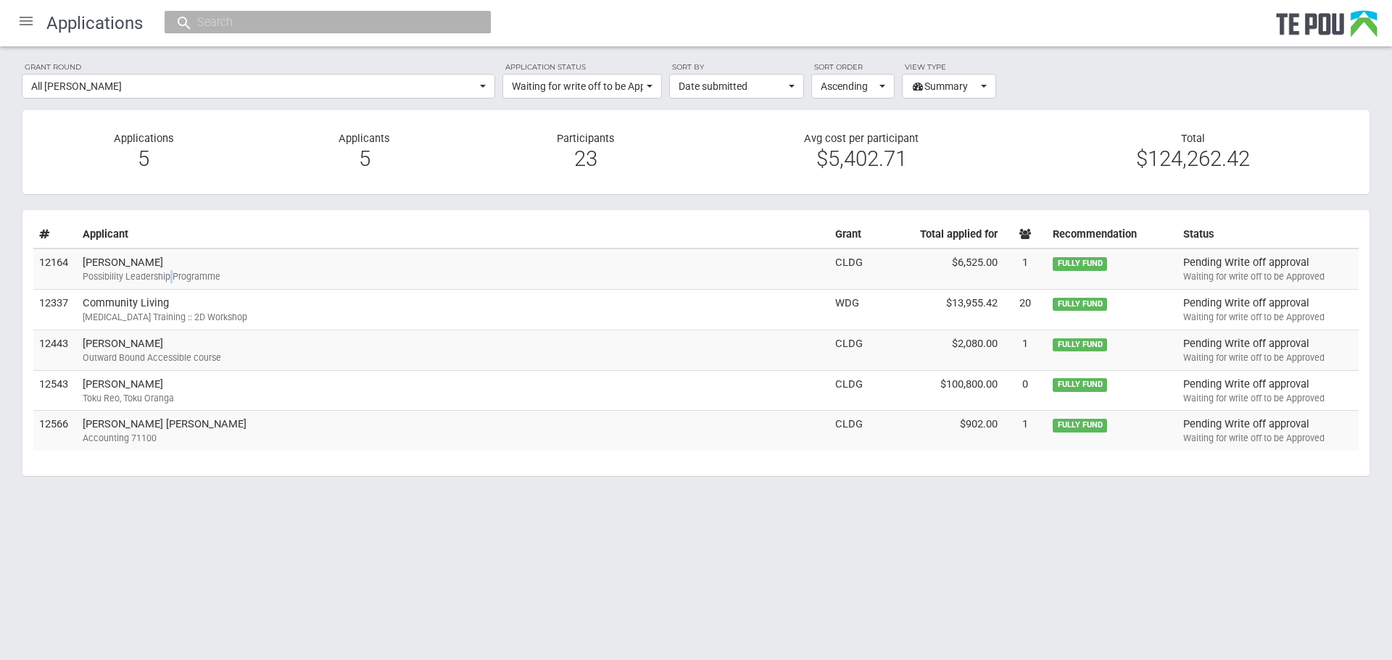
click at [171, 278] on div "Possibility Leadership Programme" at bounding box center [453, 276] width 741 height 13
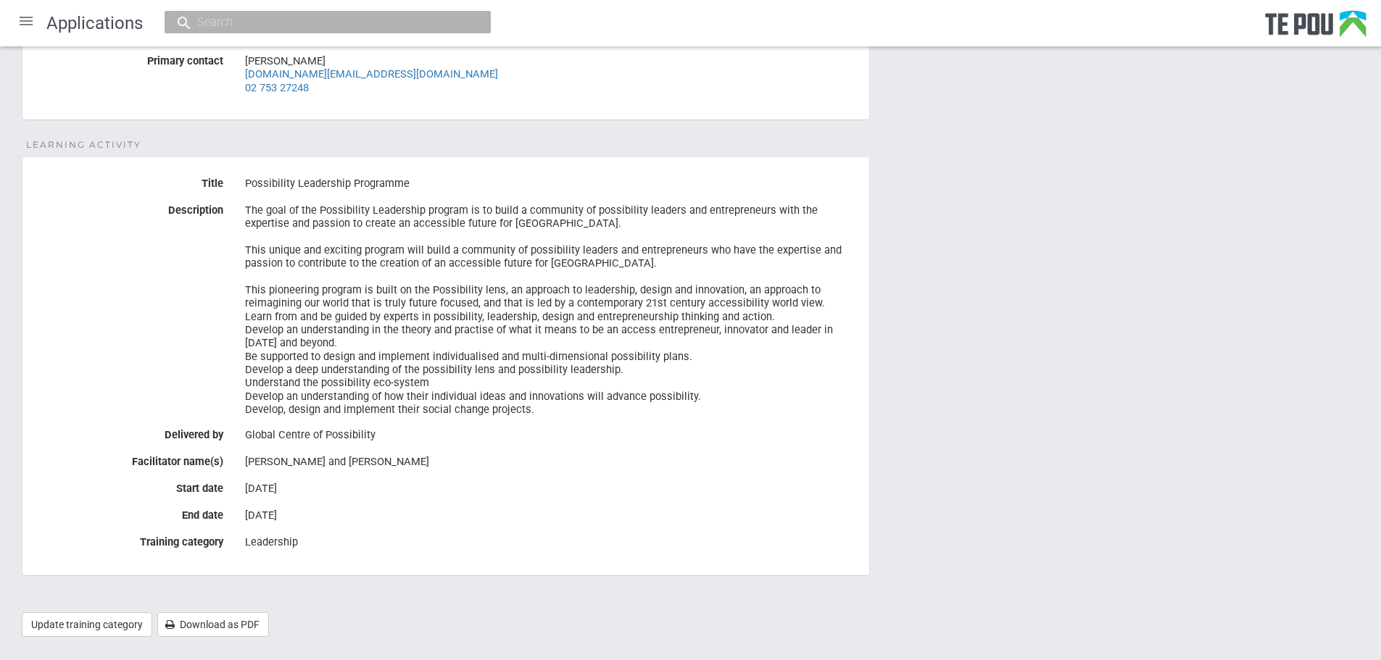
scroll to position [640, 0]
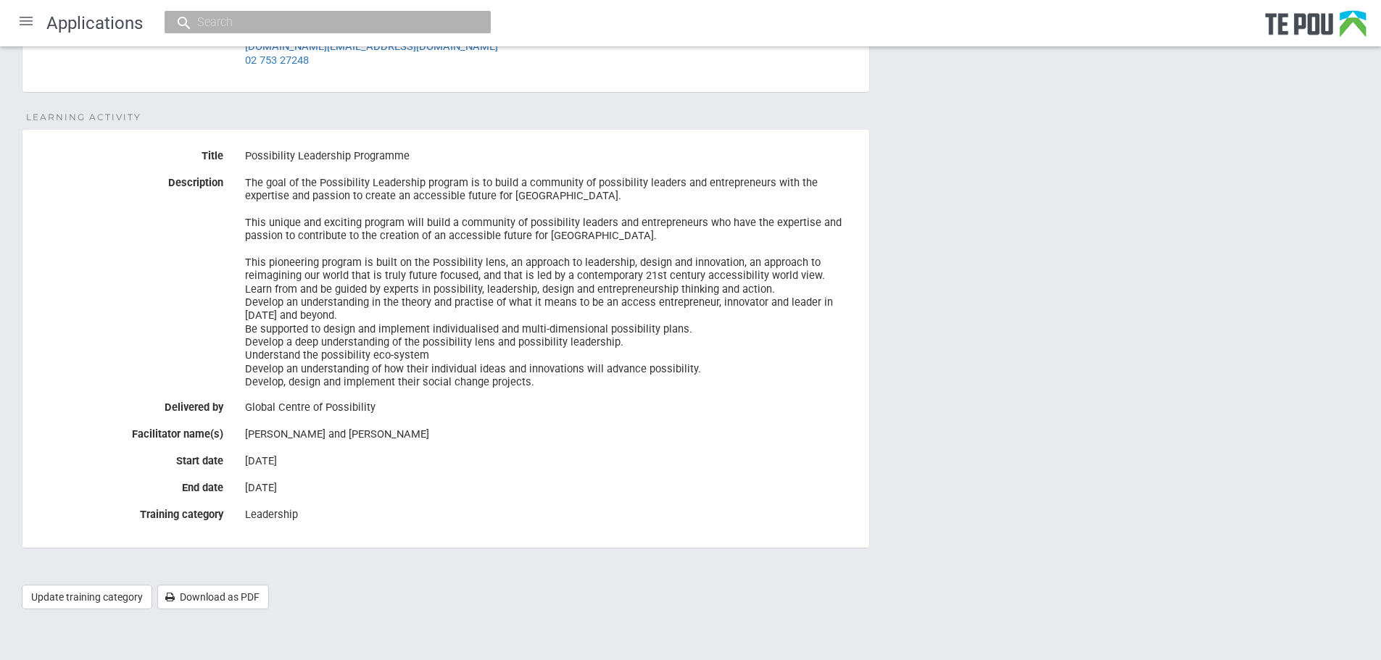
click at [1371, 470] on div "Details Status Waiting for write off to be Approved Contract number(s) Not set …" at bounding box center [690, 71] width 1381 height 1108
click at [1374, 423] on div "Details Status Waiting for write off to be Approved Contract number(s) Not set …" at bounding box center [690, 71] width 1381 height 1108
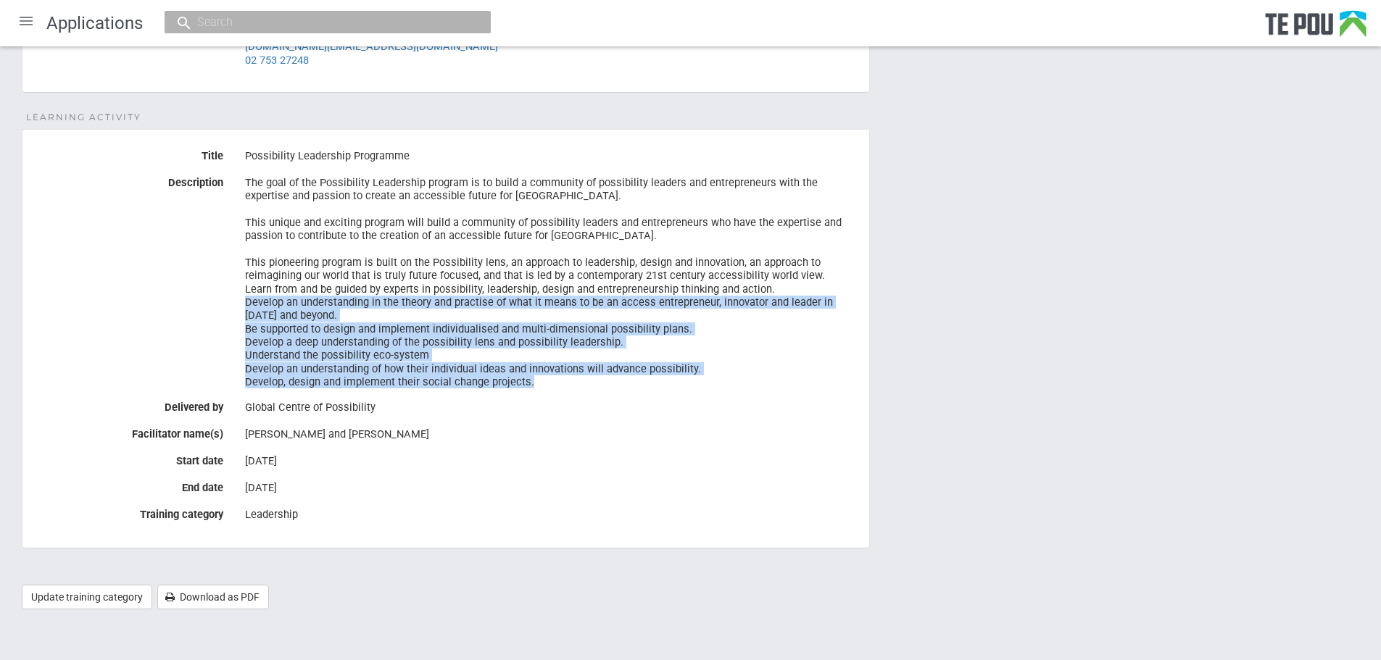
drag, startPoint x: 1382, startPoint y: 365, endPoint x: 1396, endPoint y: 309, distance: 56.8
click at [1380, 309] on html "Home Applications Grant rounds Applicants Organisations Individuals Moderation …" at bounding box center [690, 10] width 1381 height 1300
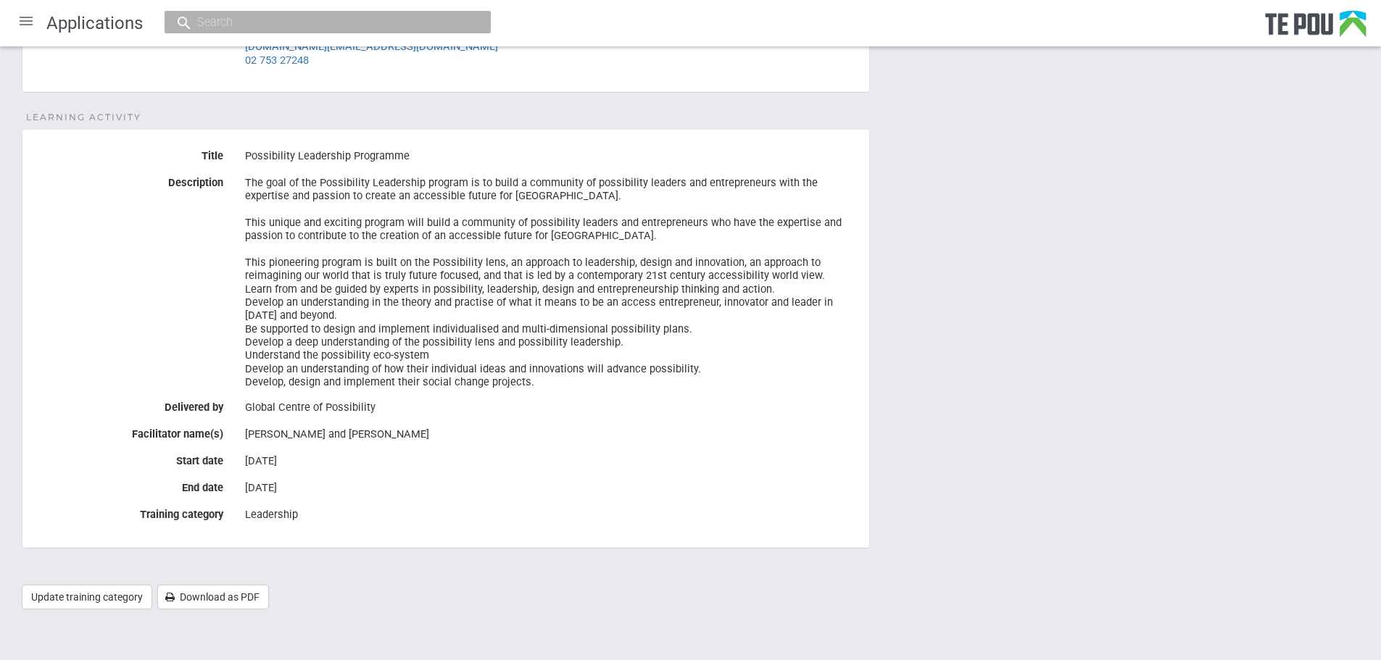
click at [549, 491] on div "28 Aug 2021" at bounding box center [551, 488] width 613 height 25
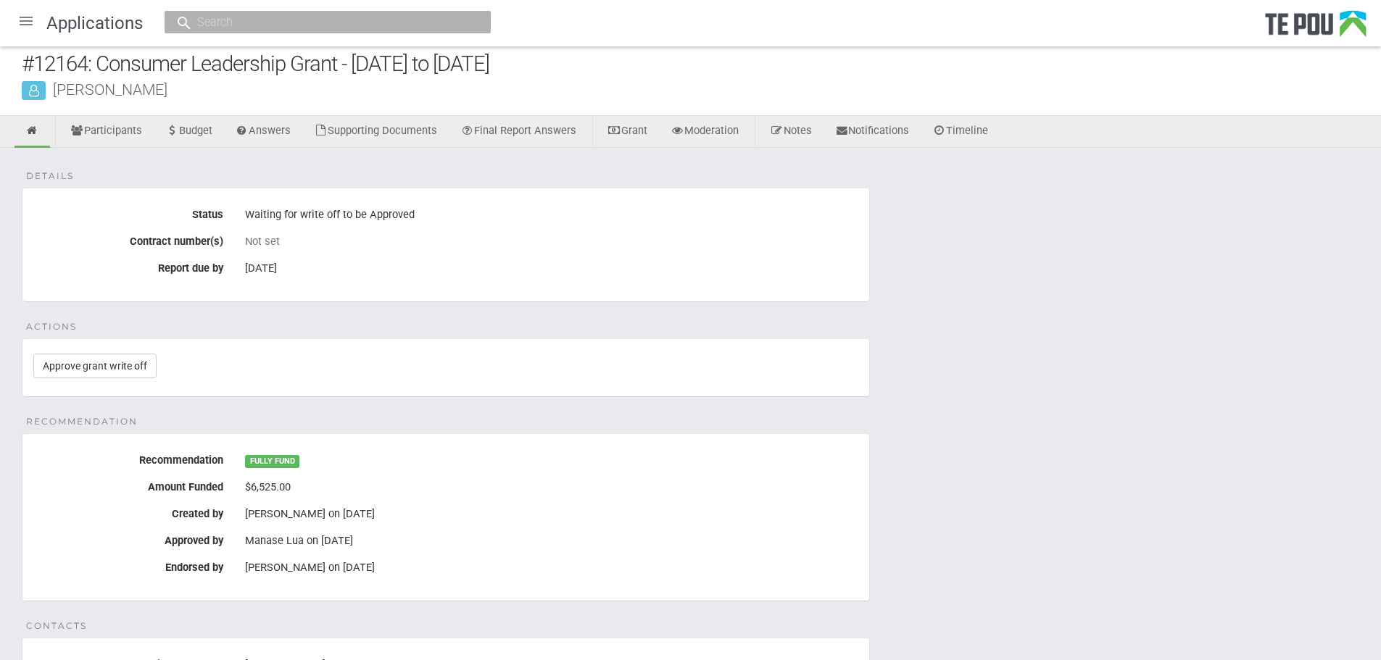
scroll to position [0, 0]
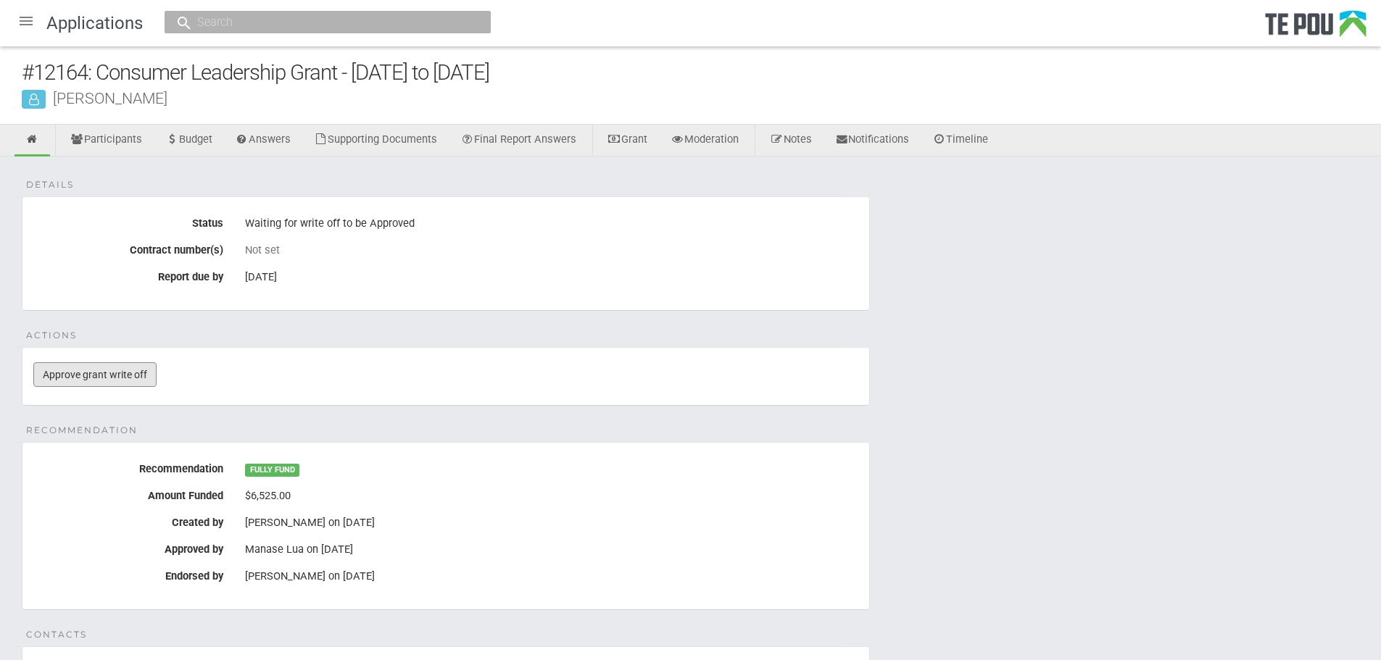
click at [48, 381] on link "Approve grant write off" at bounding box center [94, 374] width 123 height 25
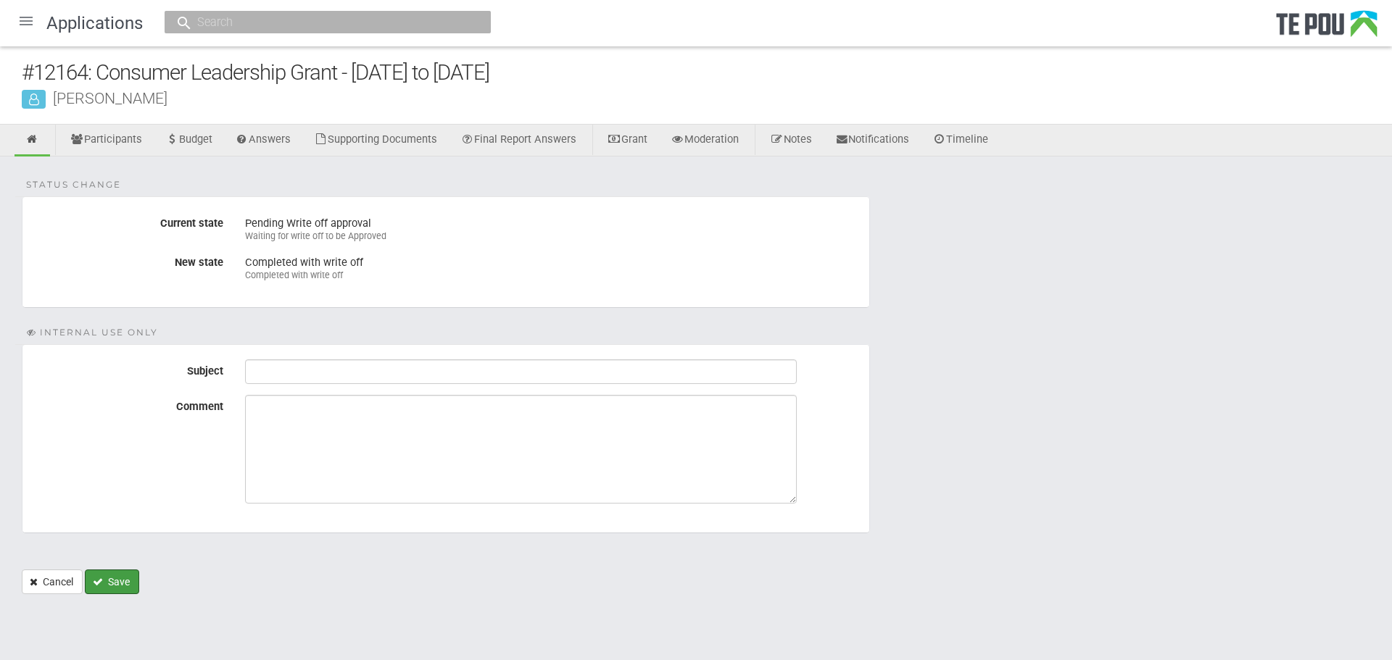
click at [133, 586] on button "Save" at bounding box center [112, 582] width 54 height 25
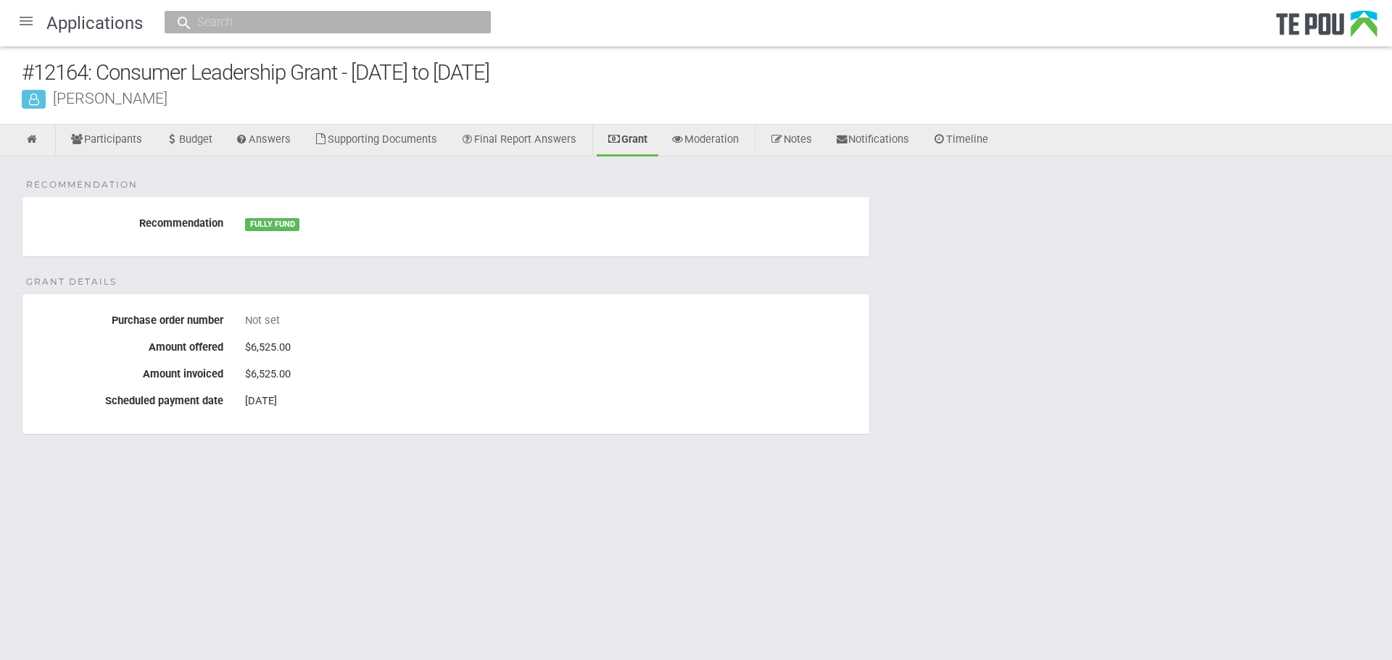
click at [29, 13] on div at bounding box center [26, 21] width 35 height 35
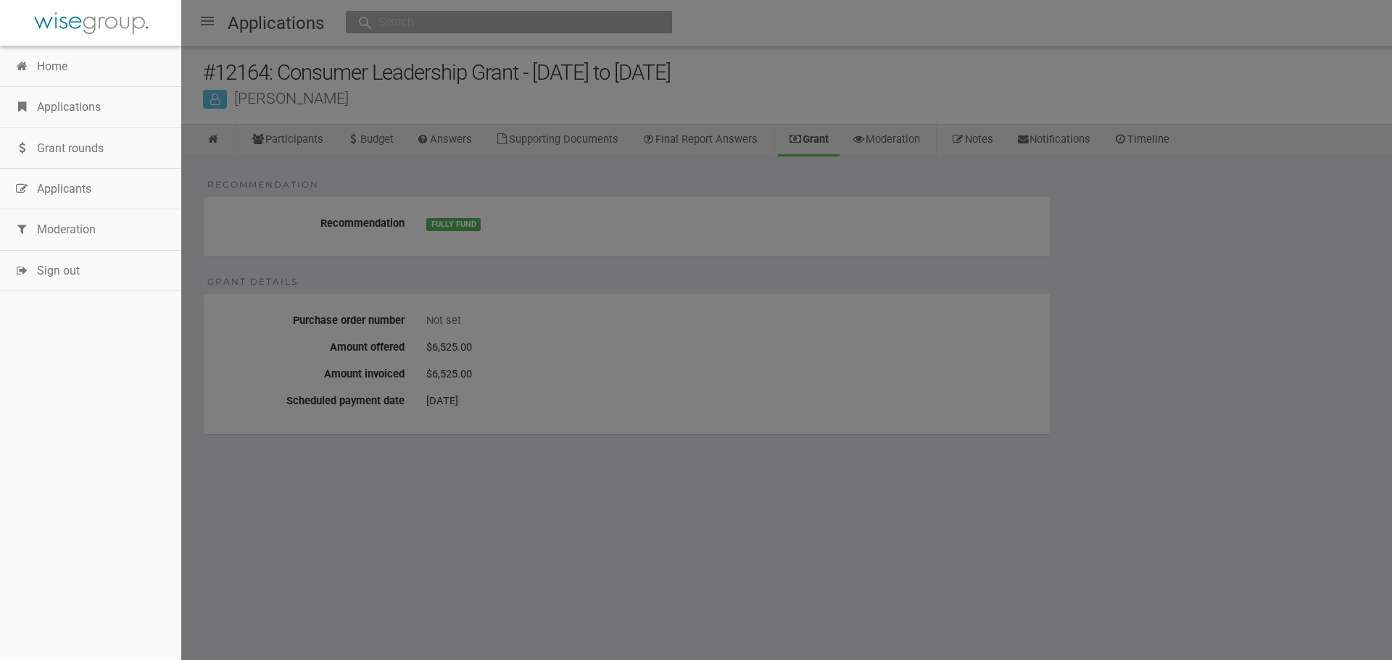
click at [53, 108] on link "Applications" at bounding box center [90, 107] width 181 height 41
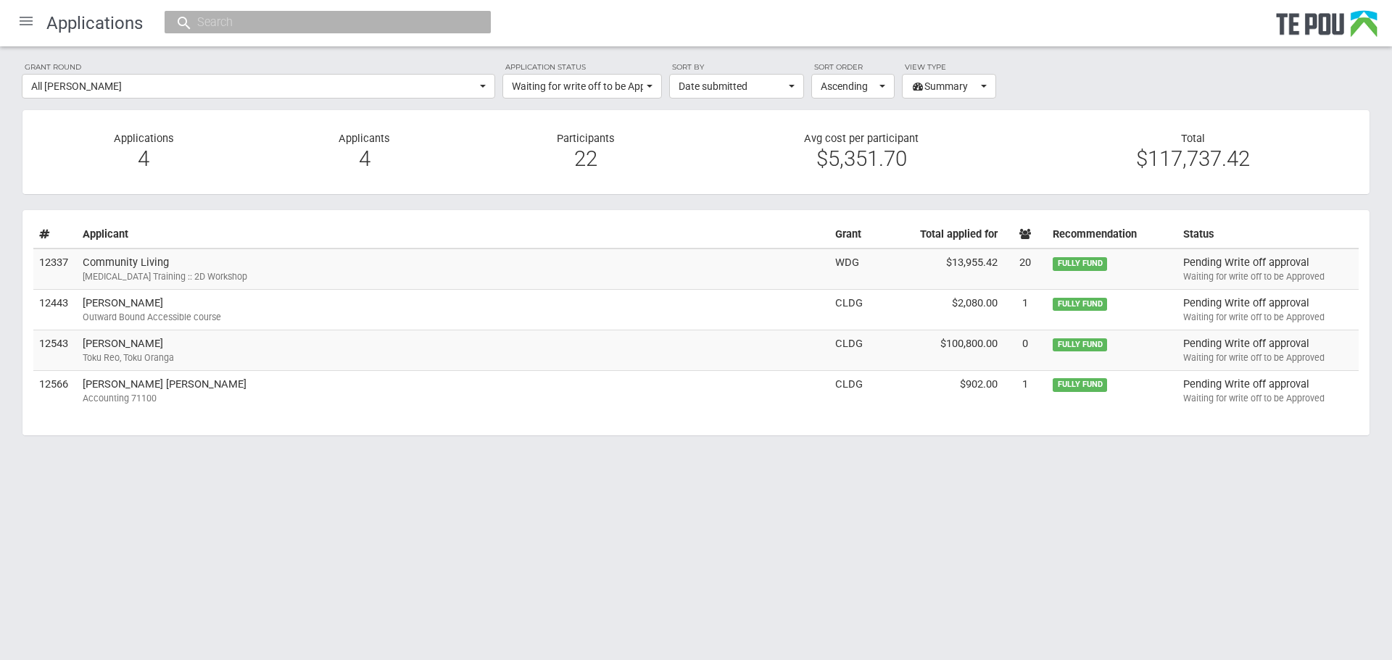
click at [115, 269] on td "Community Living Autism Training :: 2D Workshop" at bounding box center [453, 269] width 752 height 41
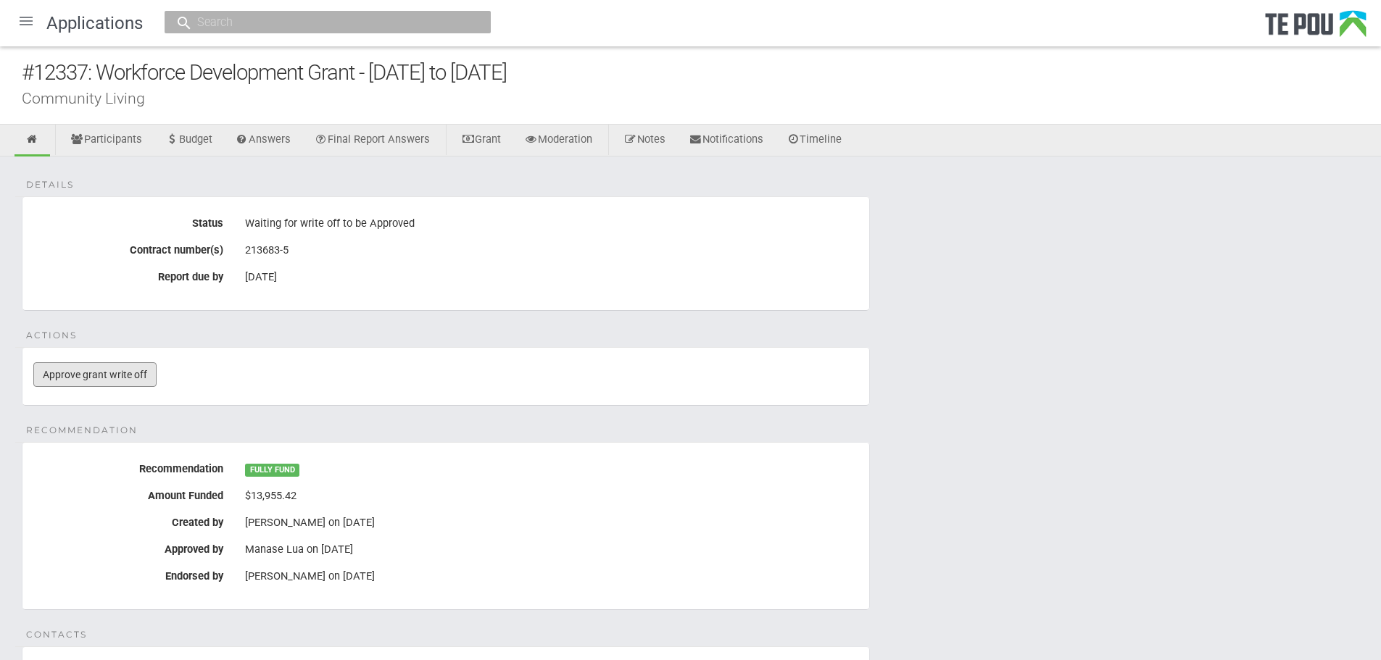
click at [104, 369] on link "Approve grant write off" at bounding box center [94, 374] width 123 height 25
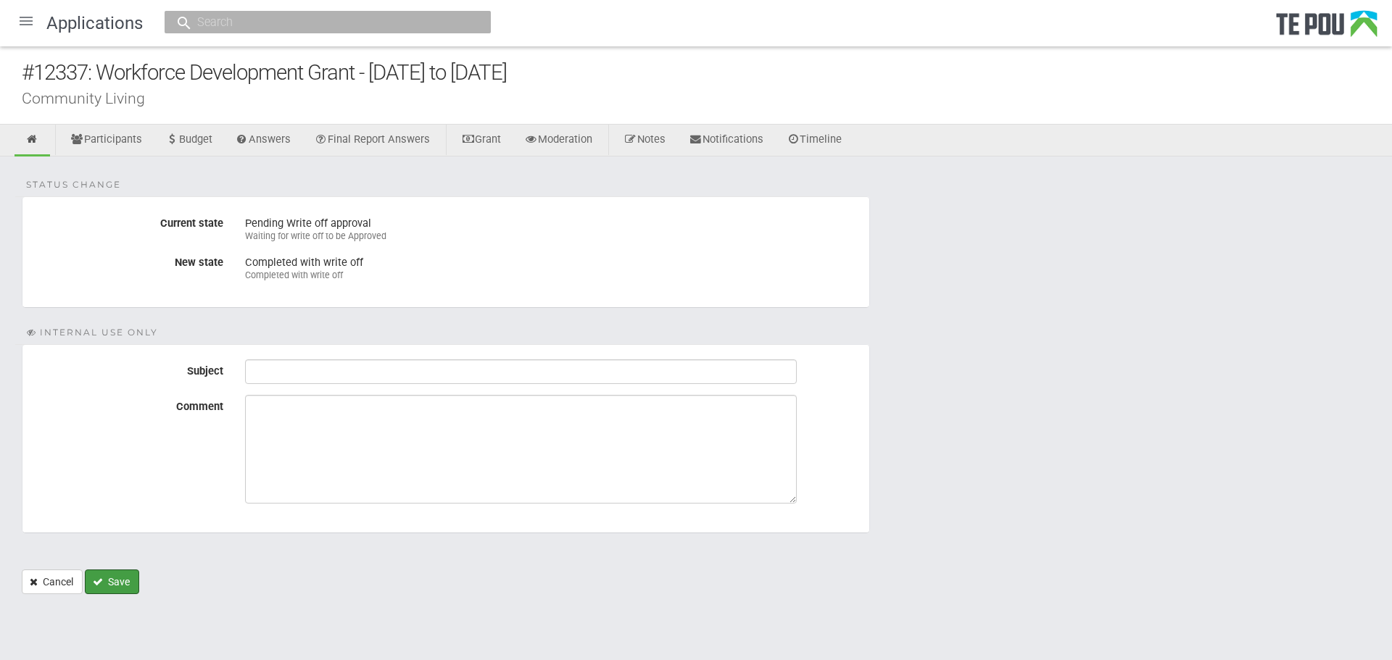
click at [106, 581] on button "Save" at bounding box center [112, 582] width 54 height 25
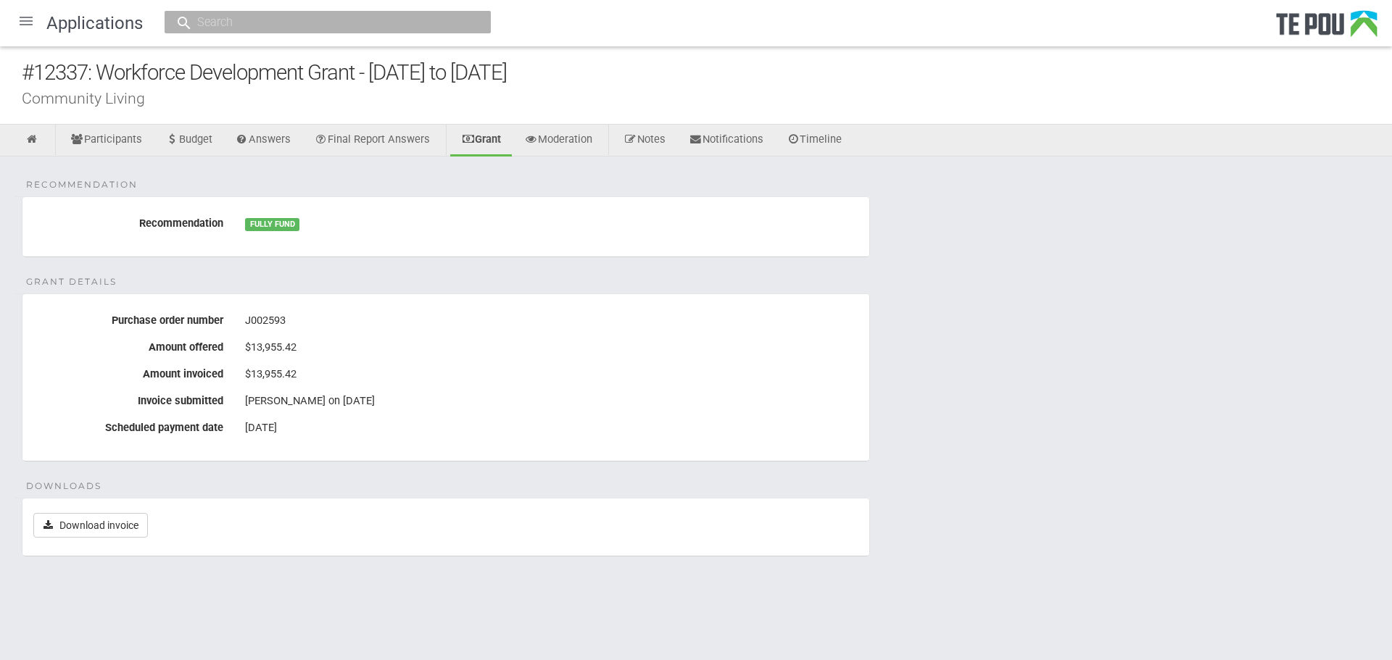
click at [17, 20] on div at bounding box center [26, 21] width 35 height 35
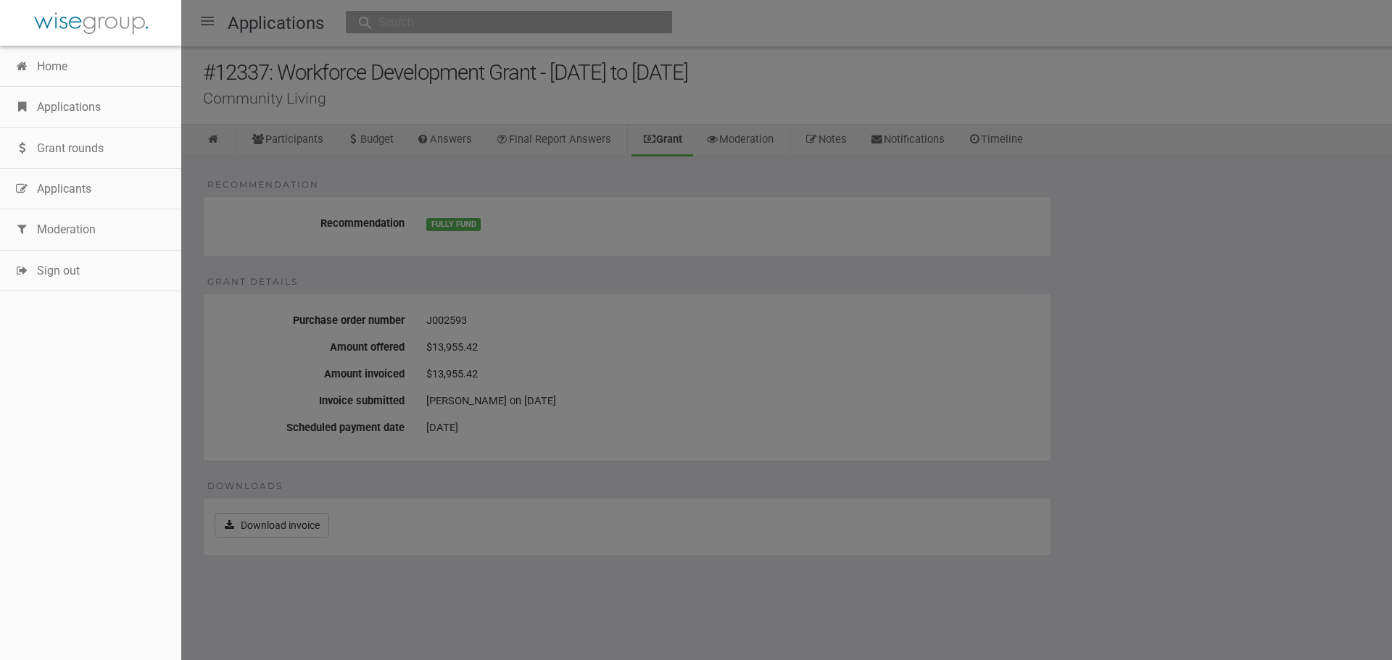
click at [57, 119] on link "Applications" at bounding box center [90, 107] width 181 height 41
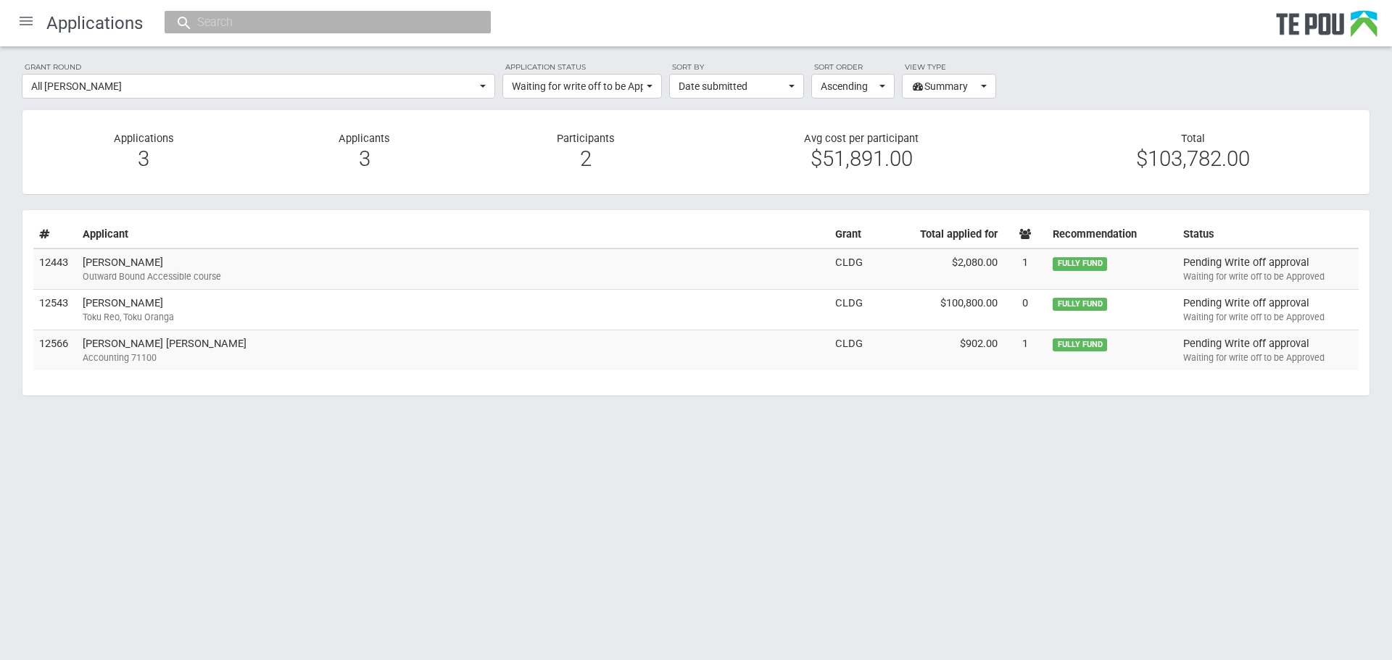
click at [144, 263] on td "[PERSON_NAME] Outward Bound Accessible course" at bounding box center [453, 269] width 752 height 41
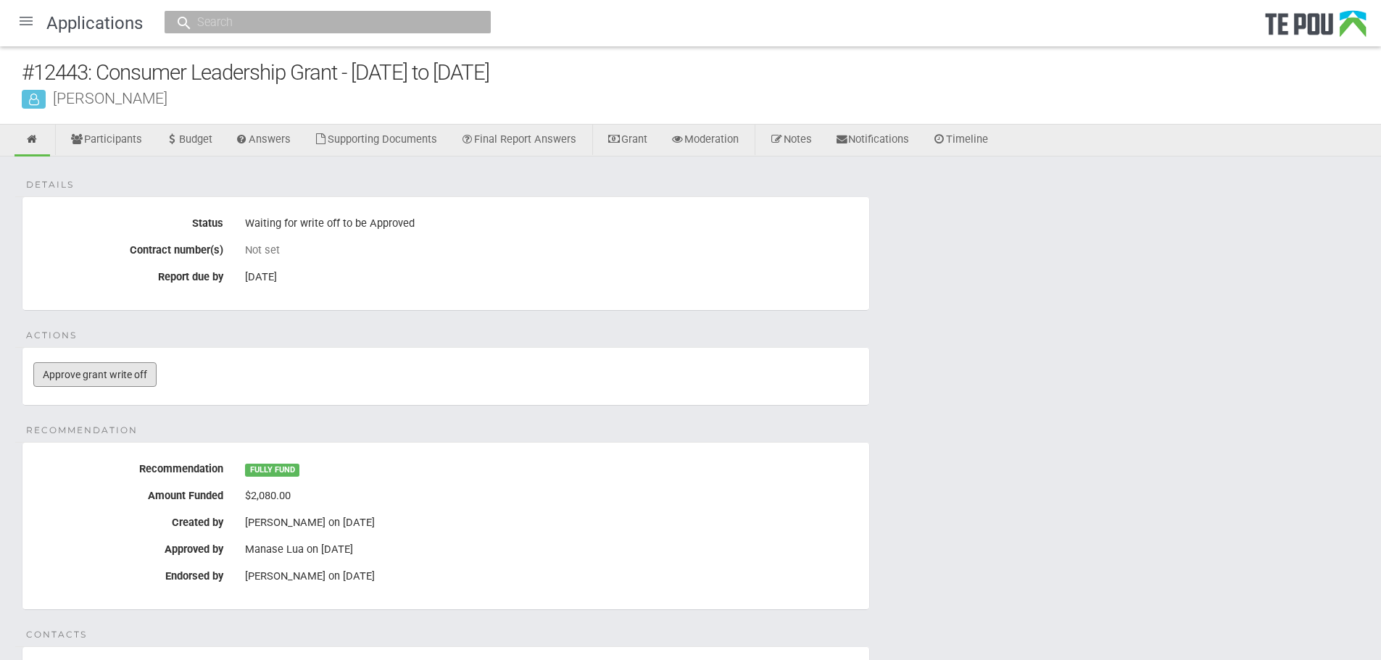
click at [136, 366] on link "Approve grant write off" at bounding box center [94, 374] width 123 height 25
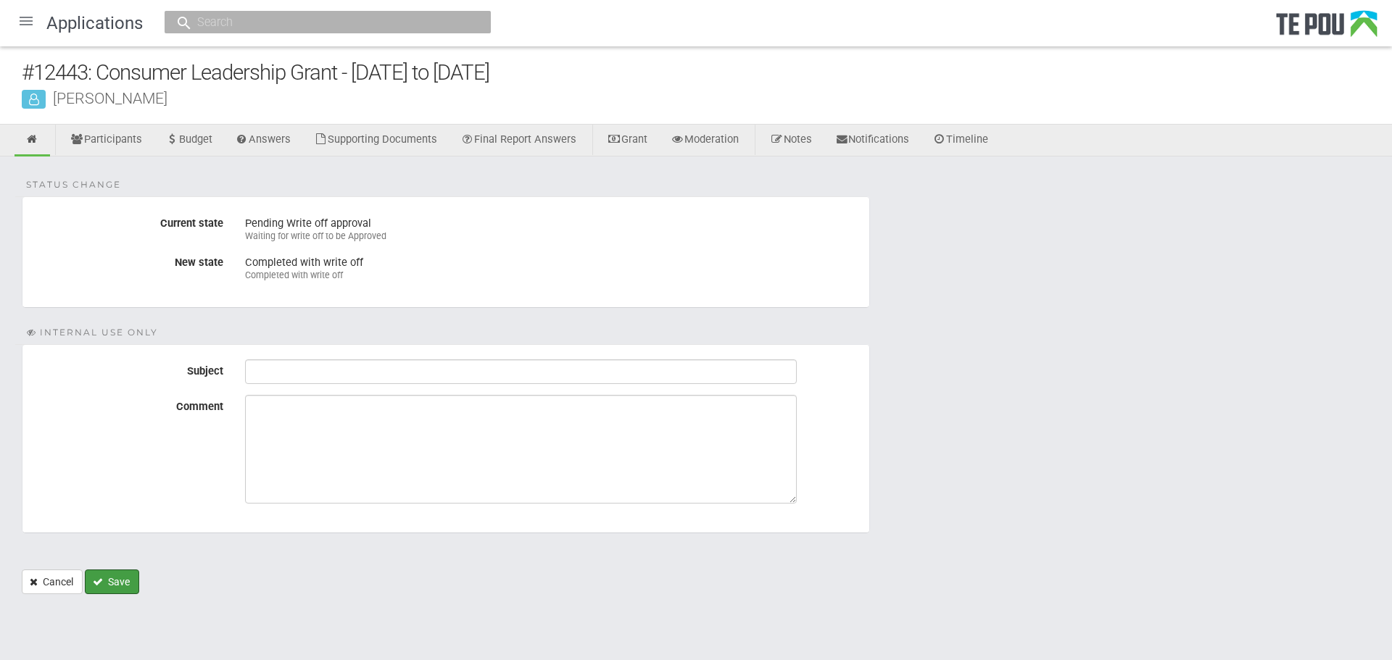
click at [124, 581] on button "Save" at bounding box center [112, 582] width 54 height 25
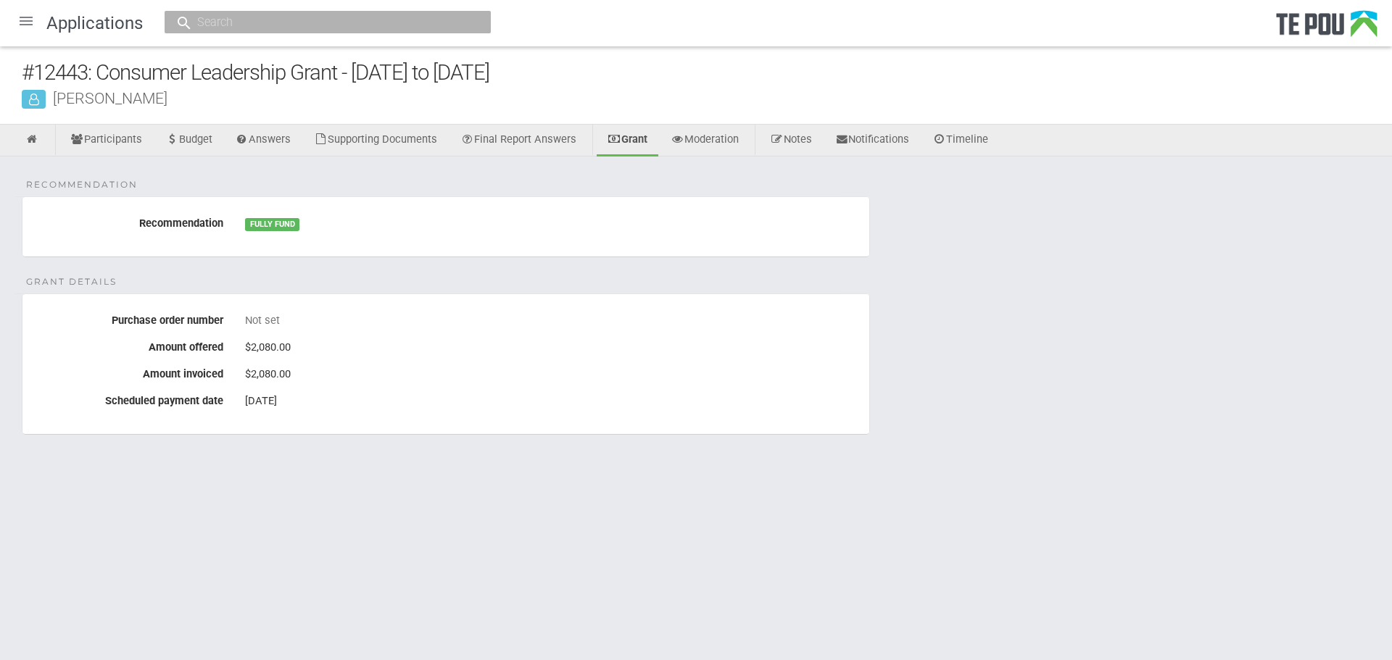
click at [29, 17] on div at bounding box center [26, 21] width 35 height 35
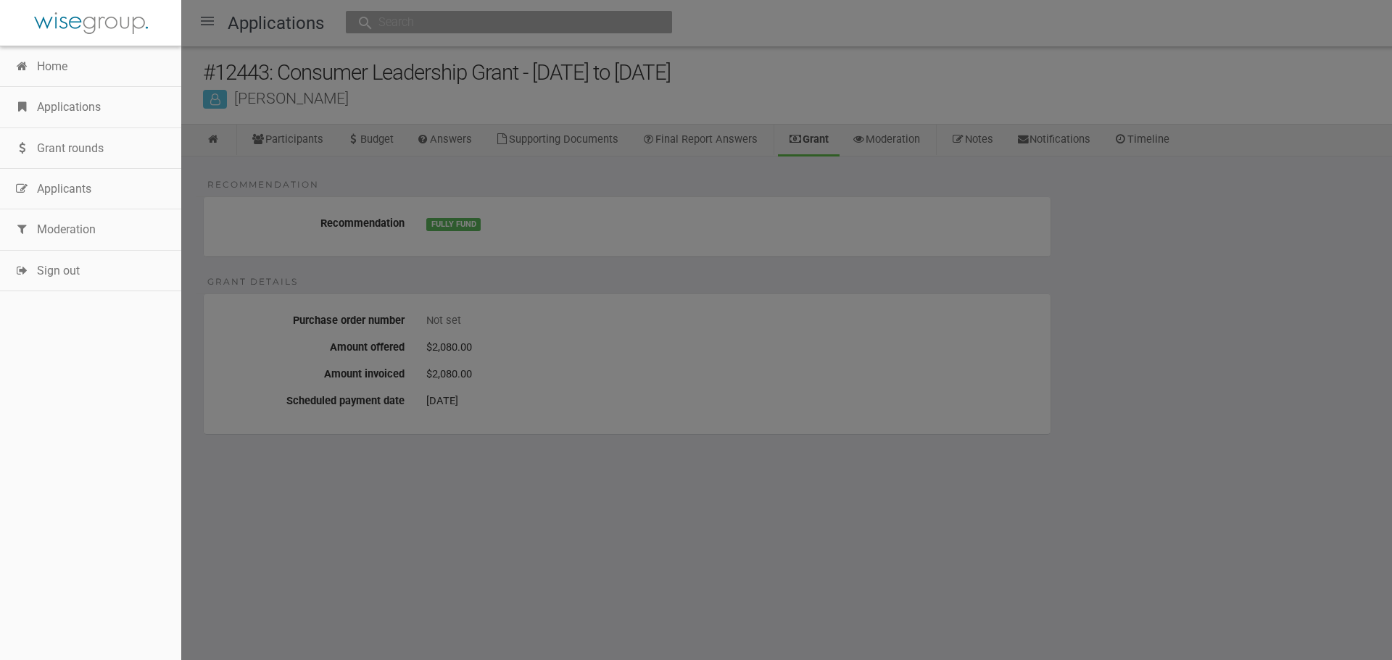
click at [50, 154] on link "Grant rounds" at bounding box center [90, 148] width 181 height 41
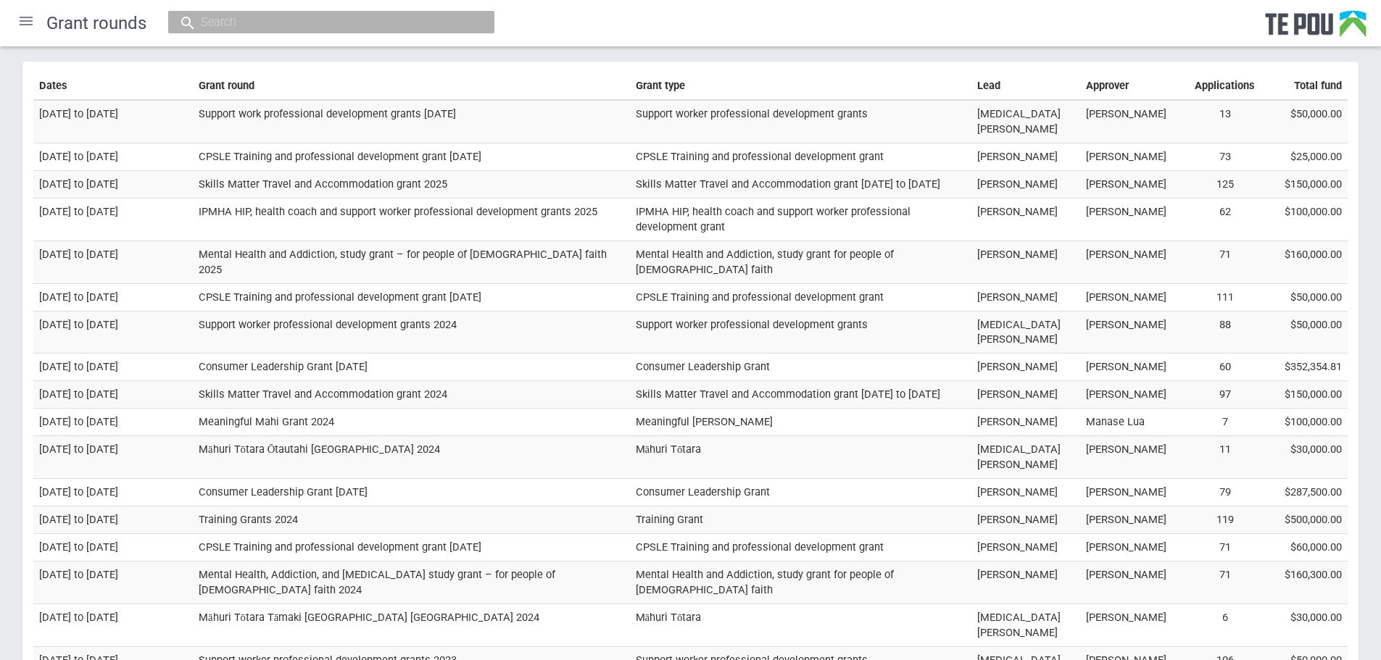
click at [26, 17] on div at bounding box center [26, 21] width 35 height 35
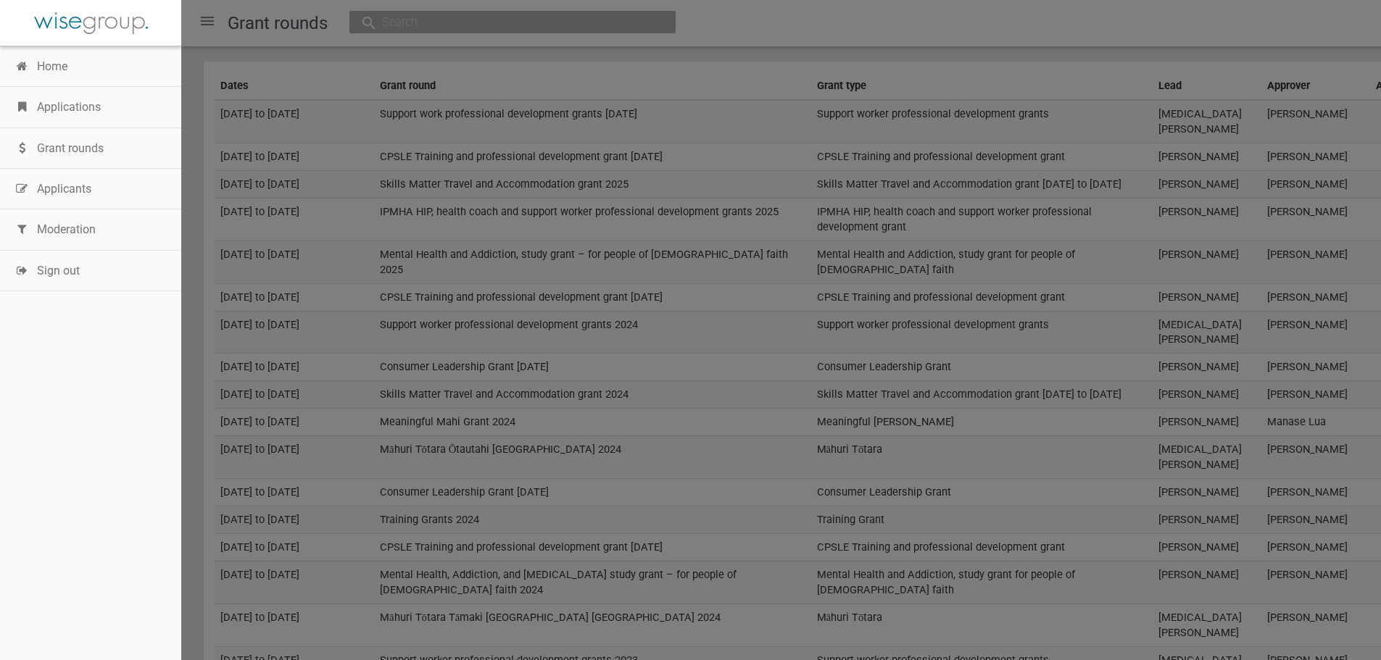
click at [51, 106] on link "Applications" at bounding box center [90, 107] width 181 height 41
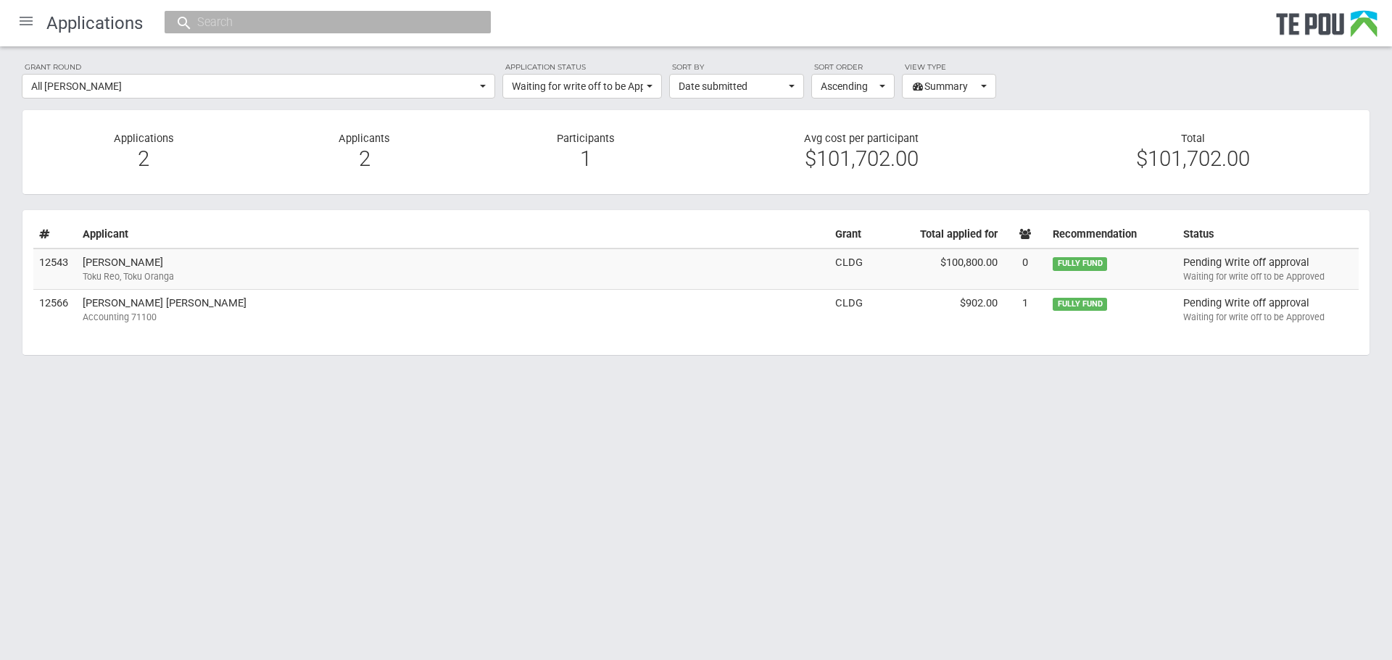
click at [162, 262] on td "Wairemana [PERSON_NAME] Toku Reo, Toku Oranga" at bounding box center [453, 269] width 752 height 41
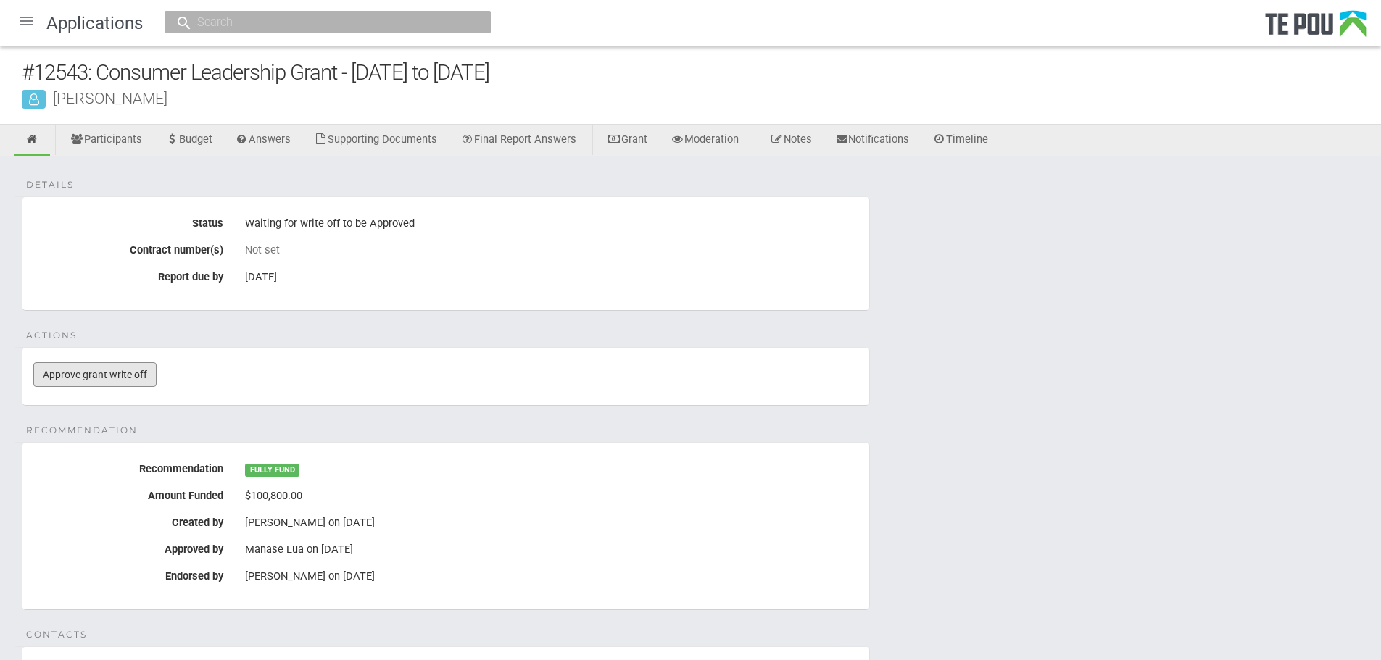
click at [128, 370] on link "Approve grant write off" at bounding box center [94, 374] width 123 height 25
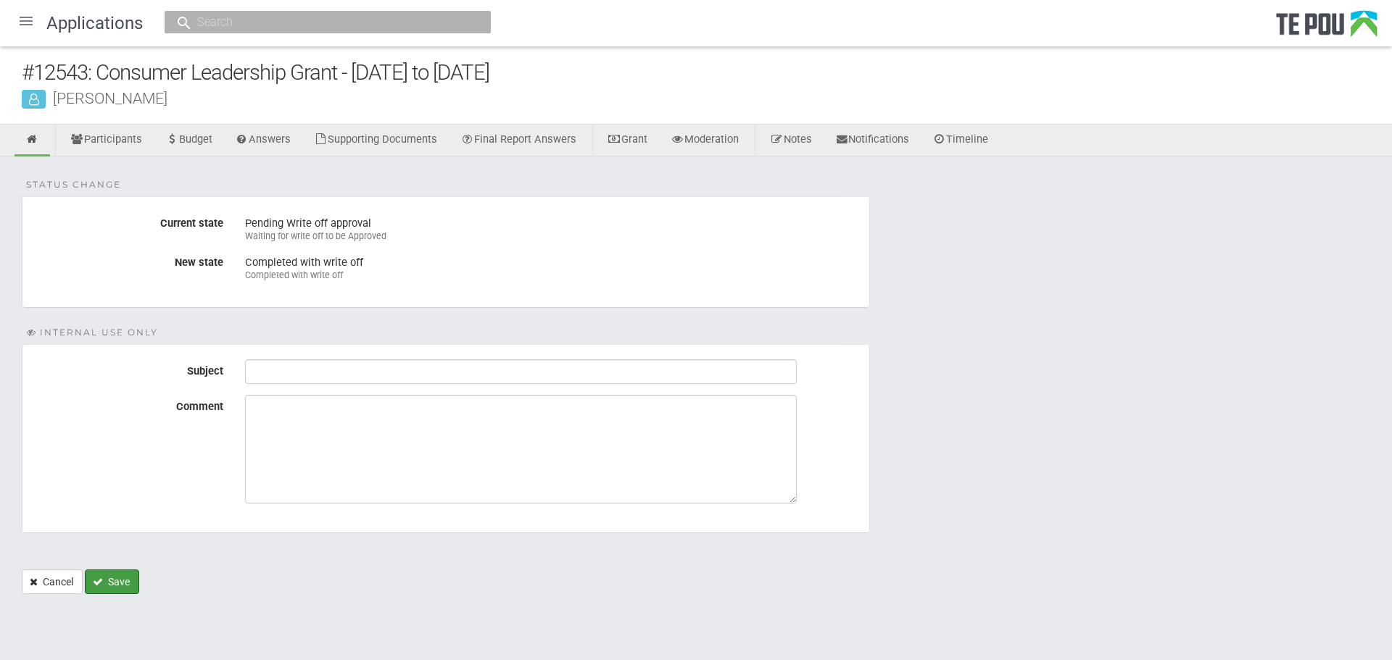
click at [115, 578] on button "Save" at bounding box center [112, 582] width 54 height 25
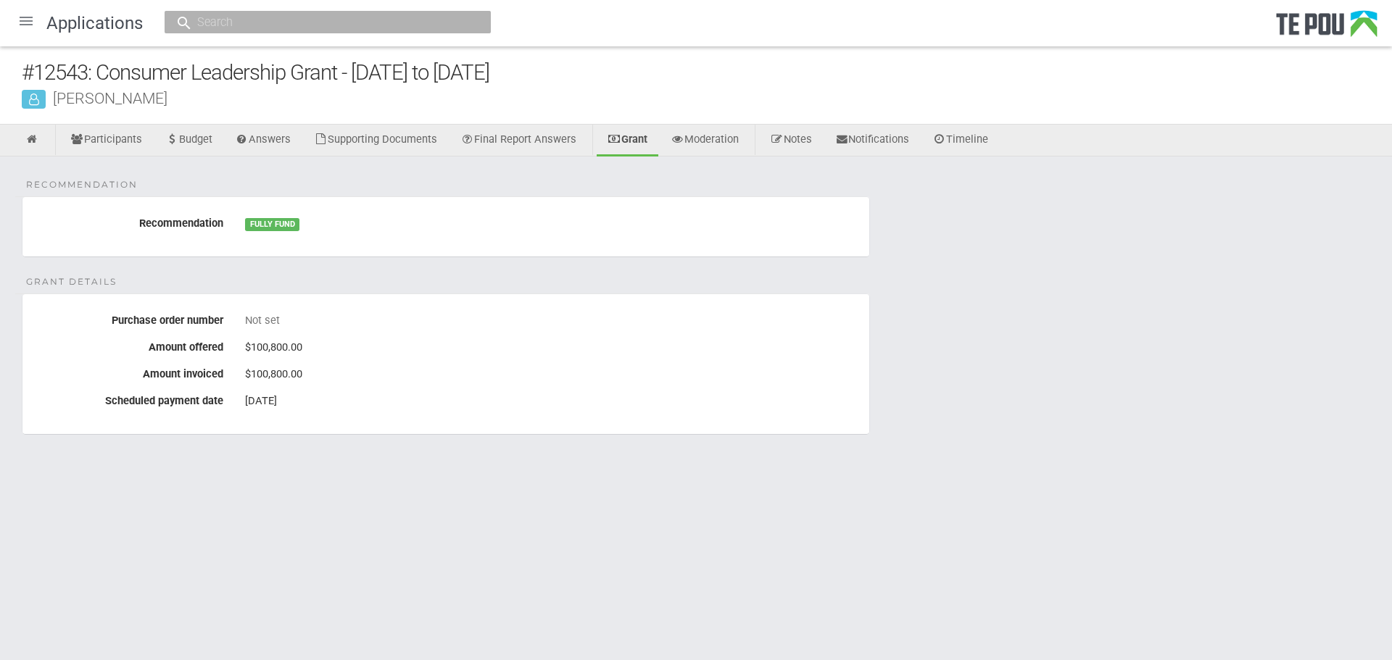
click at [17, 21] on div at bounding box center [26, 21] width 35 height 35
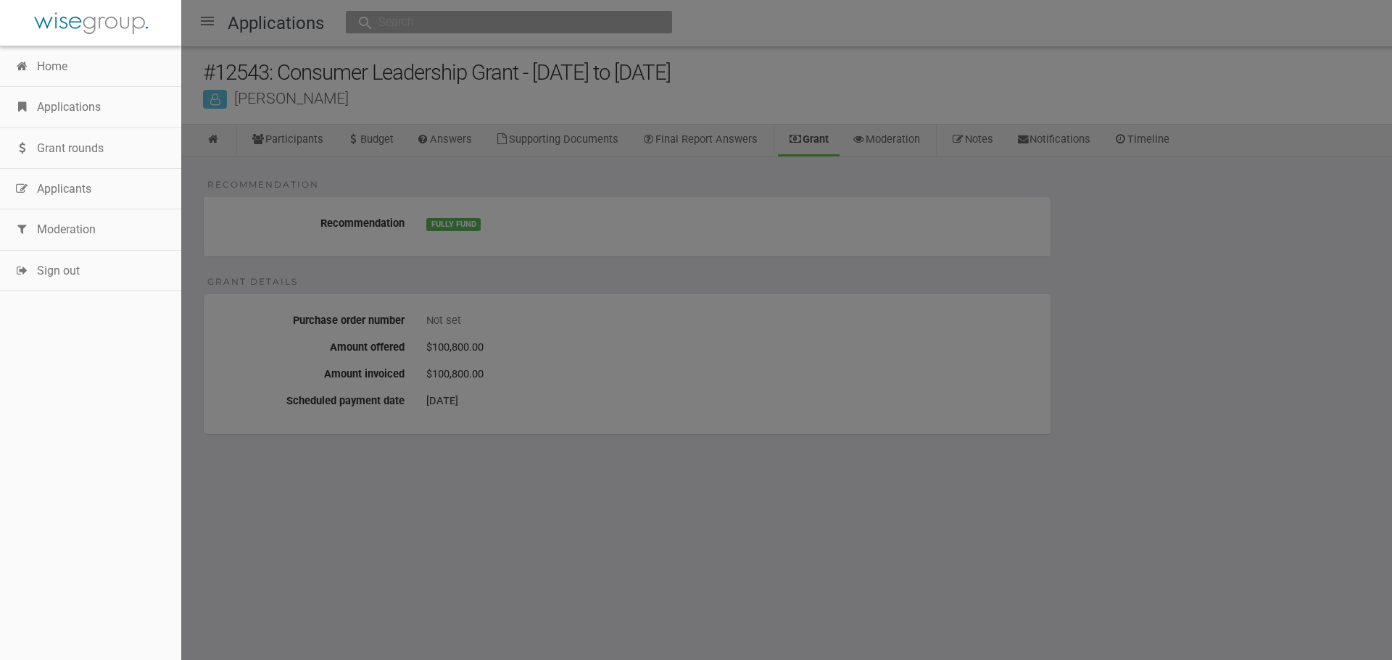
click at [80, 117] on link "Applications" at bounding box center [90, 107] width 181 height 41
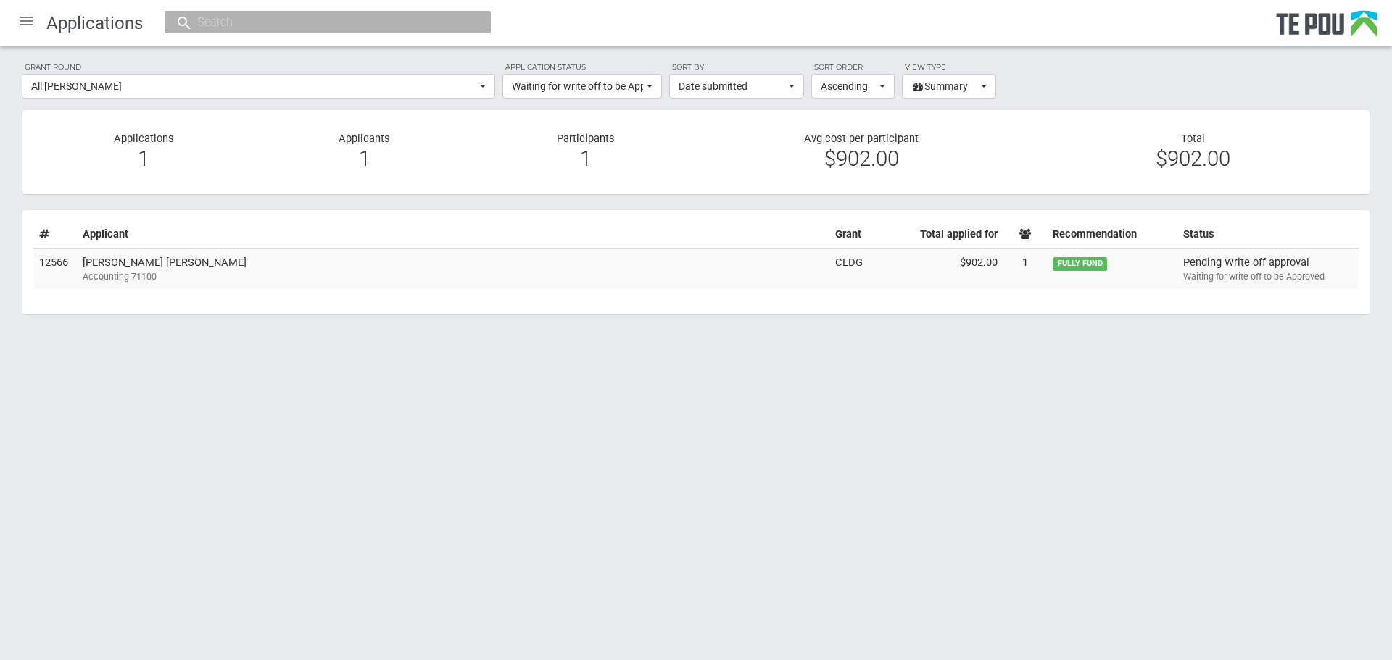
click at [133, 273] on div "Accounting 71100" at bounding box center [453, 276] width 741 height 13
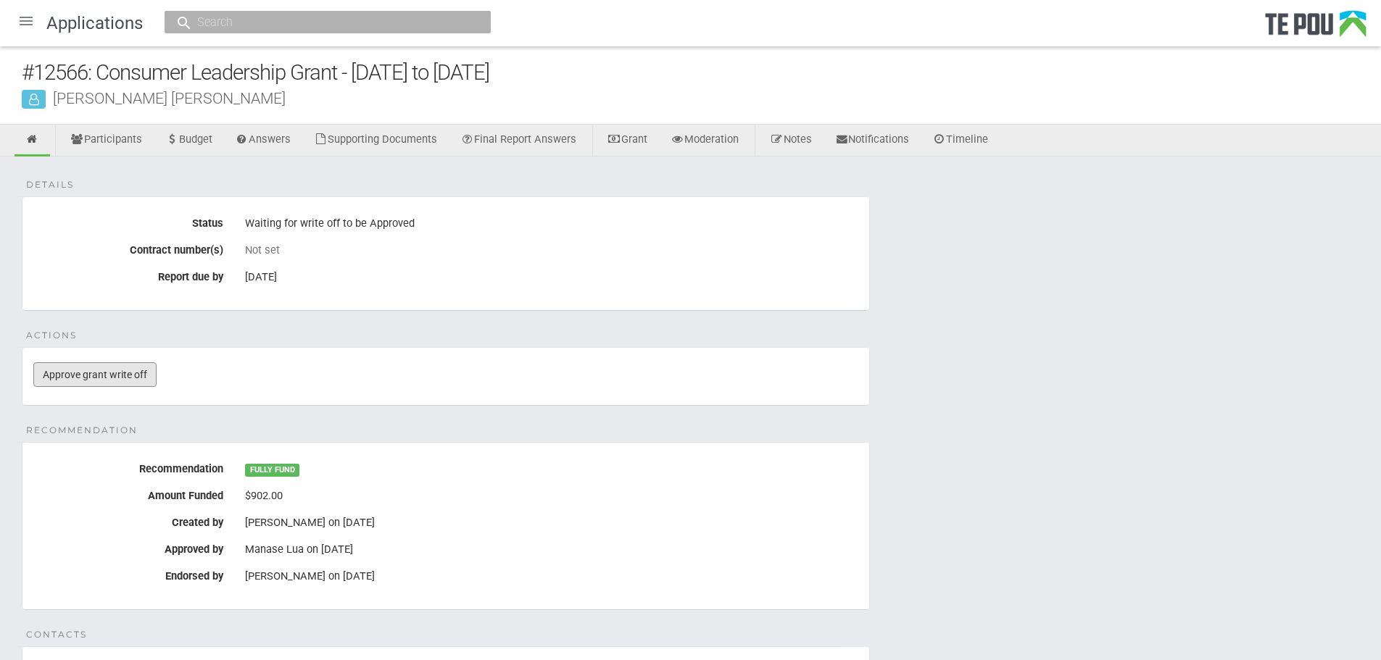
click at [125, 382] on link "Approve grant write off" at bounding box center [94, 374] width 123 height 25
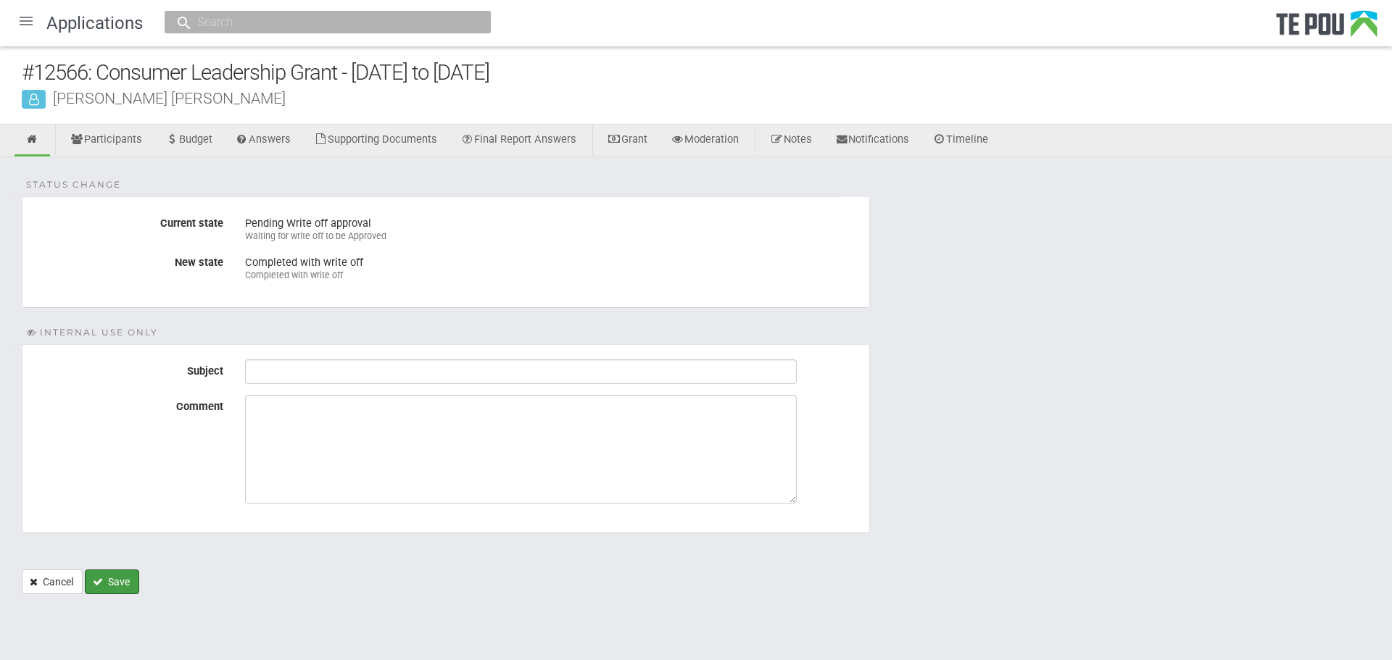
click at [119, 578] on button "Save" at bounding box center [112, 582] width 54 height 25
